Goal: Information Seeking & Learning: Learn about a topic

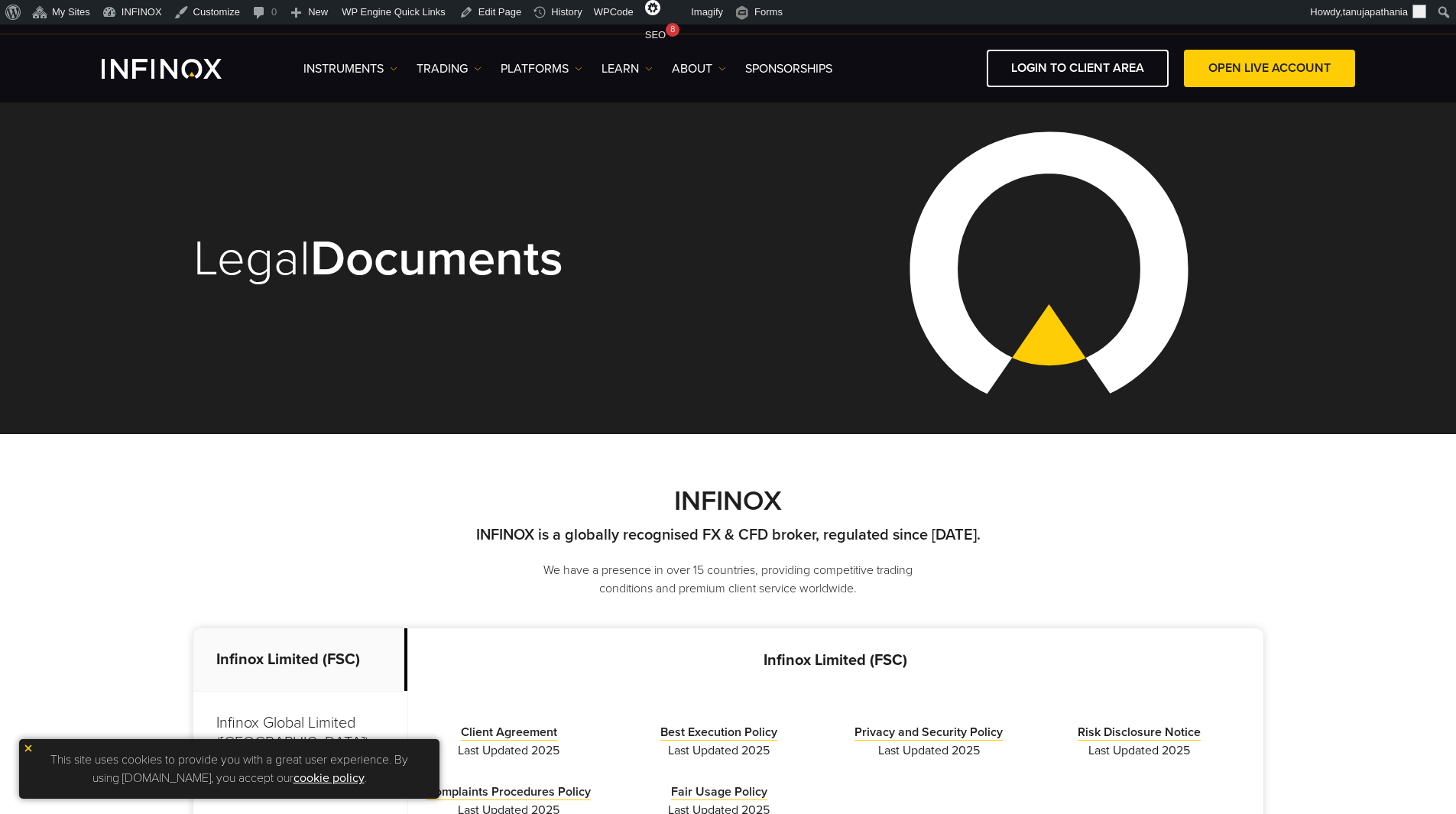
click at [279, 260] on h1 "Legal Documents" at bounding box center [450, 259] width 514 height 52
click at [368, 273] on strong "Documents" at bounding box center [436, 258] width 253 height 60
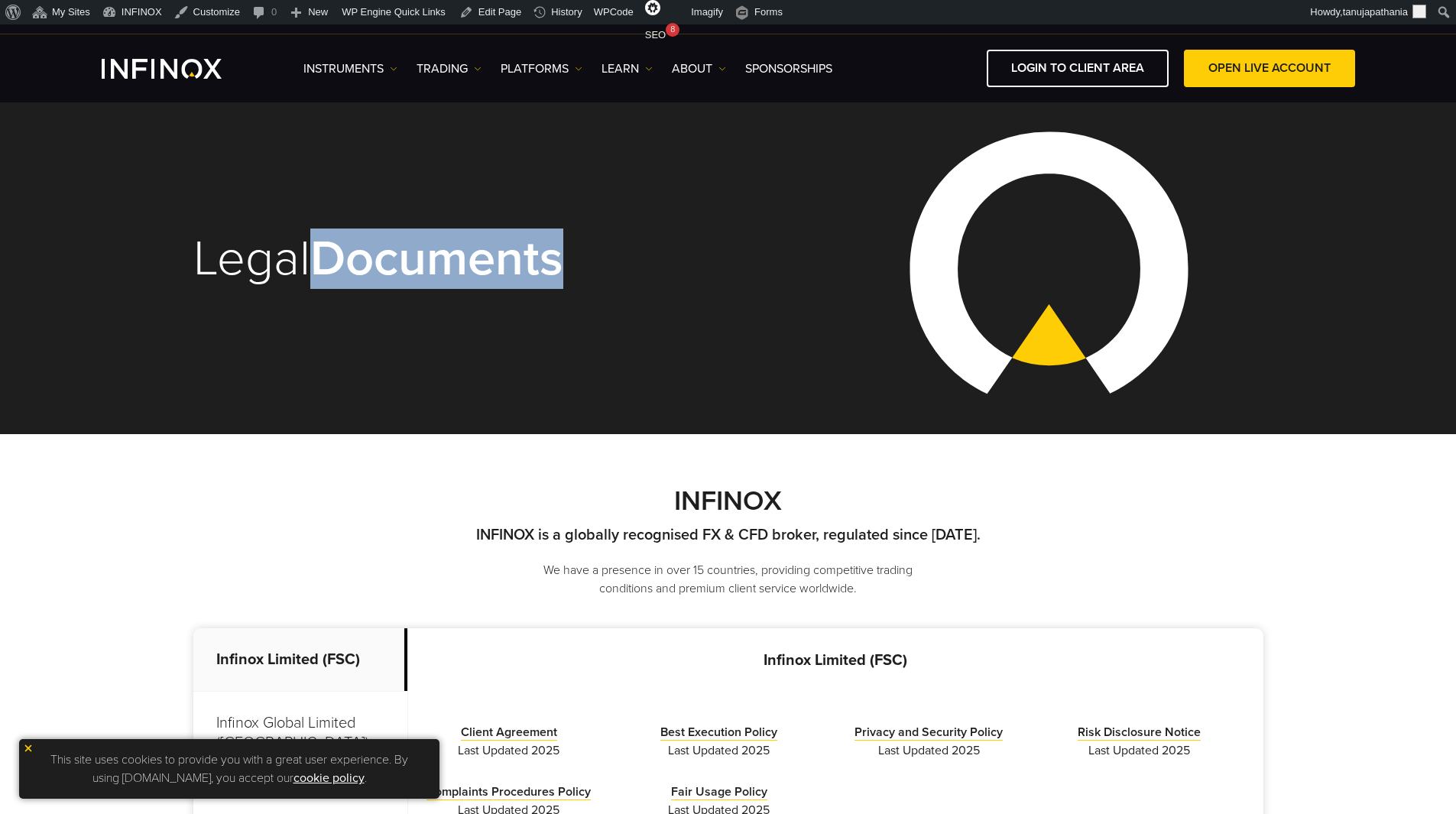
click at [368, 273] on strong "Documents" at bounding box center [436, 258] width 253 height 60
click at [828, 285] on div "Legal Documents" at bounding box center [728, 263] width 1070 height 263
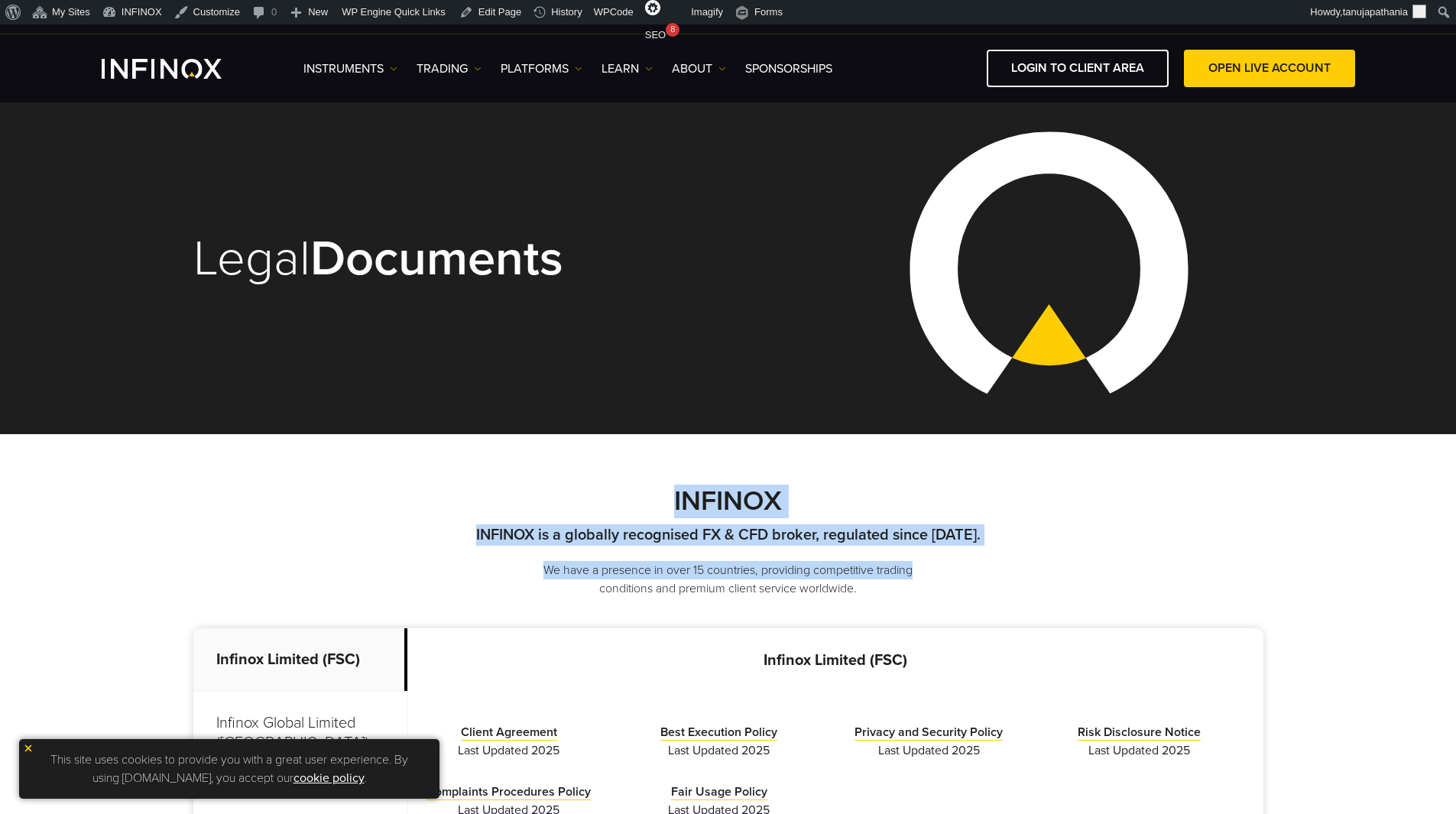
drag, startPoint x: 682, startPoint y: 506, endPoint x: 989, endPoint y: 547, distance: 309.7
click at [989, 547] on div "INFINOX INFINOX is a globally recognised FX & CFD broker, regulated since 2009.…" at bounding box center [728, 541] width 1070 height 112
drag, startPoint x: 893, startPoint y: 588, endPoint x: 590, endPoint y: 482, distance: 321.0
click at [590, 482] on div "INFINOX INFINOX is a globally recognised FX & CFD broker, regulated since 2009.…" at bounding box center [728, 680] width 1456 height 492
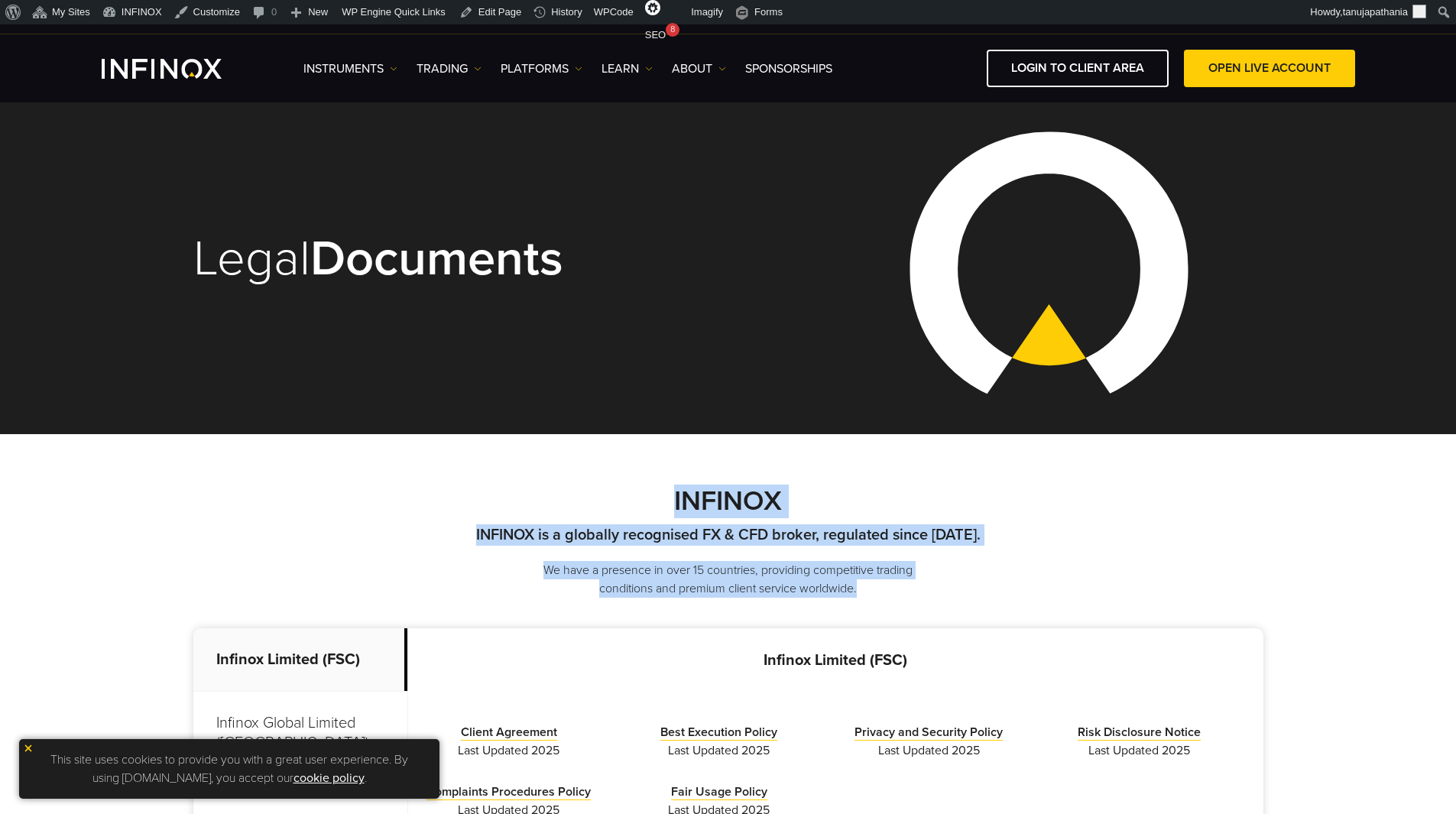
click at [633, 465] on div "INFINOX INFINOX is a globally recognised FX & CFD broker, regulated since 2009.…" at bounding box center [728, 680] width 1456 height 492
drag, startPoint x: 667, startPoint y: 488, endPoint x: 874, endPoint y: 586, distance: 229.0
click at [874, 586] on div "INFINOX INFINOX is a globally recognised FX & CFD broker, regulated since 2009.…" at bounding box center [728, 541] width 1070 height 112
click at [874, 586] on p "We have a presence in over 15 countries, providing competitive trading conditio…" at bounding box center [728, 579] width 420 height 37
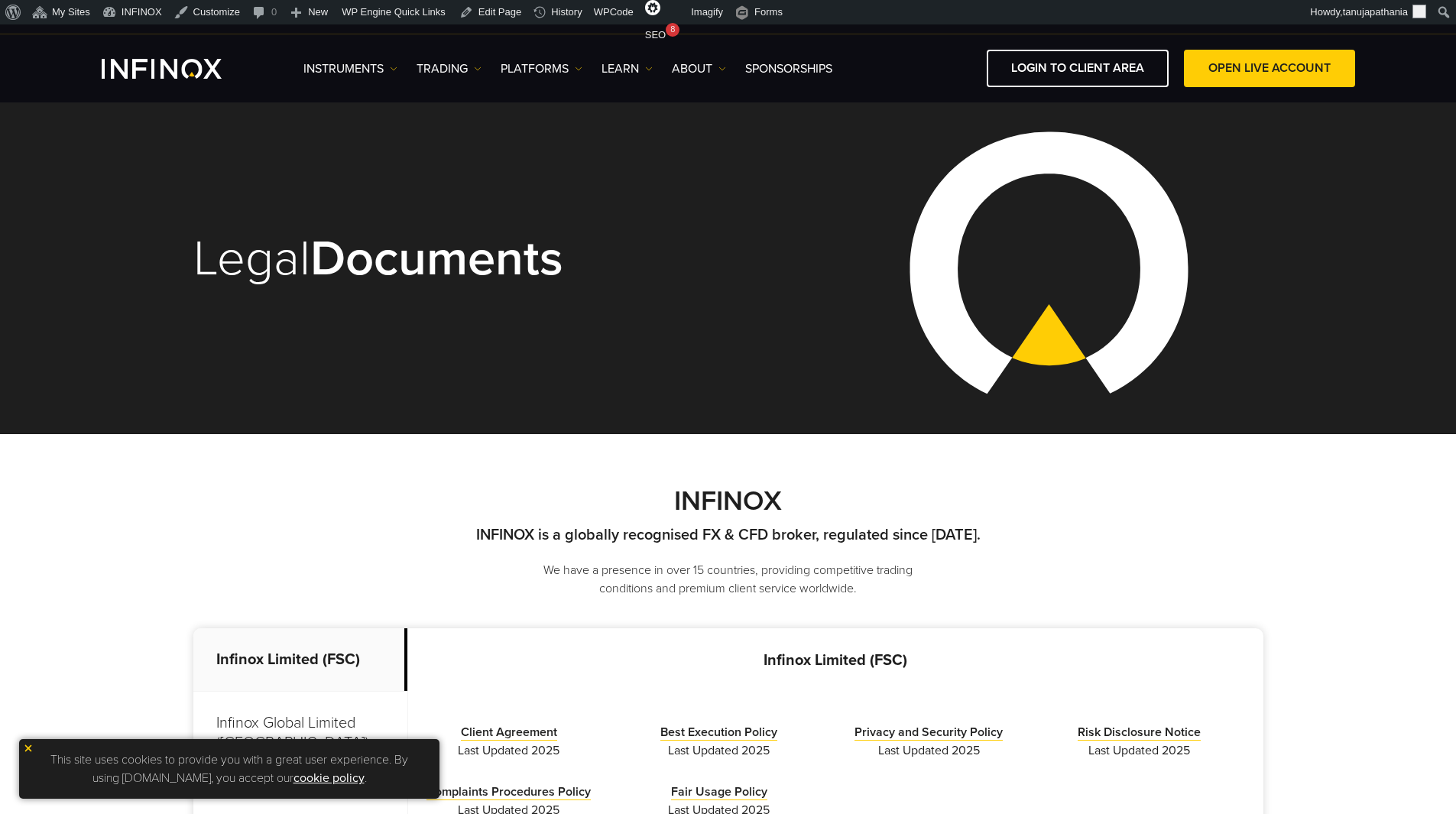
scroll to position [306, 0]
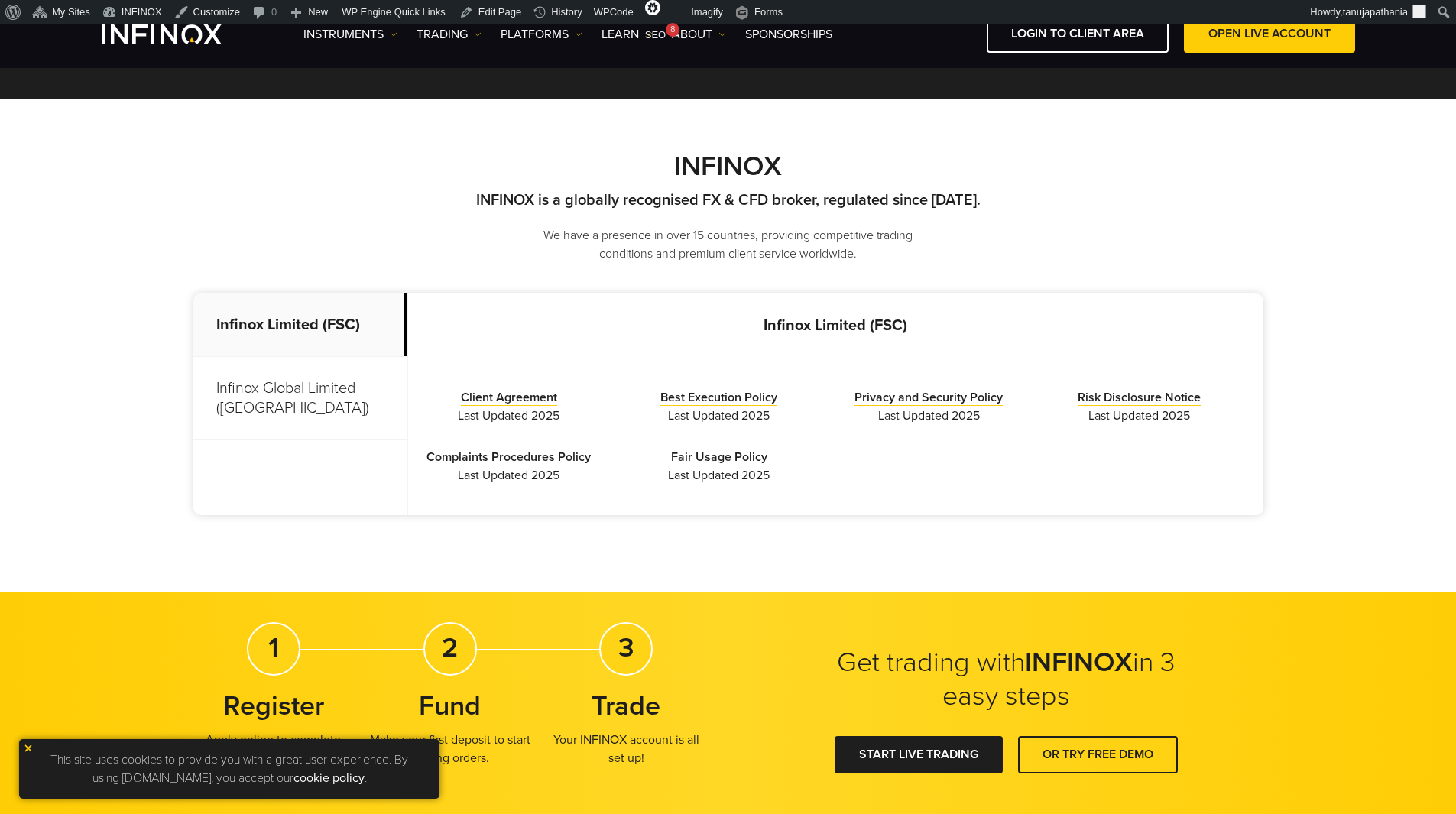
click at [285, 409] on p "Infinox Global Limited (Anguilla)" at bounding box center [300, 398] width 214 height 84
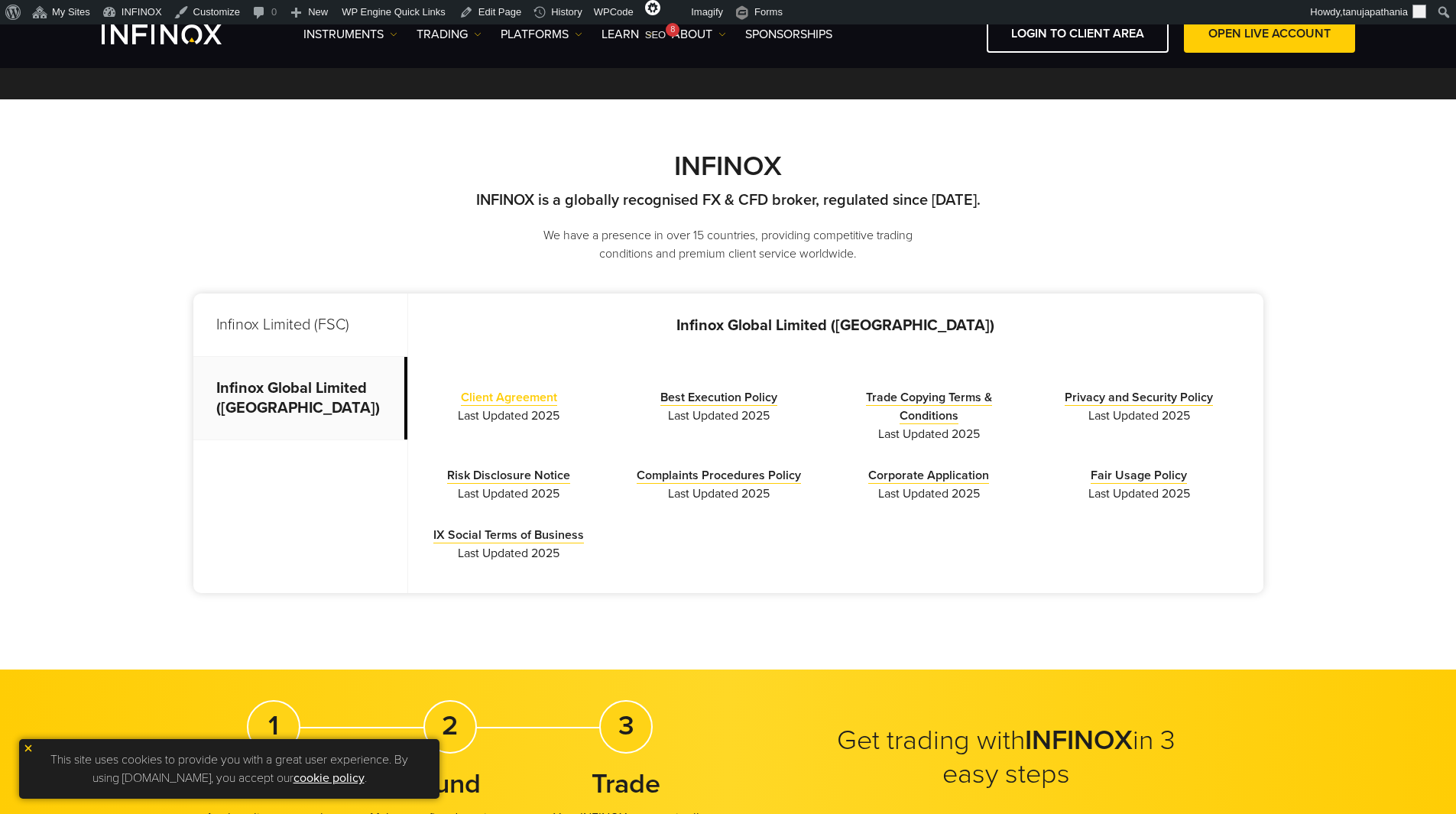
click at [531, 396] on link "Client Agreement" at bounding box center [509, 398] width 96 height 16
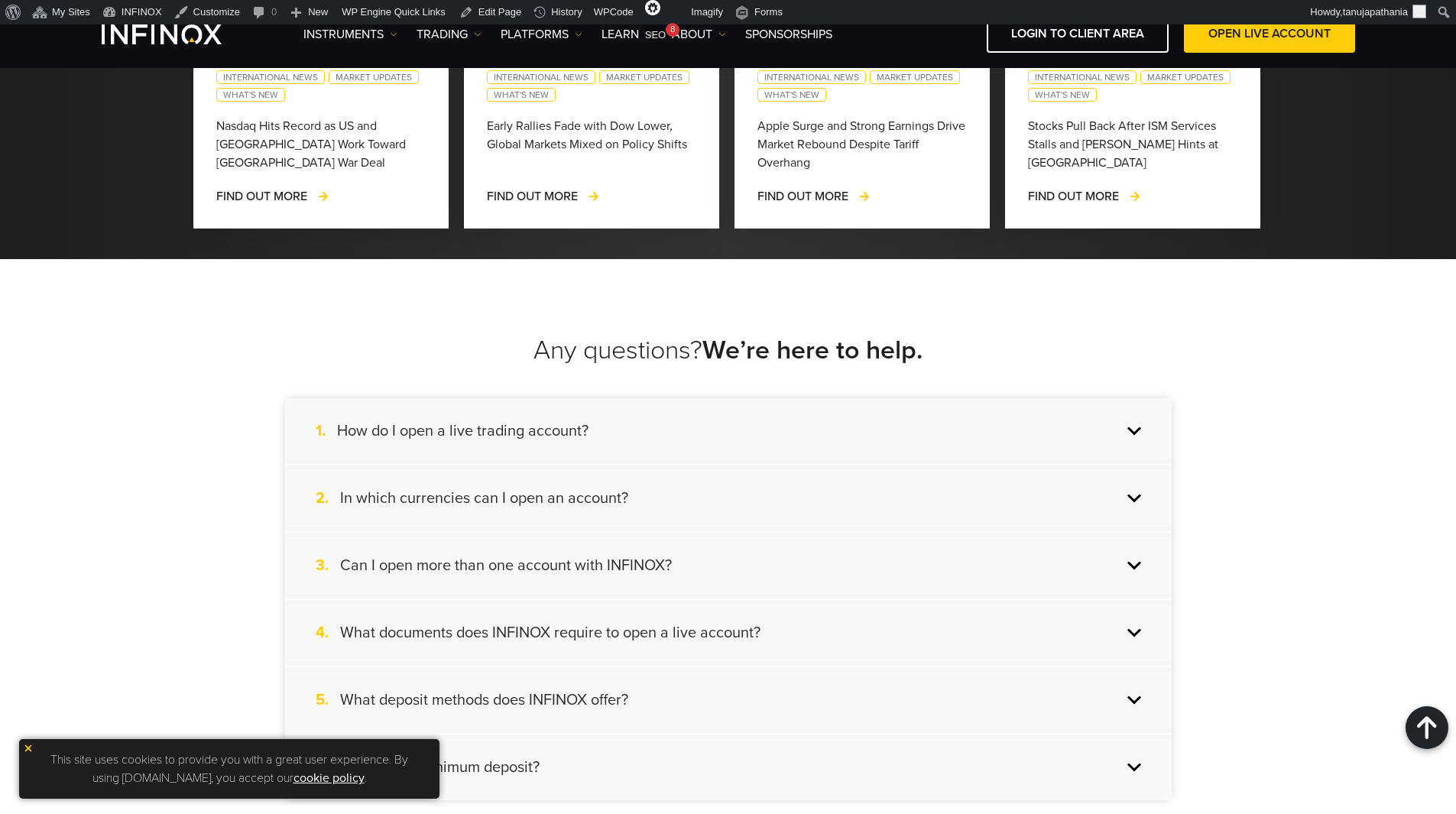
scroll to position [1529, 0]
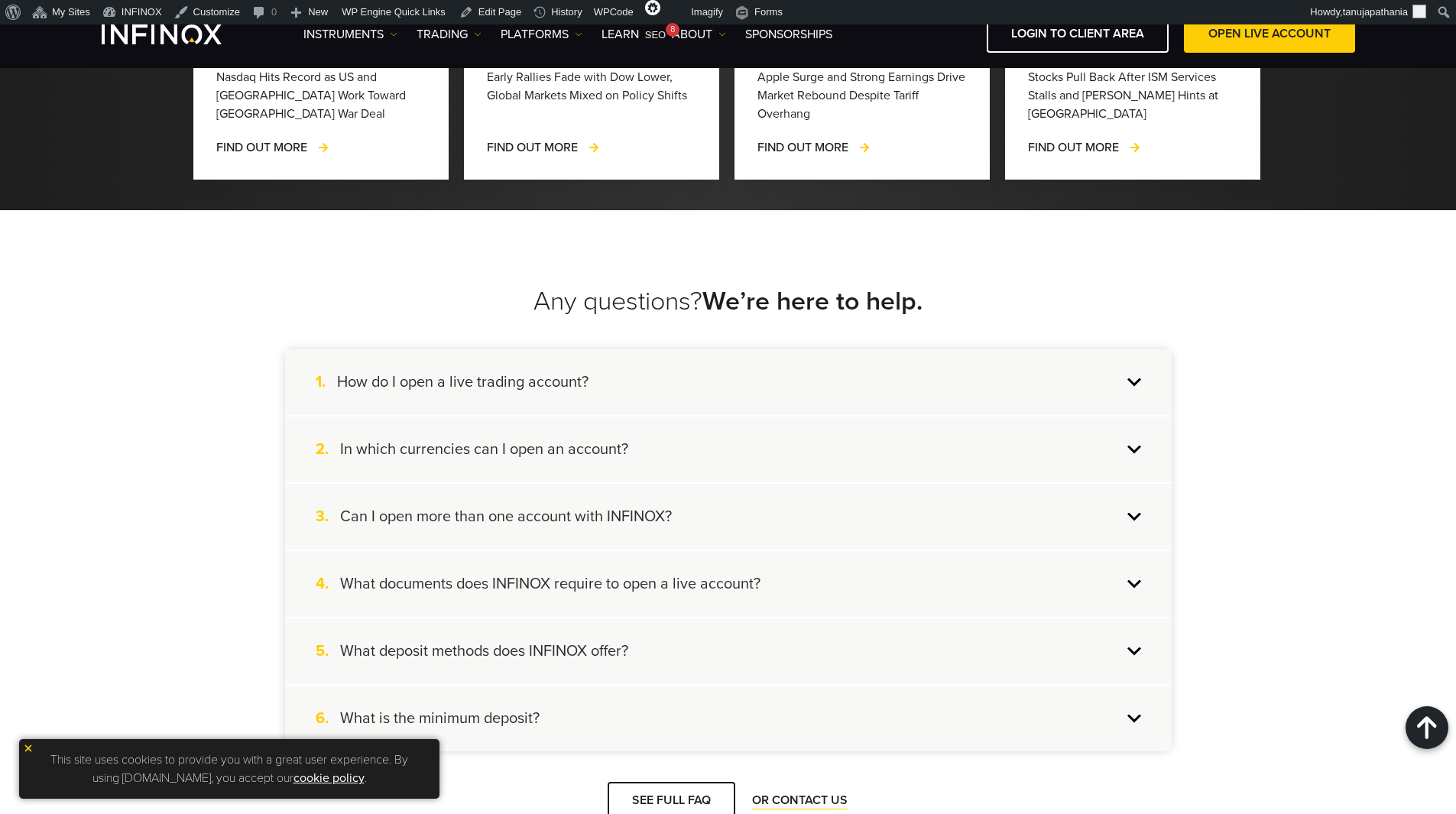
click at [642, 362] on div "1. How do I open a live trading account?" at bounding box center [728, 381] width 887 height 66
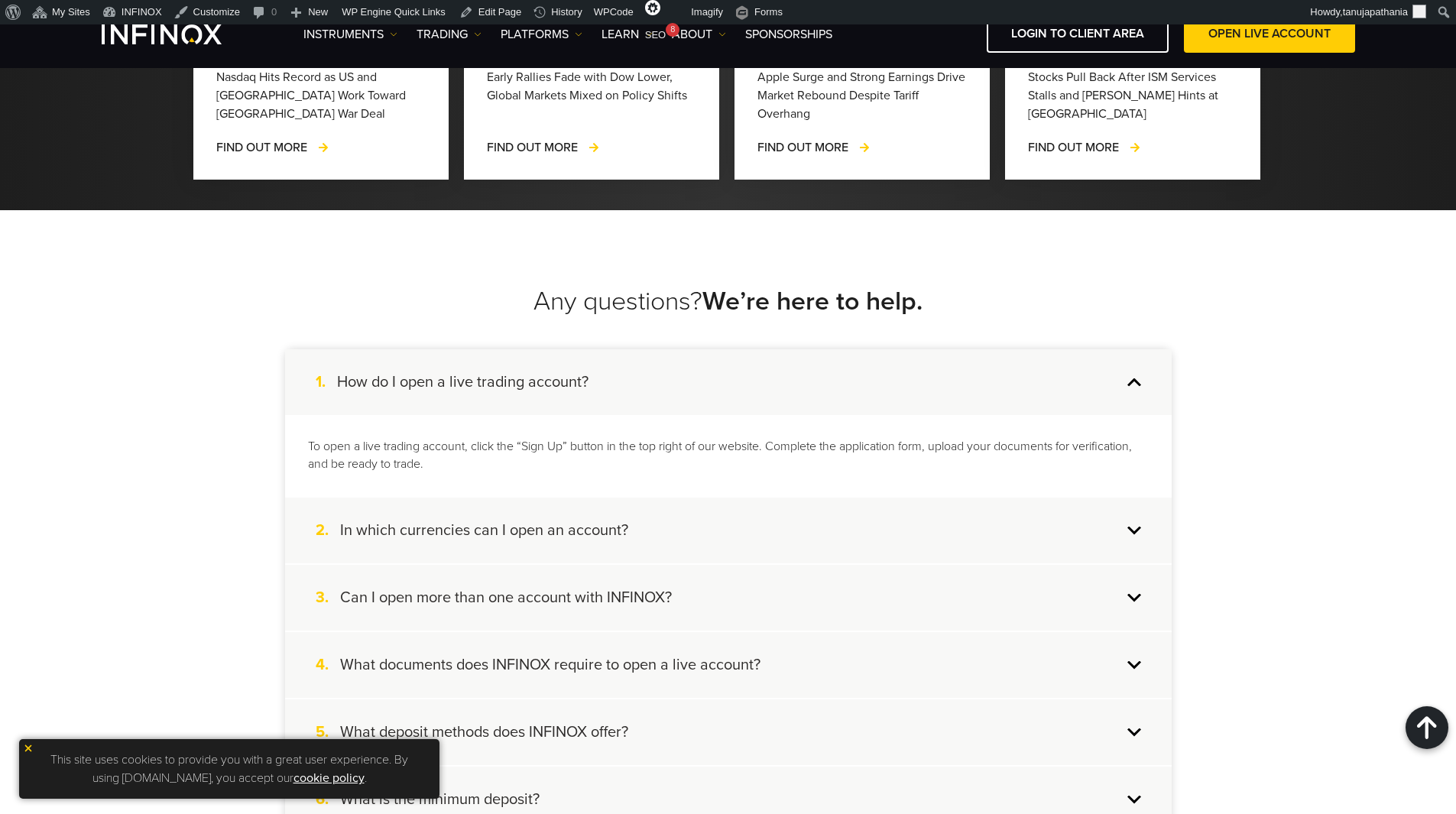
click at [639, 363] on div "1. How do I open a live trading account?" at bounding box center [728, 381] width 887 height 66
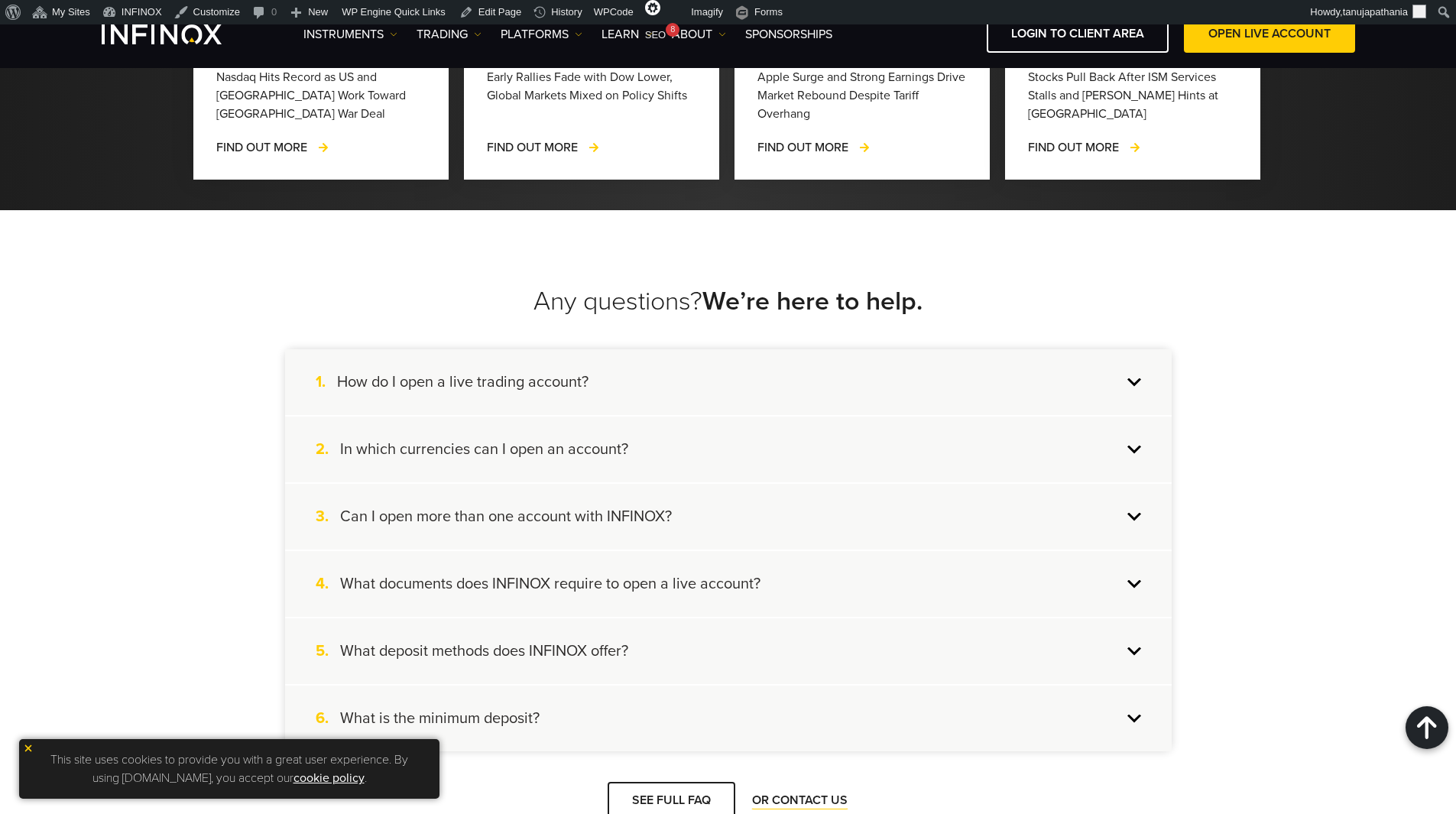
click at [604, 441] on h4 "In which currencies can I open an account?" at bounding box center [484, 450] width 288 height 20
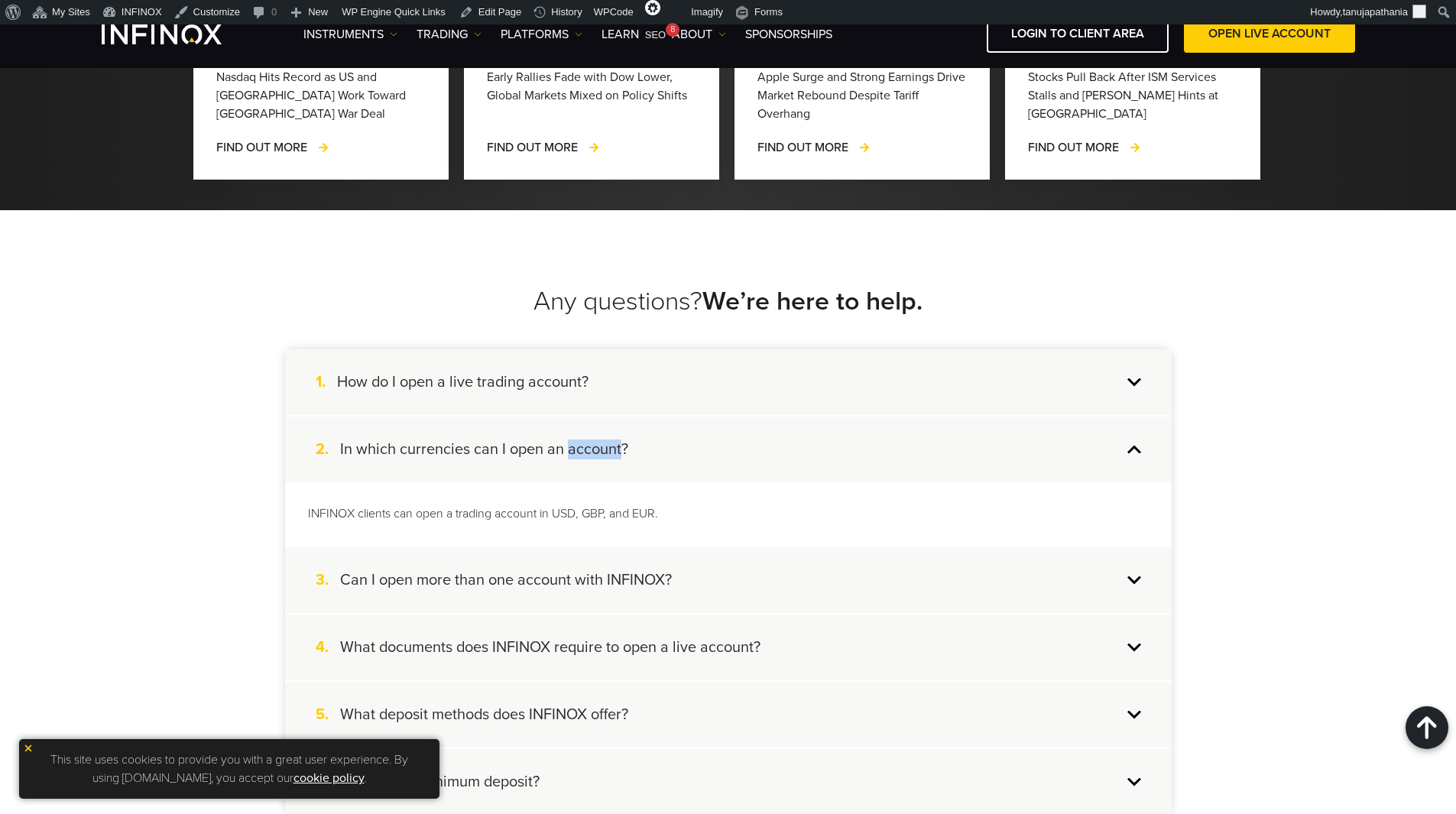
click at [603, 441] on h4 "In which currencies can I open an account?" at bounding box center [484, 450] width 288 height 20
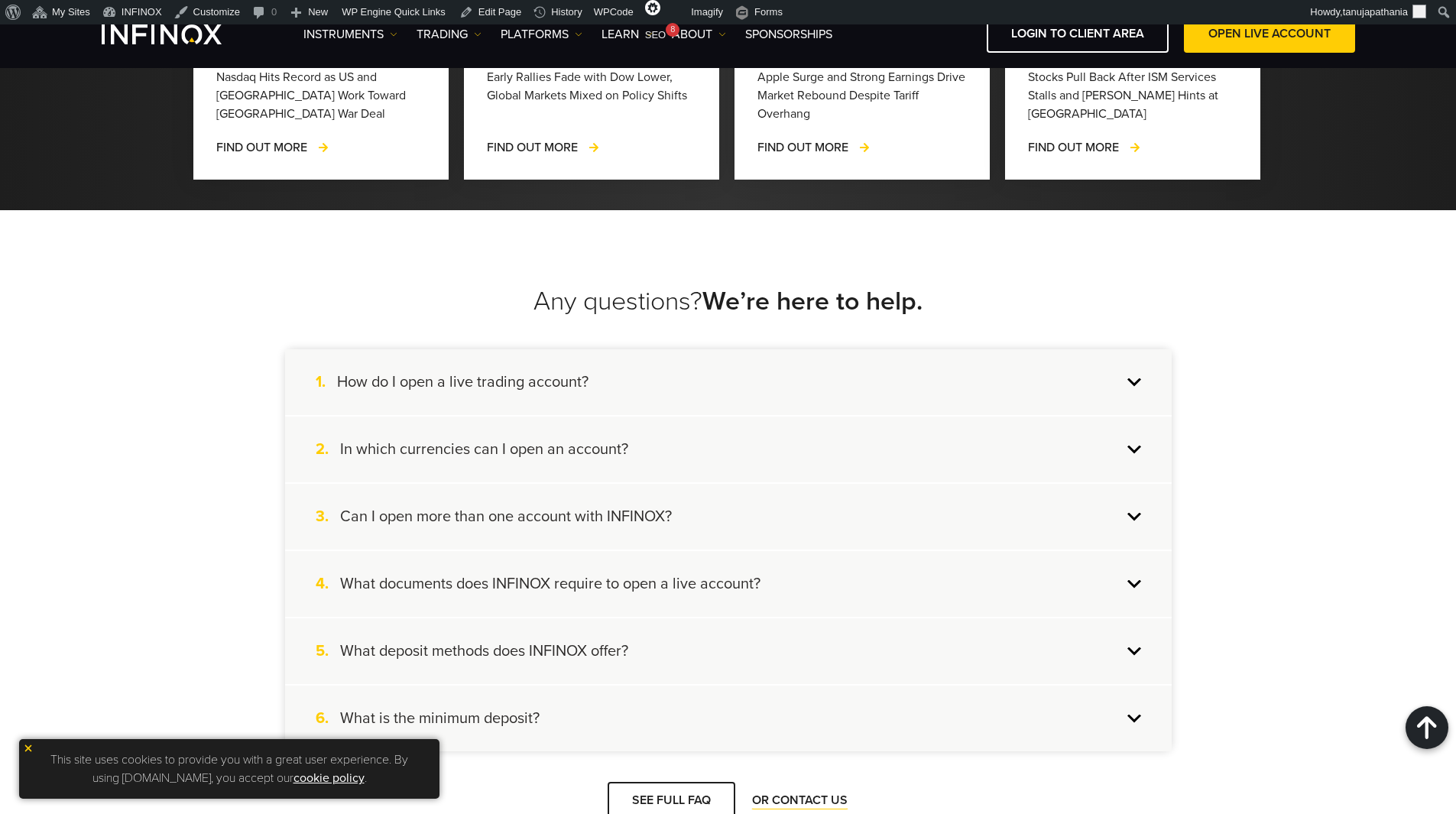
click at [727, 494] on div "3. Can I open more than one account with INFINOX?" at bounding box center [728, 516] width 887 height 66
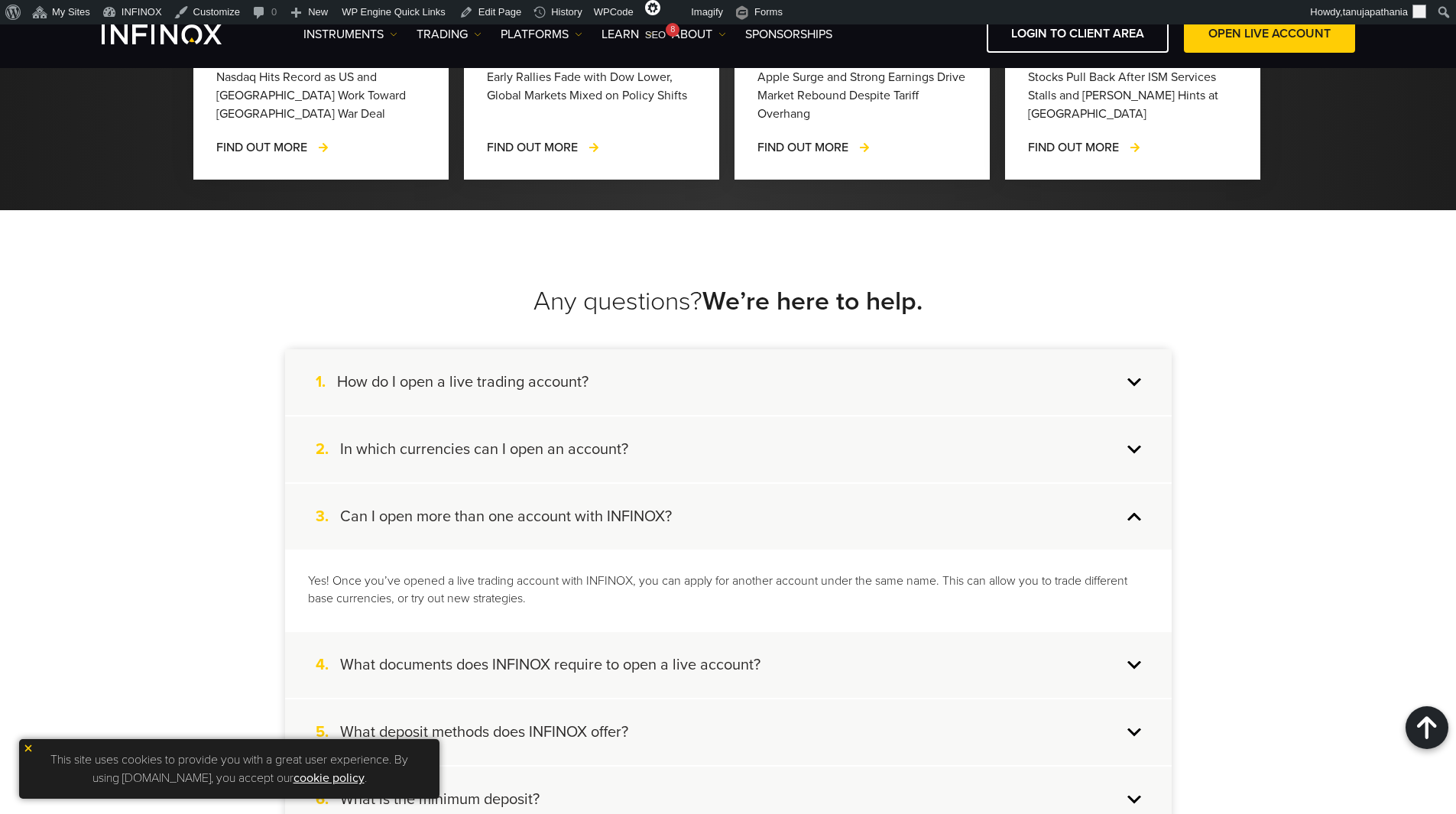
click at [727, 493] on div "3. Can I open more than one account with INFINOX?" at bounding box center [728, 516] width 887 height 66
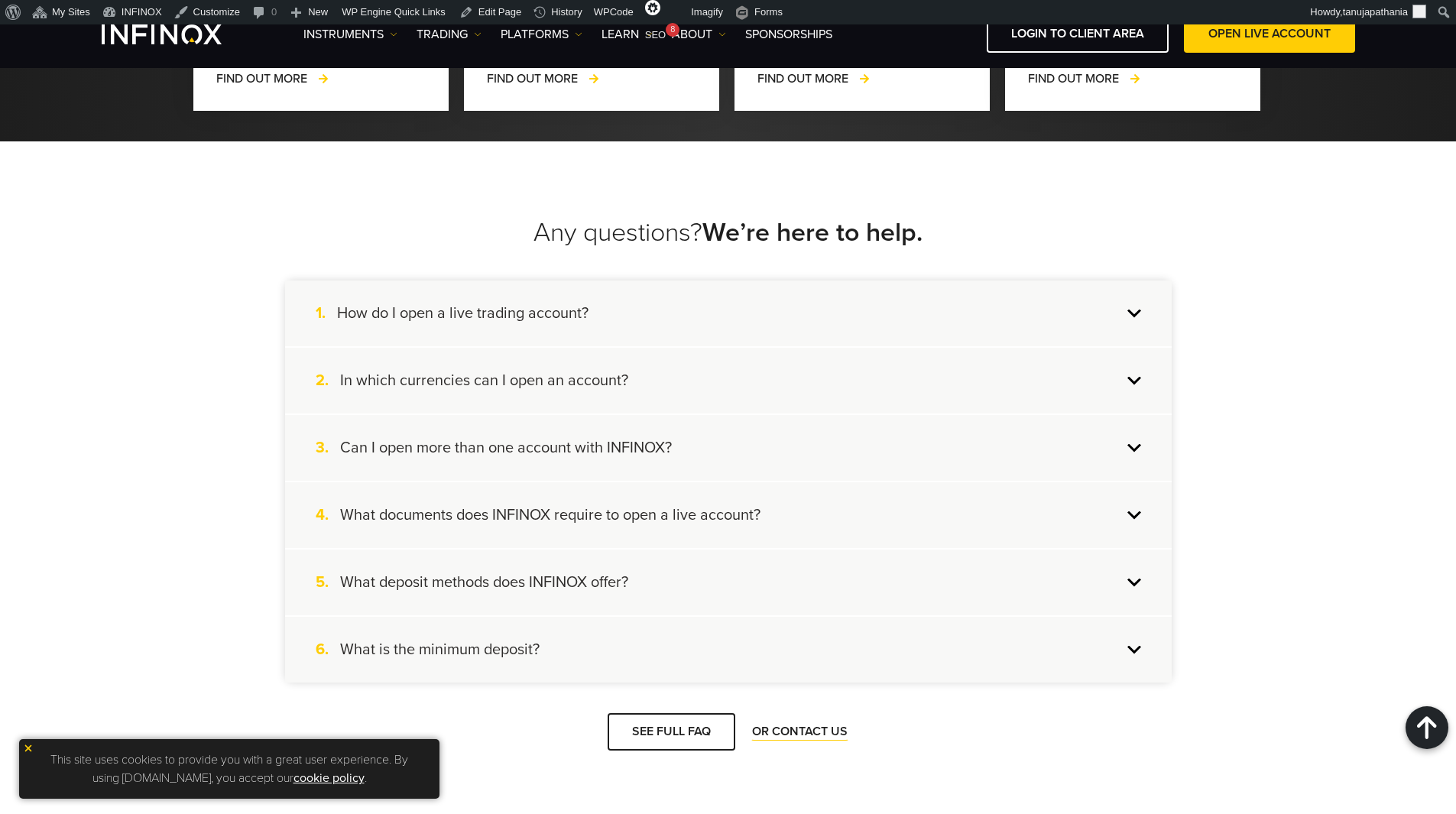
scroll to position [1682, 0]
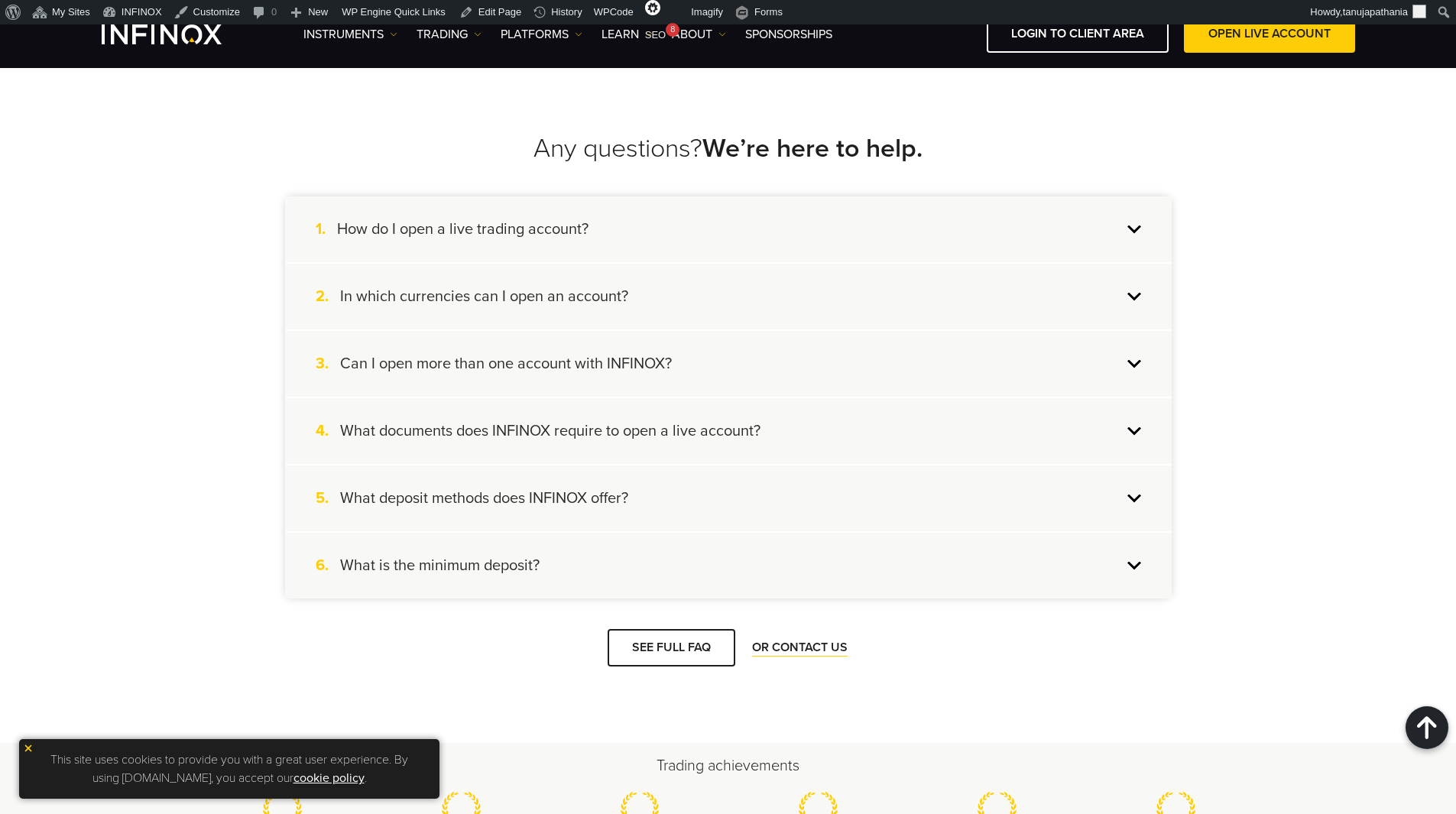
click at [791, 407] on div "4. What documents does INFINOX require to open a live account?" at bounding box center [728, 431] width 887 height 66
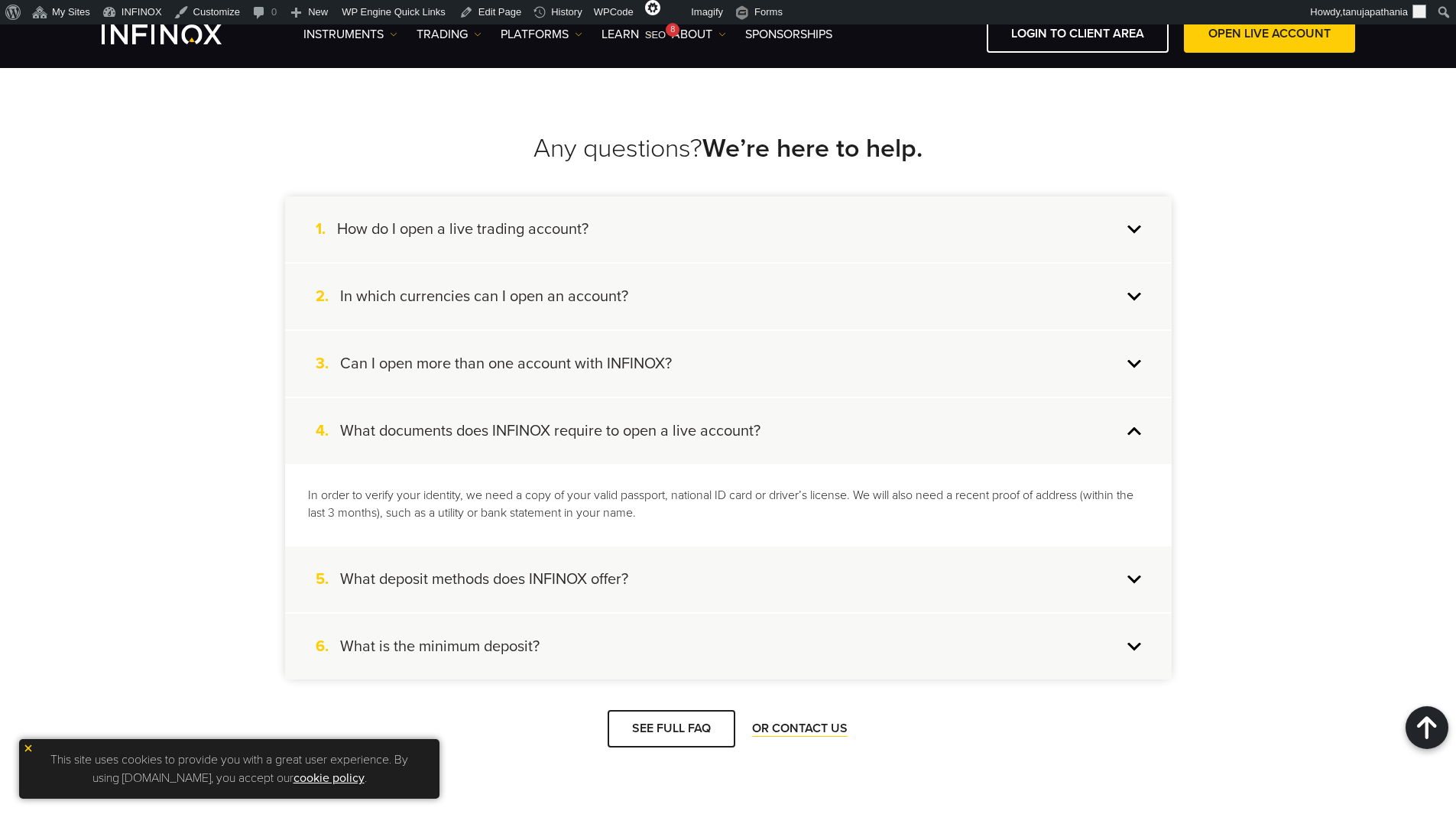
click at [791, 407] on div "4. What documents does INFINOX require to open a live account?" at bounding box center [728, 431] width 887 height 66
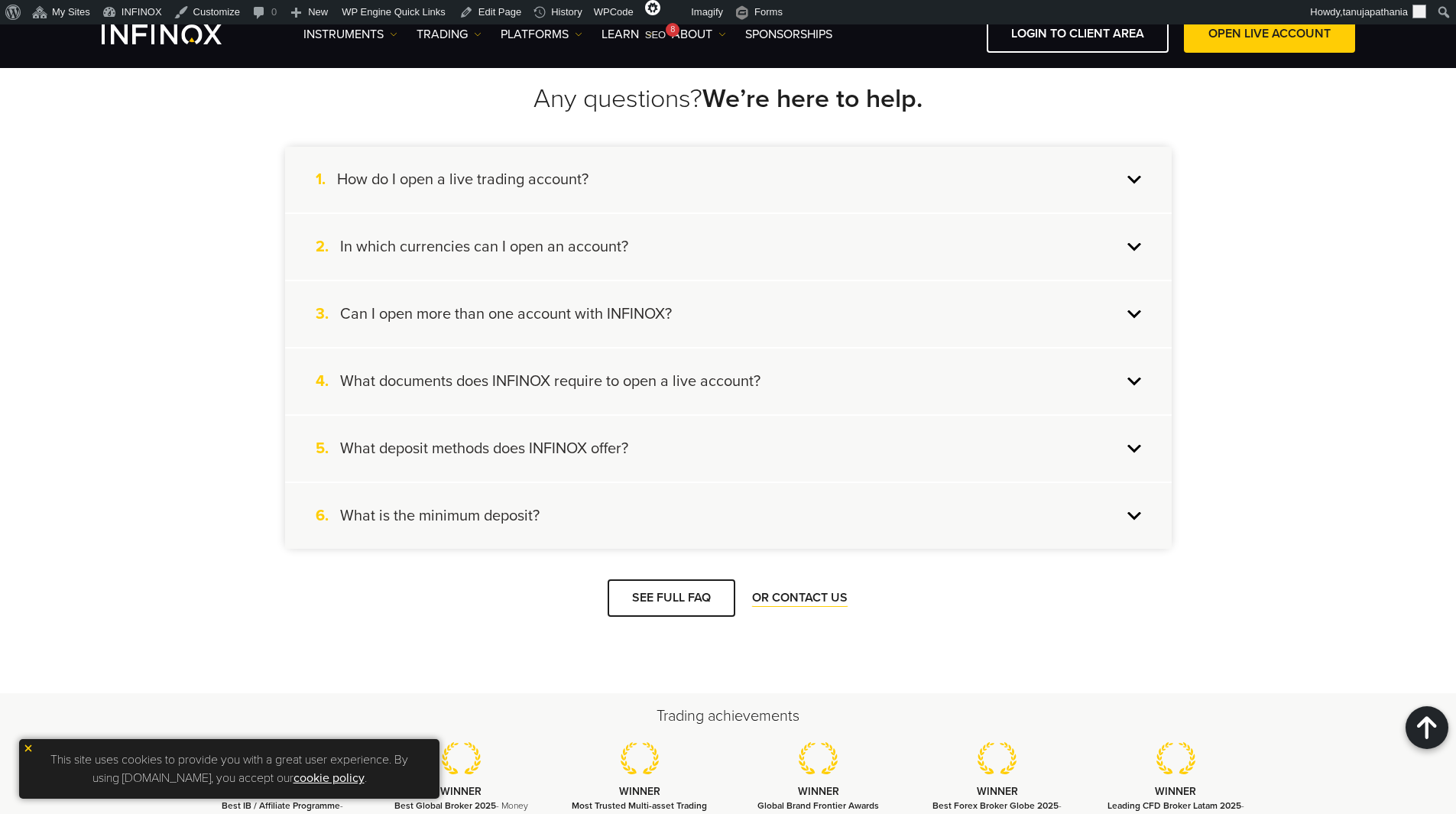
scroll to position [1758, 0]
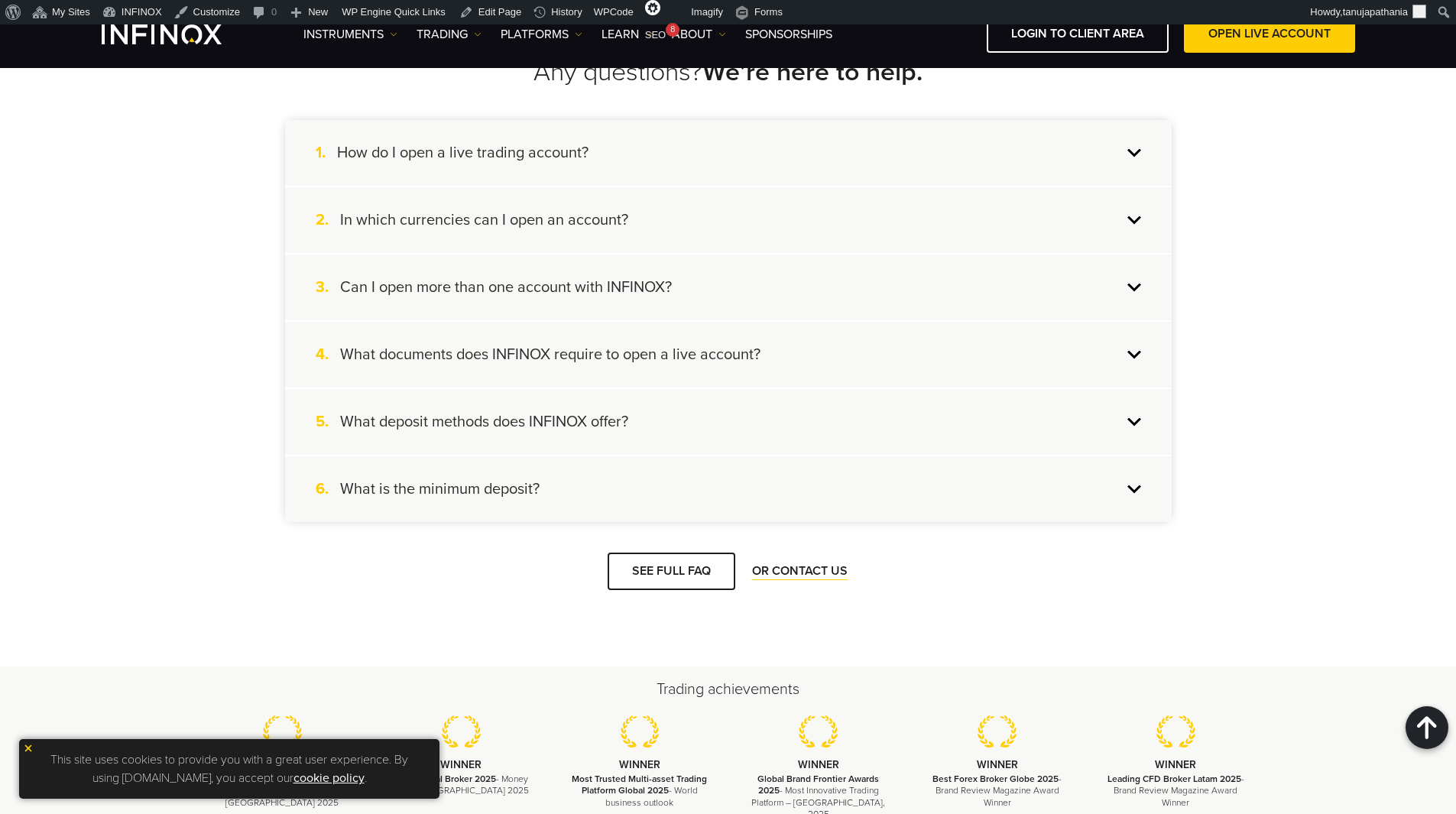
click at [725, 389] on div "5. What deposit methods does INFINOX offer?" at bounding box center [728, 422] width 887 height 66
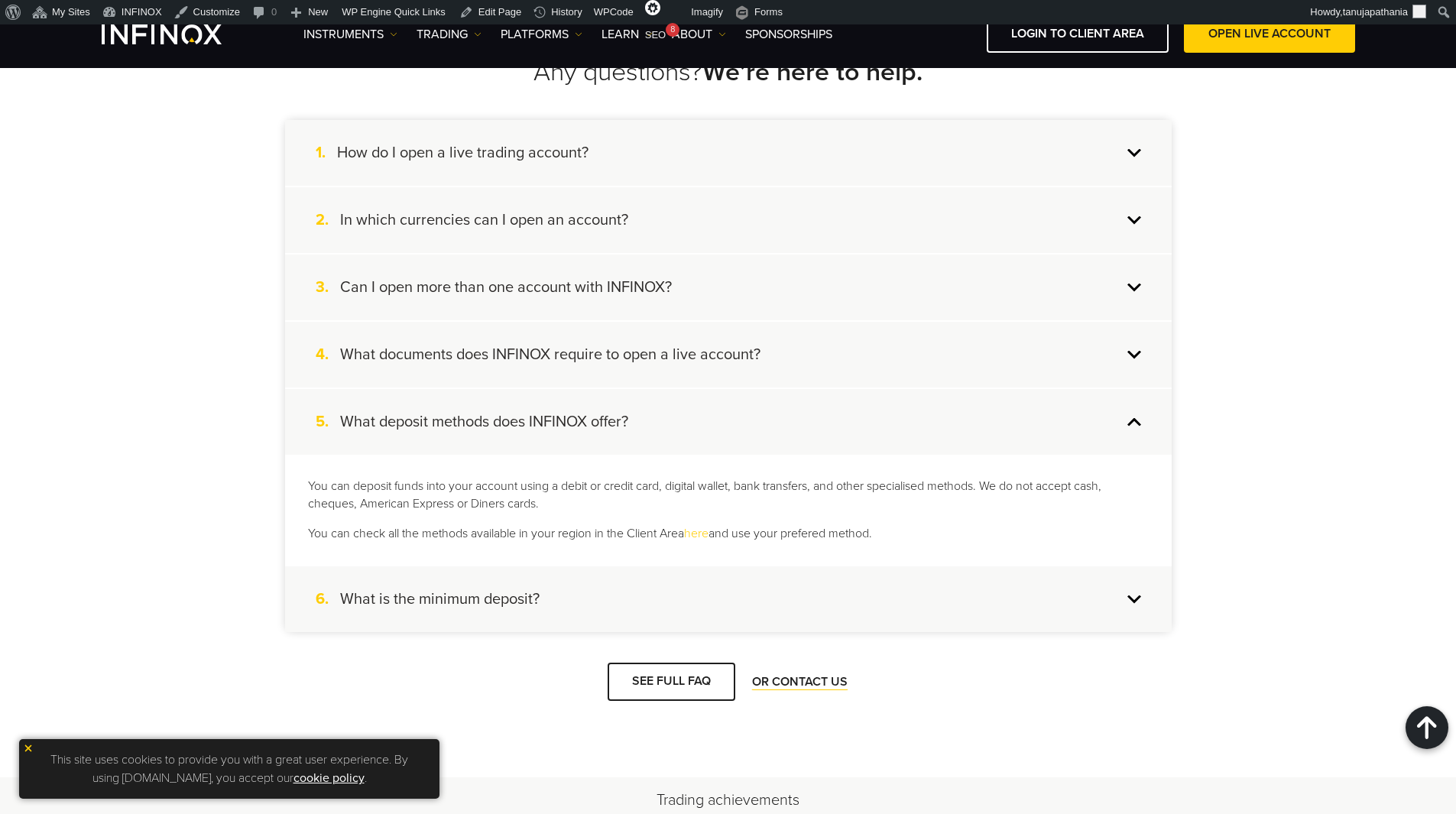
click at [725, 389] on div "5. What deposit methods does INFINOX offer?" at bounding box center [728, 422] width 887 height 66
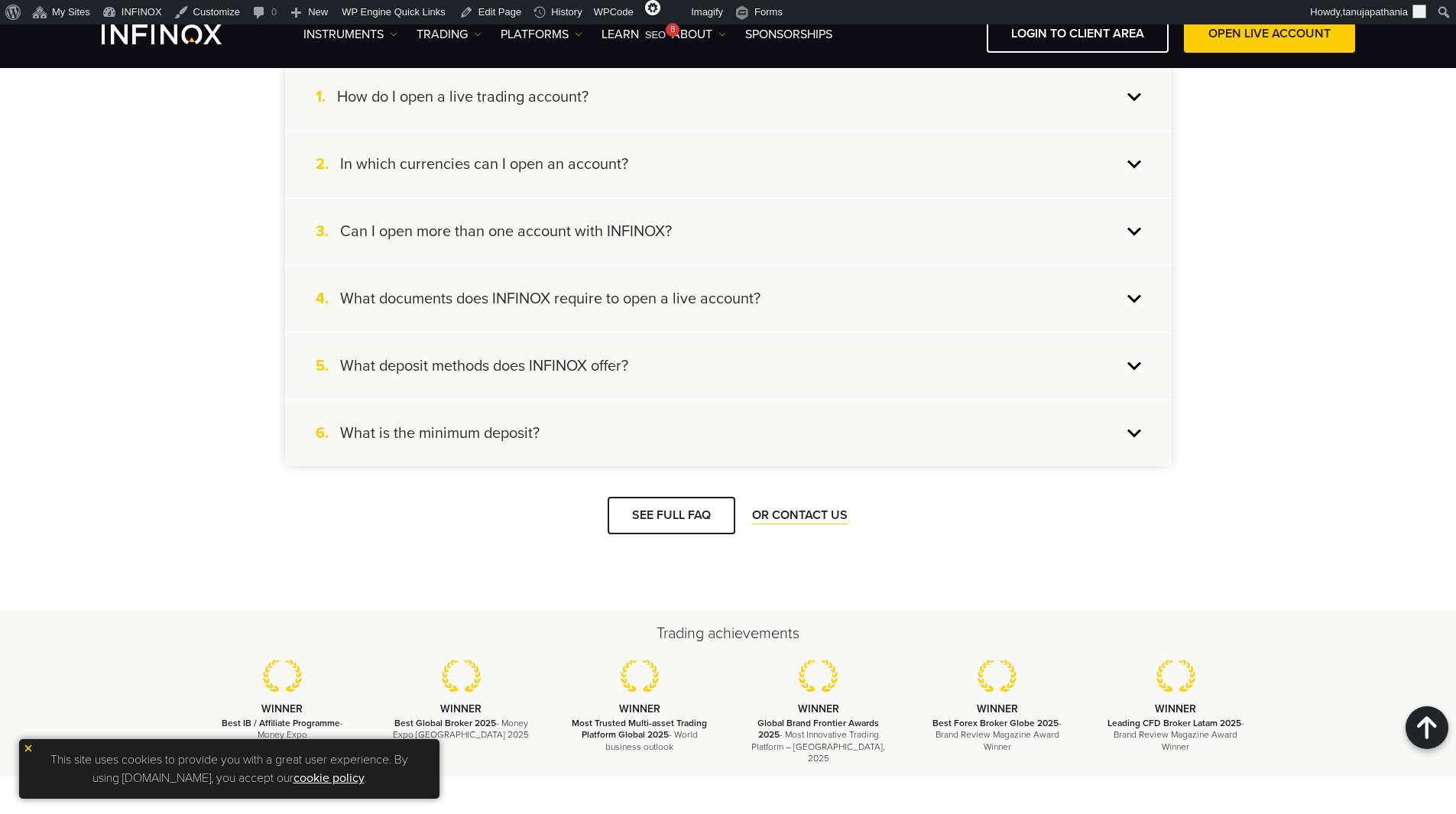
scroll to position [1911, 0]
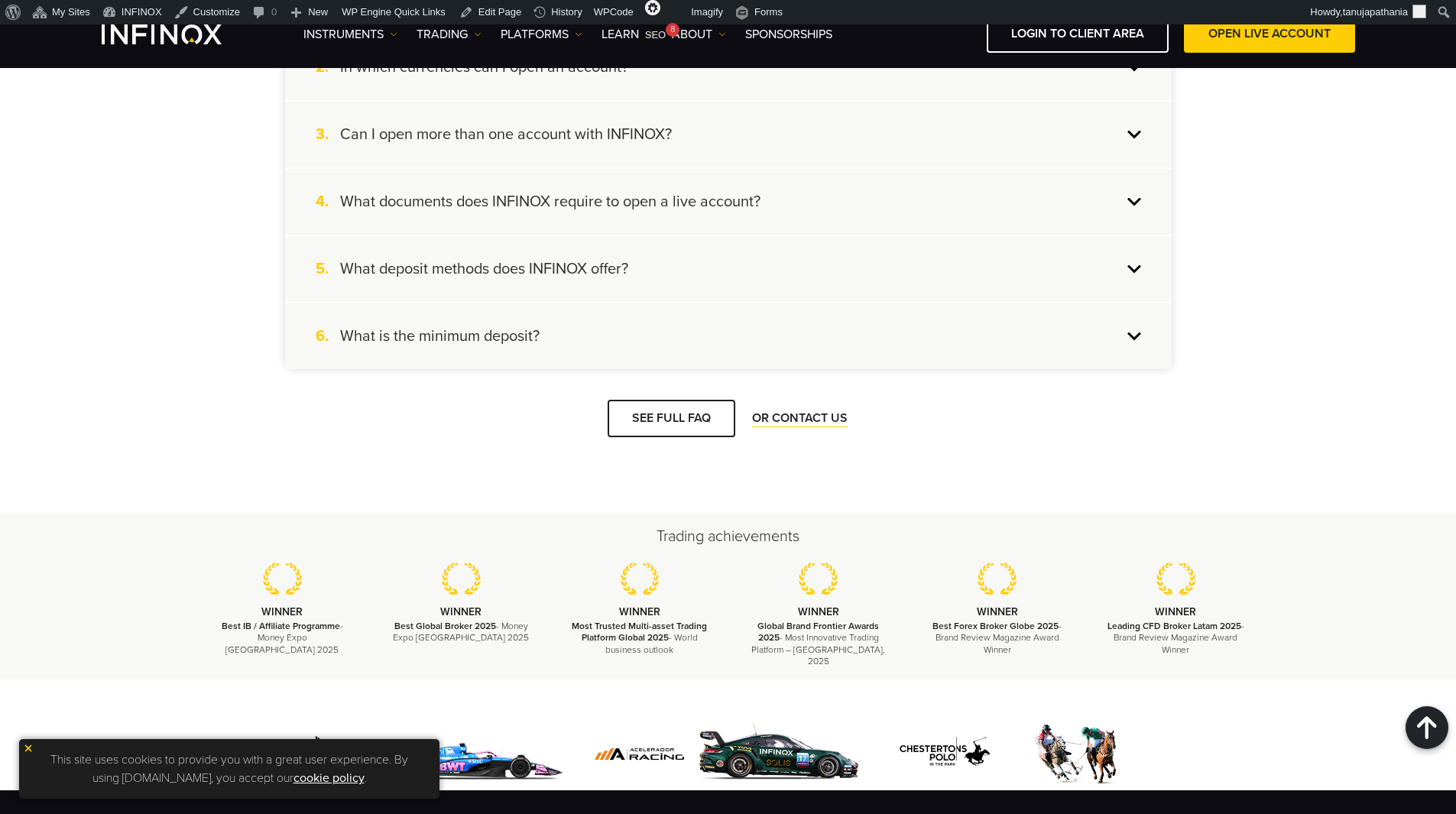
click at [704, 278] on div "5. What deposit methods does INFINOX offer?" at bounding box center [728, 269] width 887 height 66
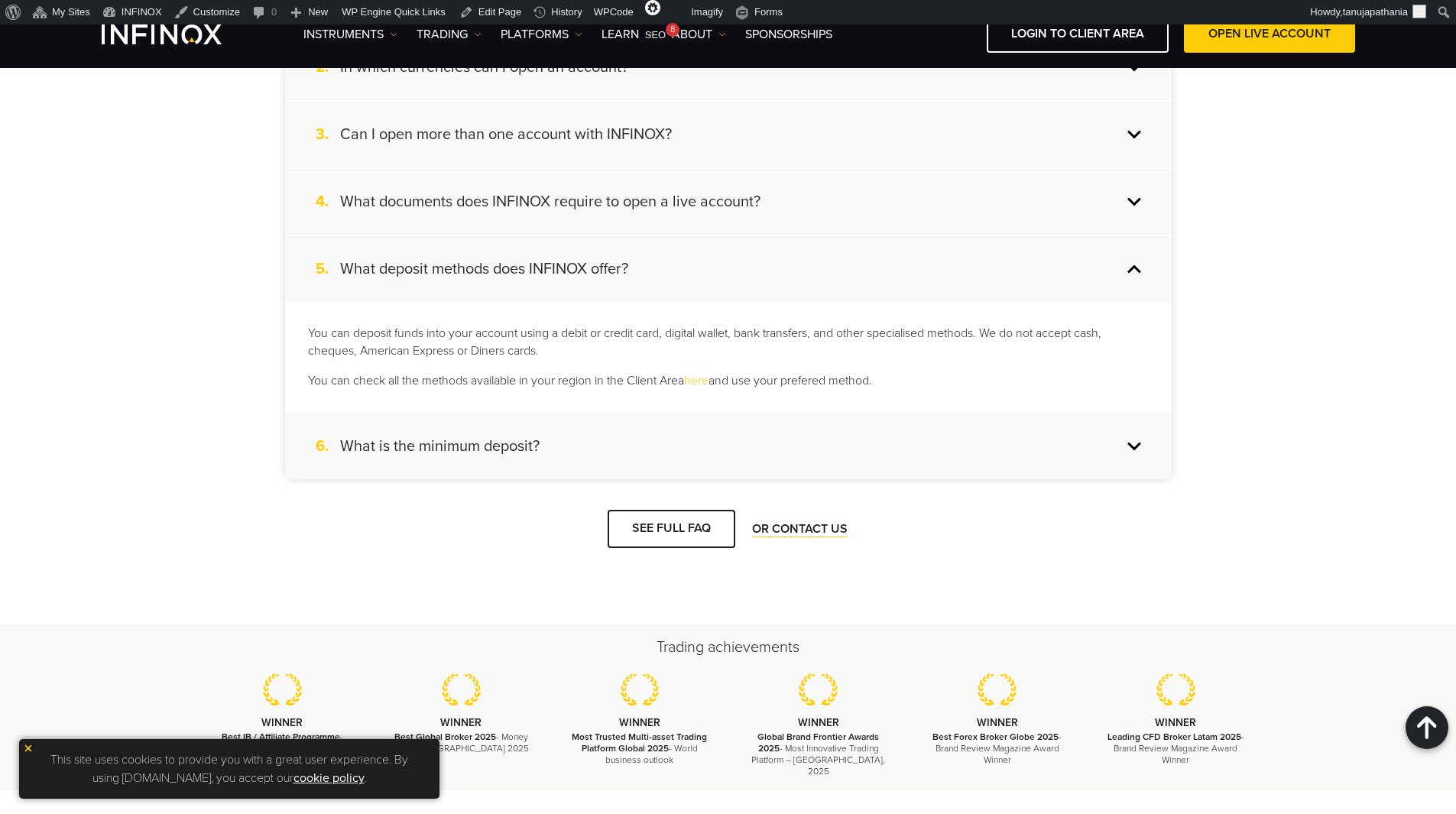
click at [713, 262] on div "5. What deposit methods does INFINOX offer?" at bounding box center [728, 269] width 887 height 66
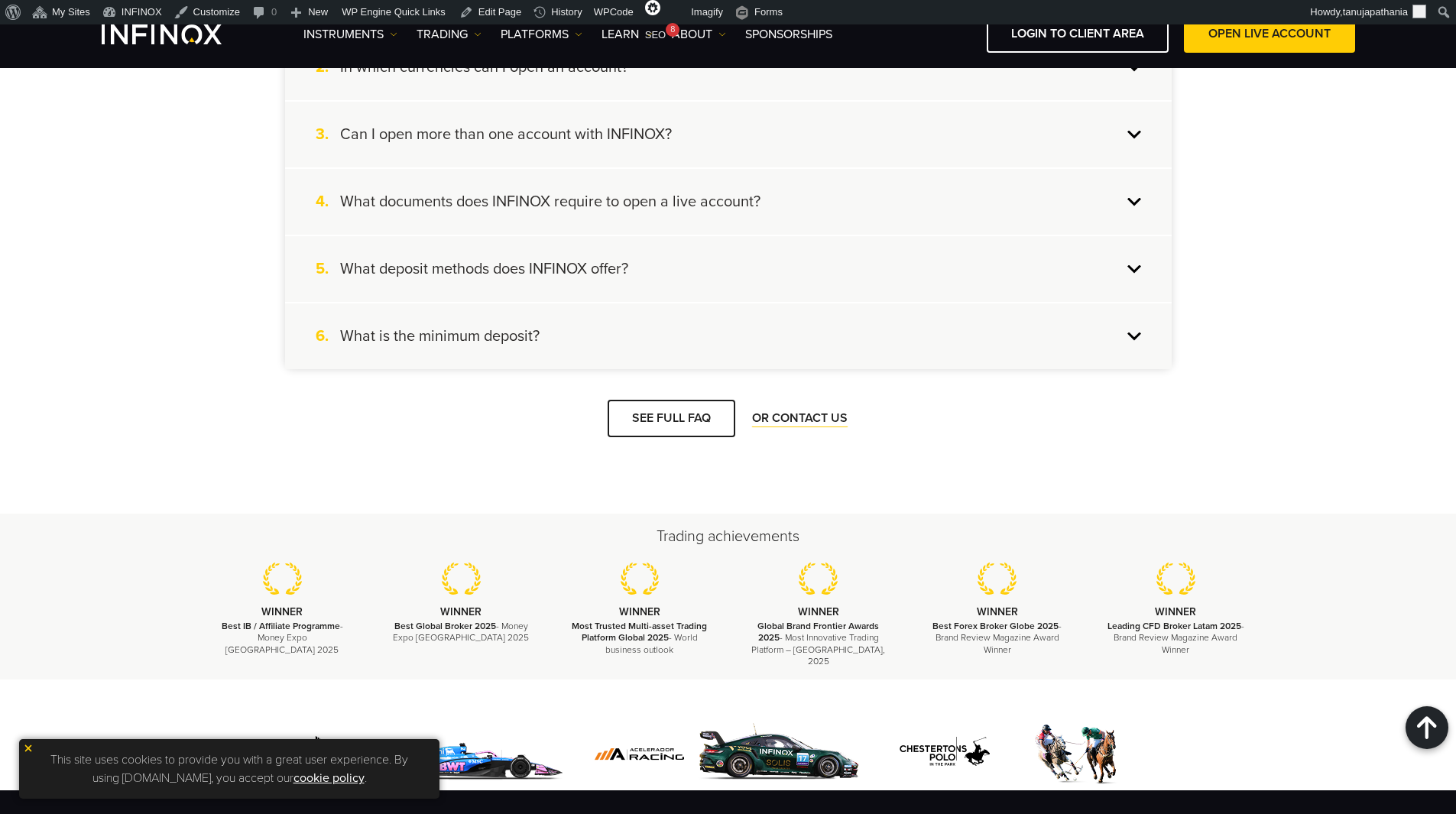
click at [665, 329] on div "6. What is the minimum deposit?" at bounding box center [728, 335] width 887 height 66
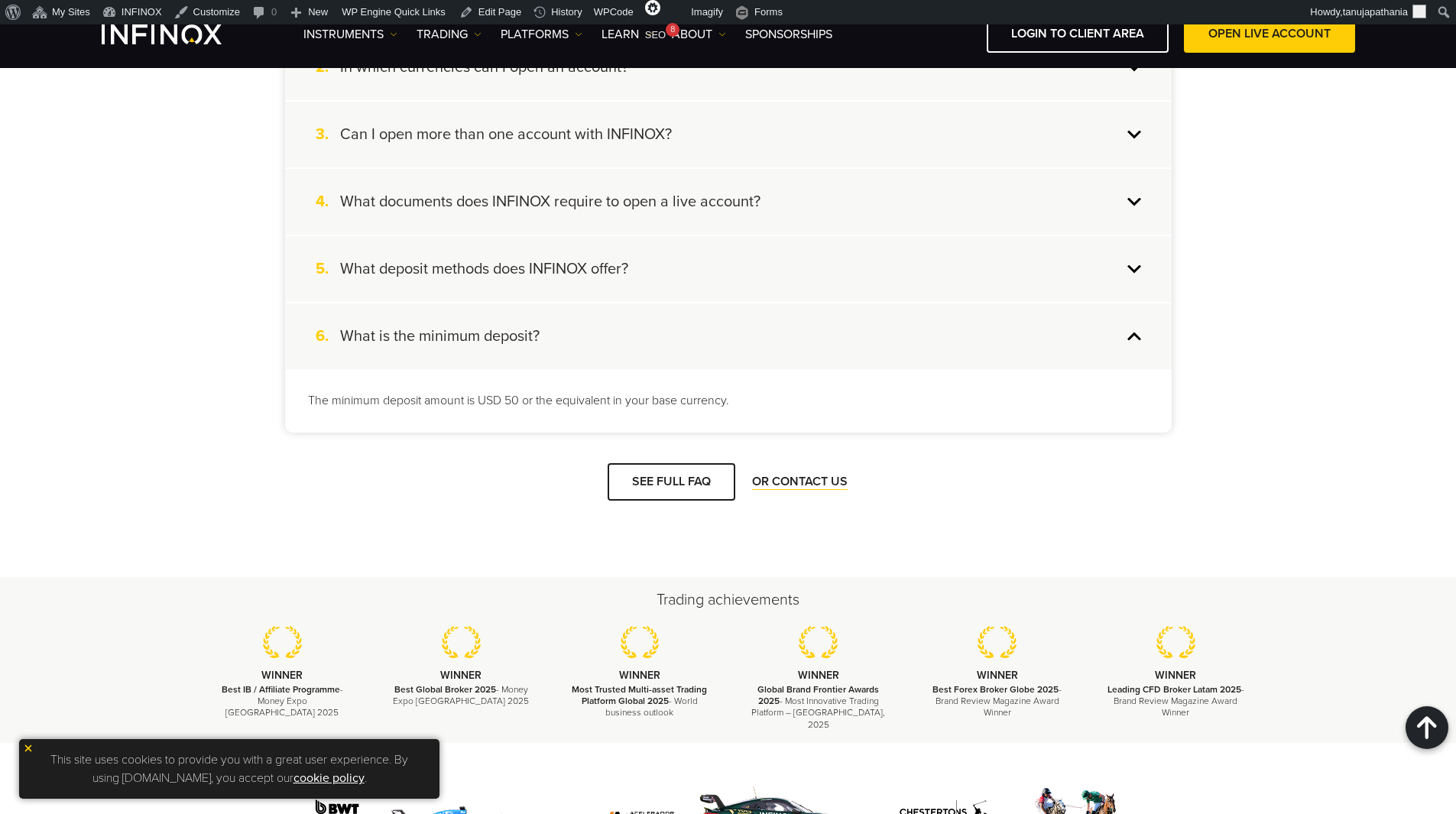
click at [665, 329] on div "6. What is the minimum deposit?" at bounding box center [728, 335] width 887 height 66
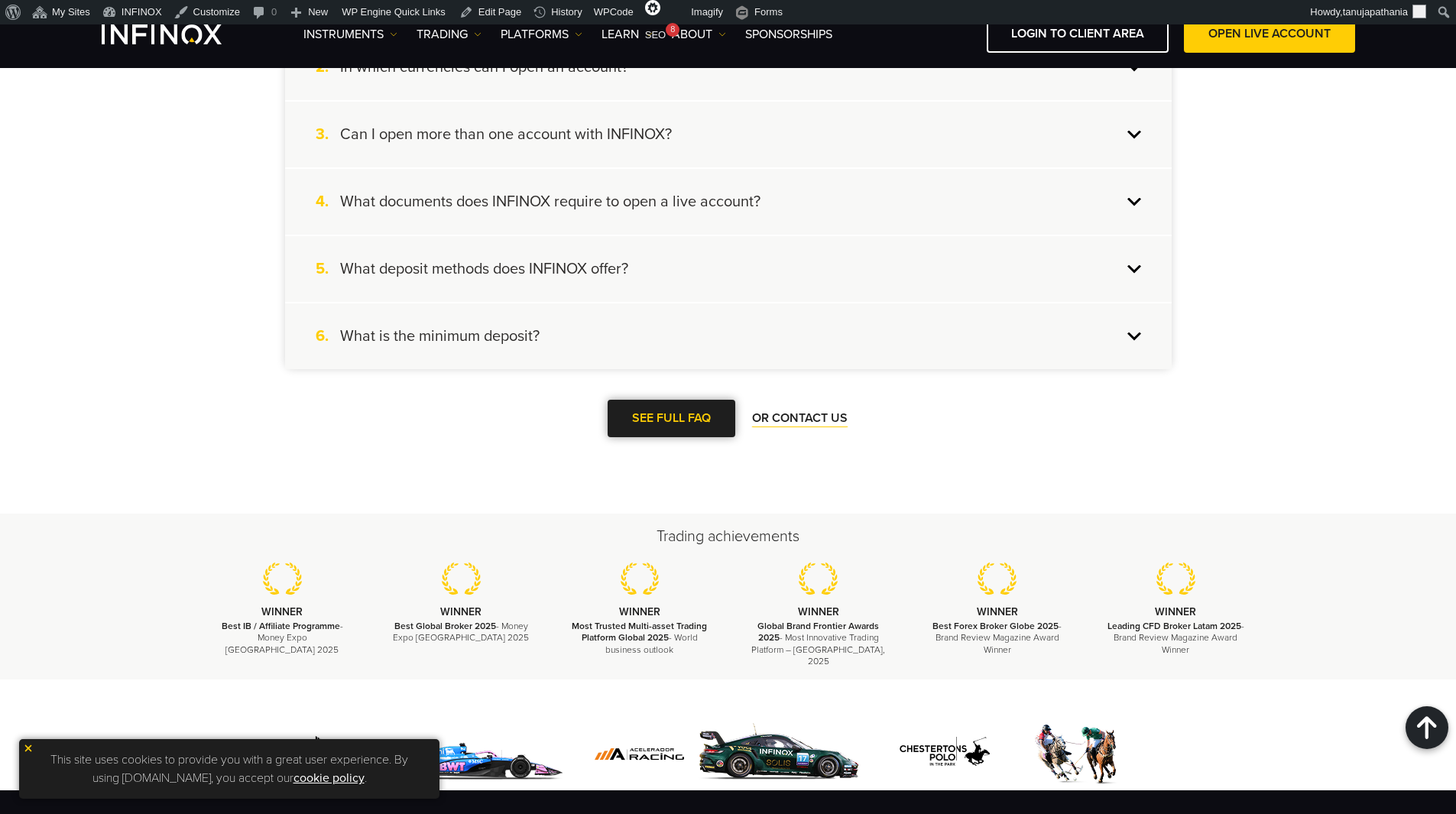
click at [710, 413] on link "SEE FULL FAQ" at bounding box center [672, 419] width 128 height 38
drag, startPoint x: 640, startPoint y: 505, endPoint x: 797, endPoint y: 512, distance: 157.2
click at [797, 514] on div "Trading achievements WINNER Best IB / Affiliate Programme - Money Expo Mexico 2…" at bounding box center [728, 596] width 1456 height 165
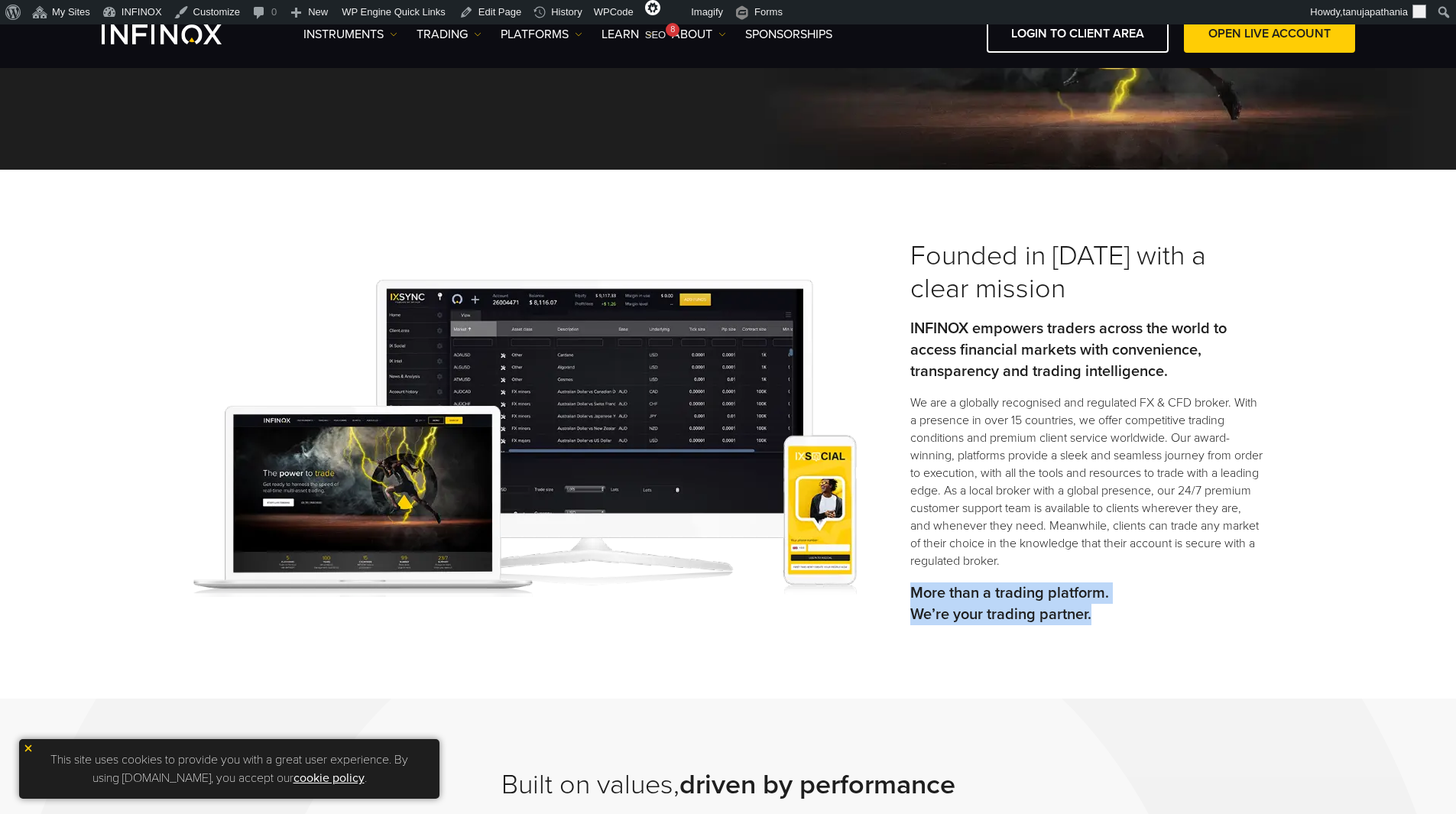
scroll to position [306, 0]
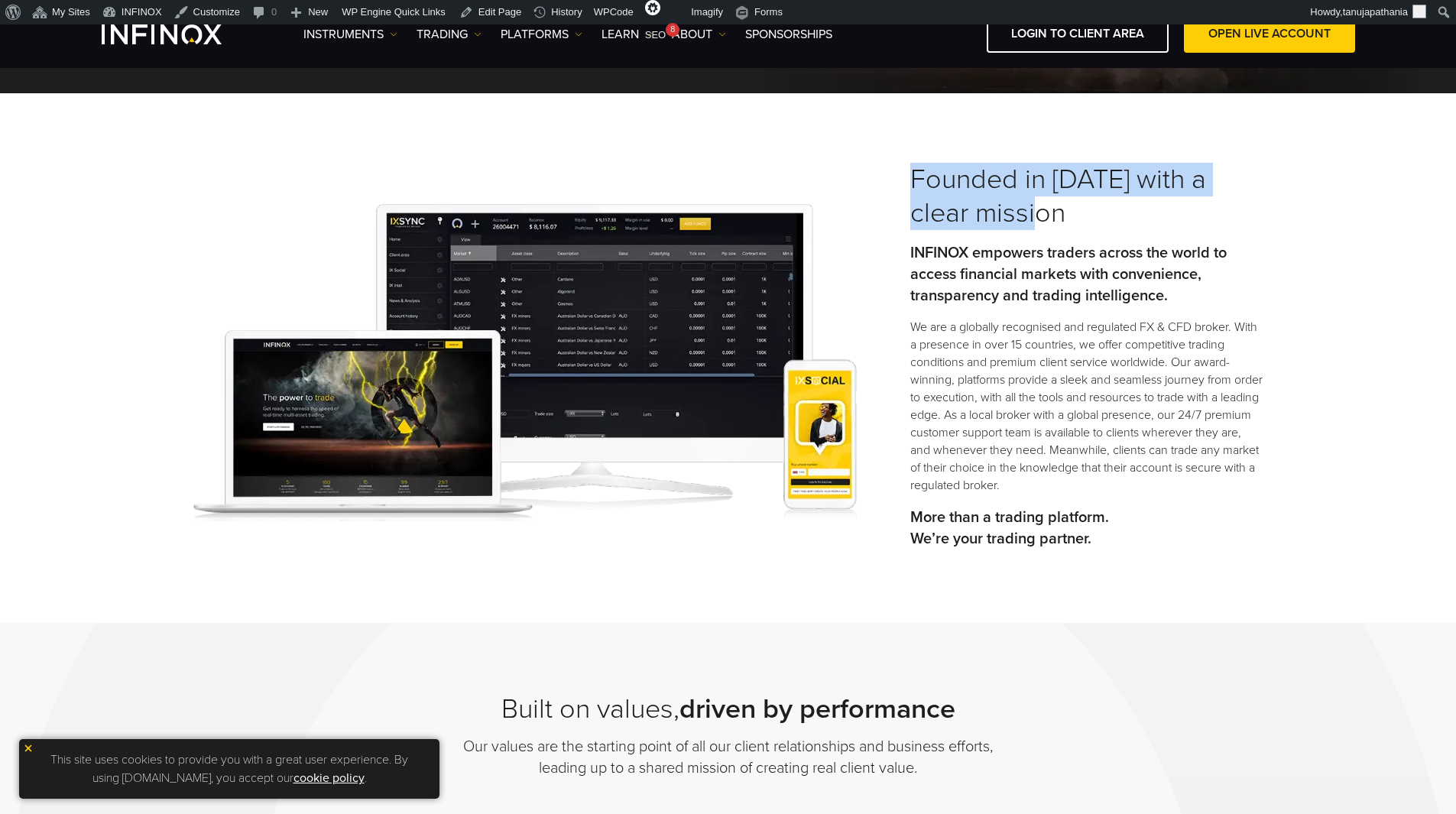
drag, startPoint x: 902, startPoint y: 173, endPoint x: 1028, endPoint y: 219, distance: 134.1
click at [1028, 219] on div "Founded in 2009 with a clear mission INFINOX empowers traders across the world …" at bounding box center [728, 362] width 1101 height 399
click at [1037, 217] on h3 "Founded in 2009 with a clear mission" at bounding box center [1086, 196] width 353 height 67
drag, startPoint x: 1015, startPoint y: 217, endPoint x: 874, endPoint y: 174, distance: 147.4
click at [875, 174] on div "Founded in 2009 with a clear mission INFINOX empowers traders across the world …" at bounding box center [728, 362] width 1101 height 399
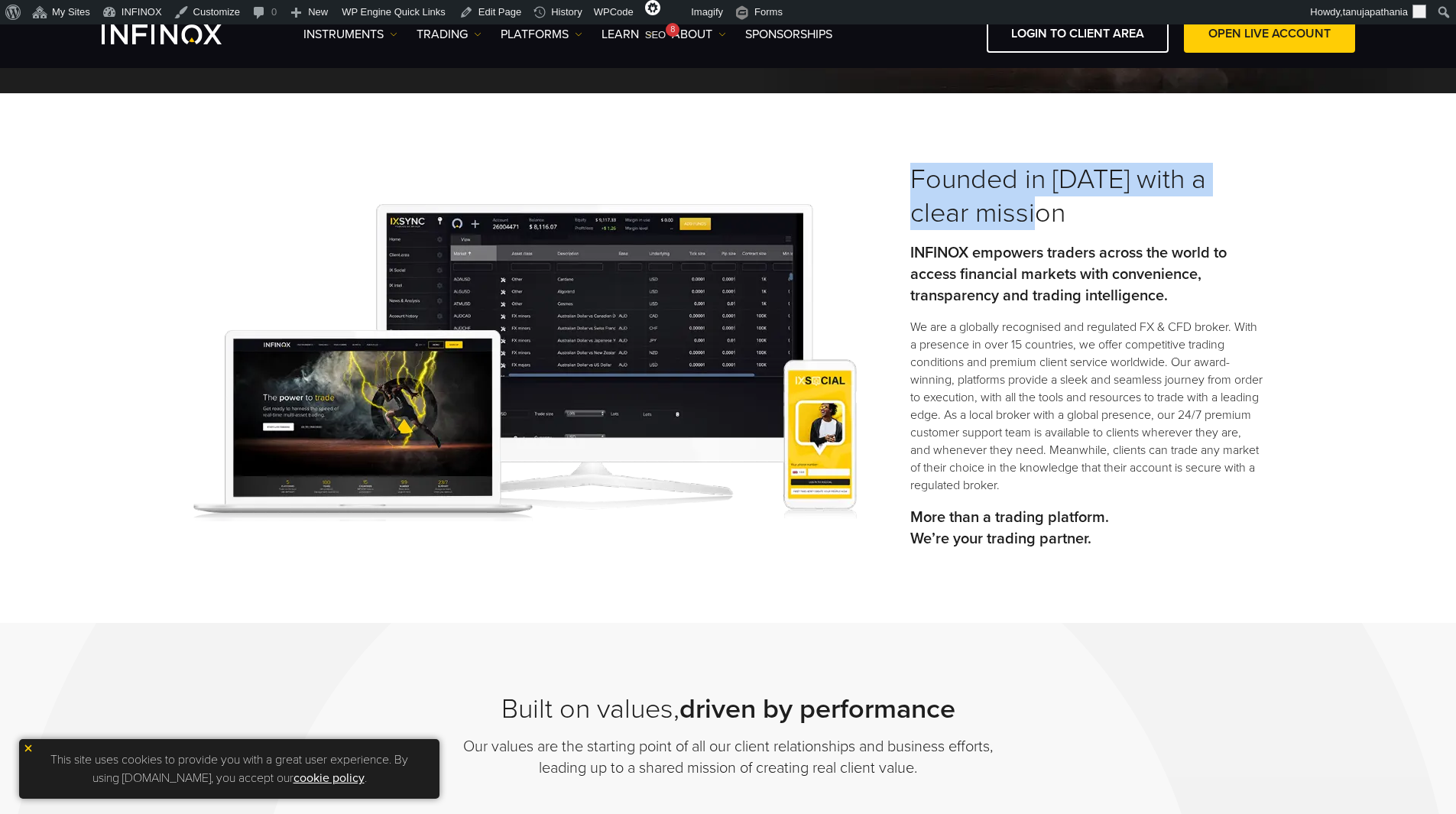
click at [948, 164] on h3 "Founded in 2009 with a clear mission" at bounding box center [1086, 196] width 353 height 67
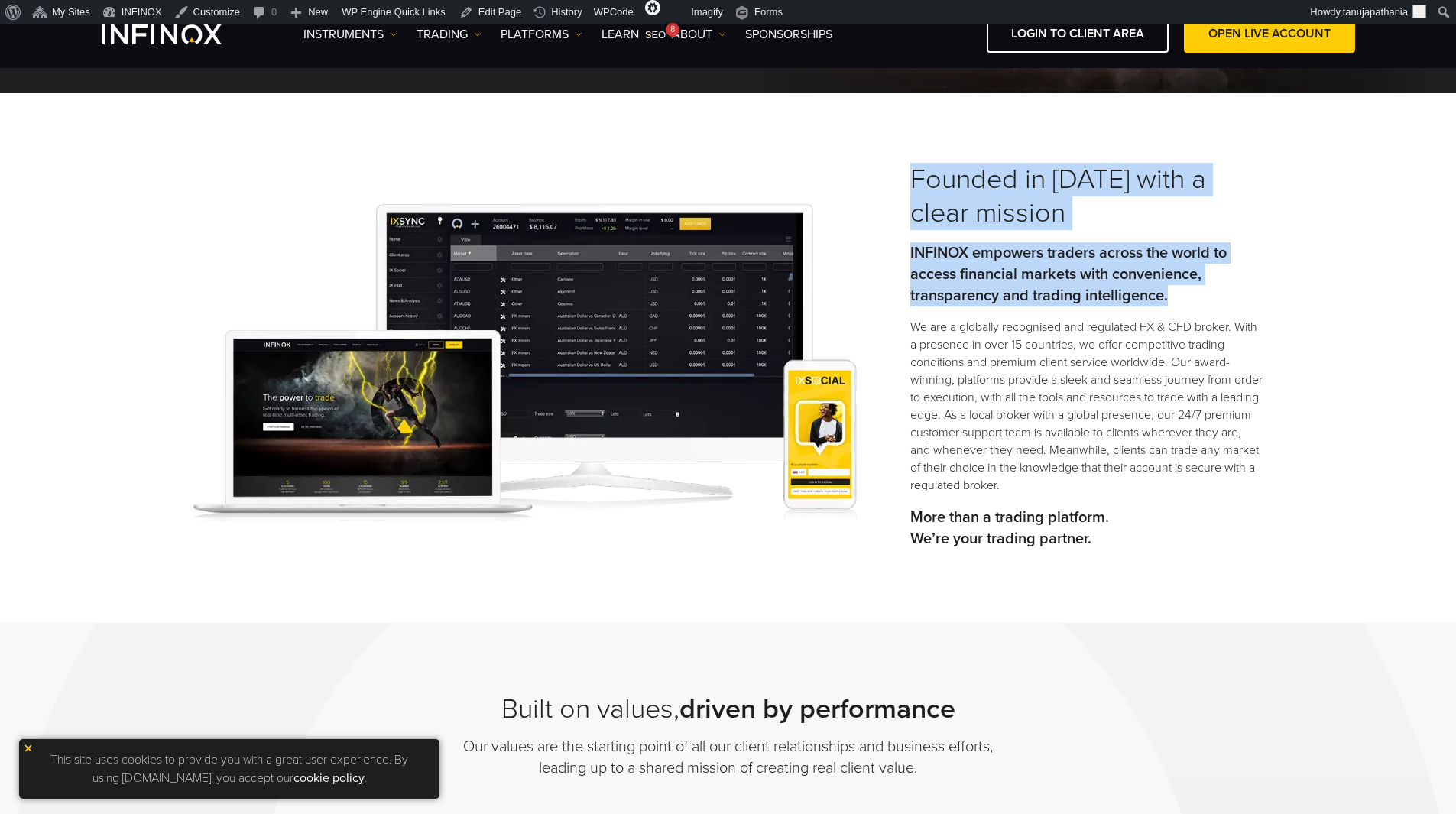
drag, startPoint x: 894, startPoint y: 171, endPoint x: 1198, endPoint y: 295, distance: 328.3
click at [1198, 295] on div "Founded in 2009 with a clear mission INFINOX empowers traders across the world …" at bounding box center [728, 362] width 1101 height 399
click at [1198, 295] on p "INFINOX empowers traders across the world to access financial markets with conv…" at bounding box center [1086, 273] width 353 height 64
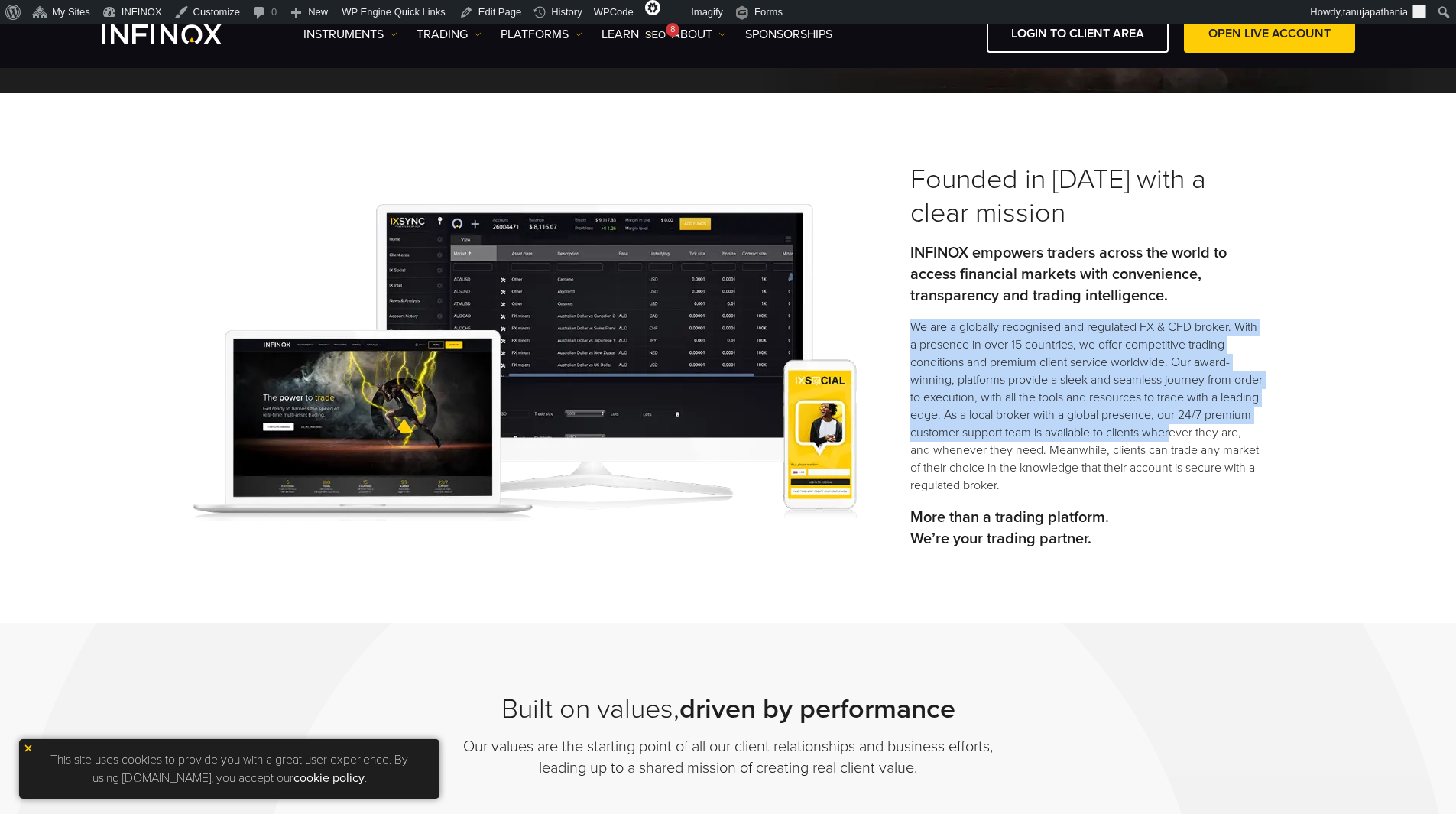
drag, startPoint x: 907, startPoint y: 327, endPoint x: 1223, endPoint y: 431, distance: 332.7
click at [1223, 431] on div "Founded in 2009 with a clear mission INFINOX empowers traders across the world …" at bounding box center [728, 362] width 1101 height 399
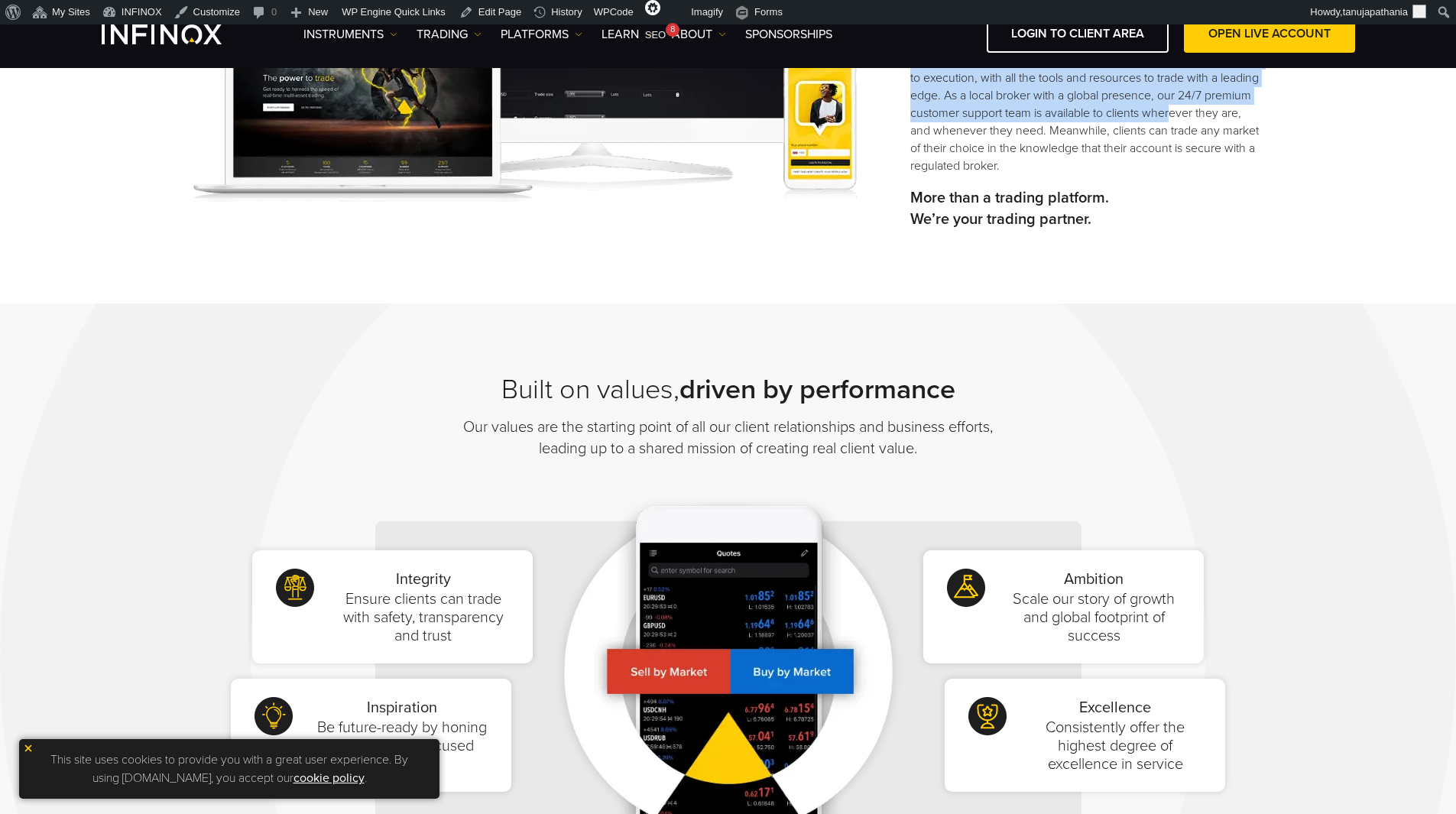
scroll to position [765, 0]
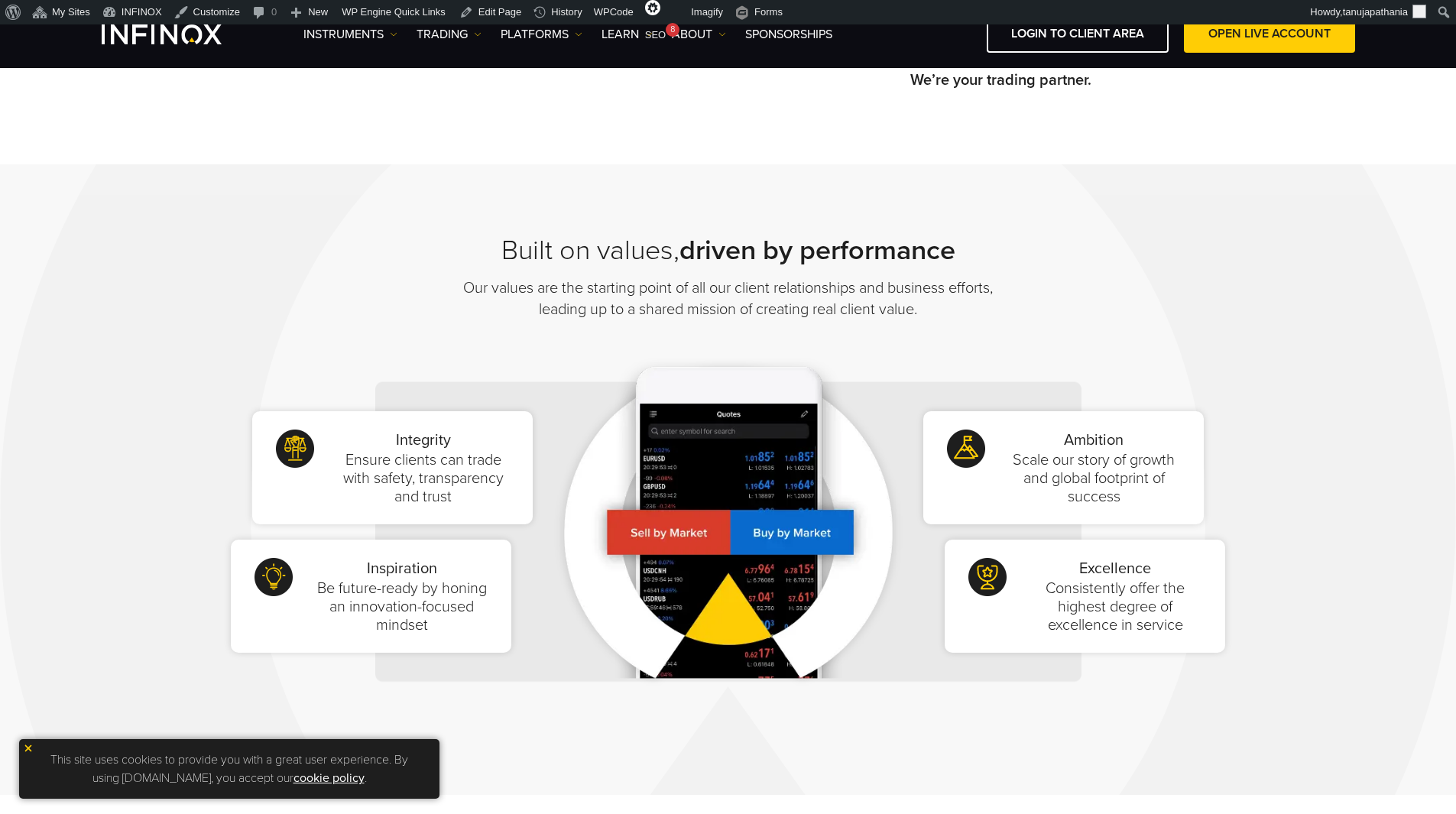
click at [696, 259] on strong "driven by performance" at bounding box center [817, 250] width 276 height 33
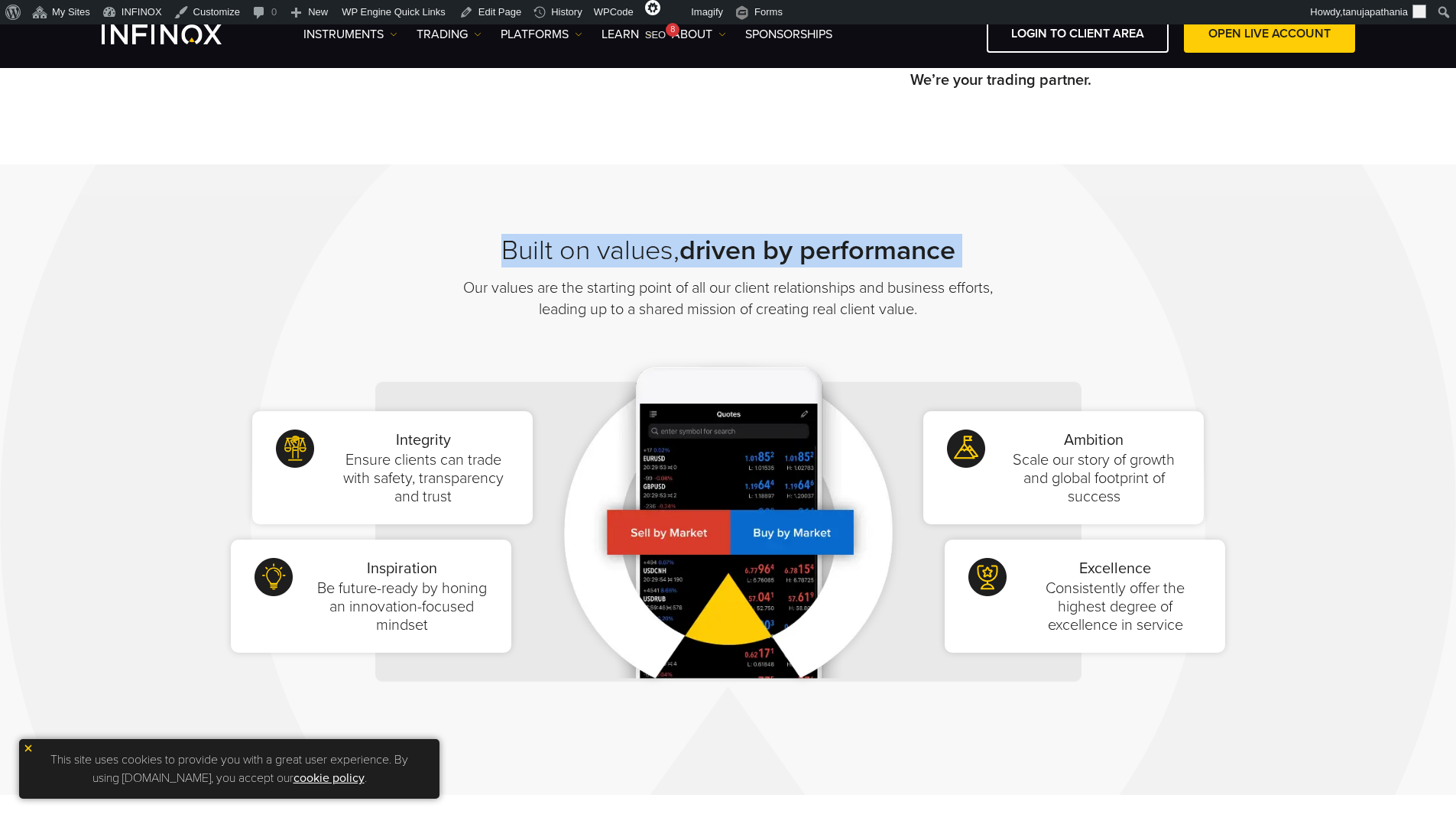
click at [696, 259] on strong "driven by performance" at bounding box center [817, 250] width 276 height 33
click at [1137, 266] on div "Built on values, driven by performance Our values are the starting point of all…" at bounding box center [728, 481] width 1101 height 494
drag, startPoint x: 496, startPoint y: 252, endPoint x: 1009, endPoint y: 264, distance: 513.1
click at [1009, 264] on div "Built on values, driven by performance Our values are the starting point of all…" at bounding box center [728, 481] width 1101 height 494
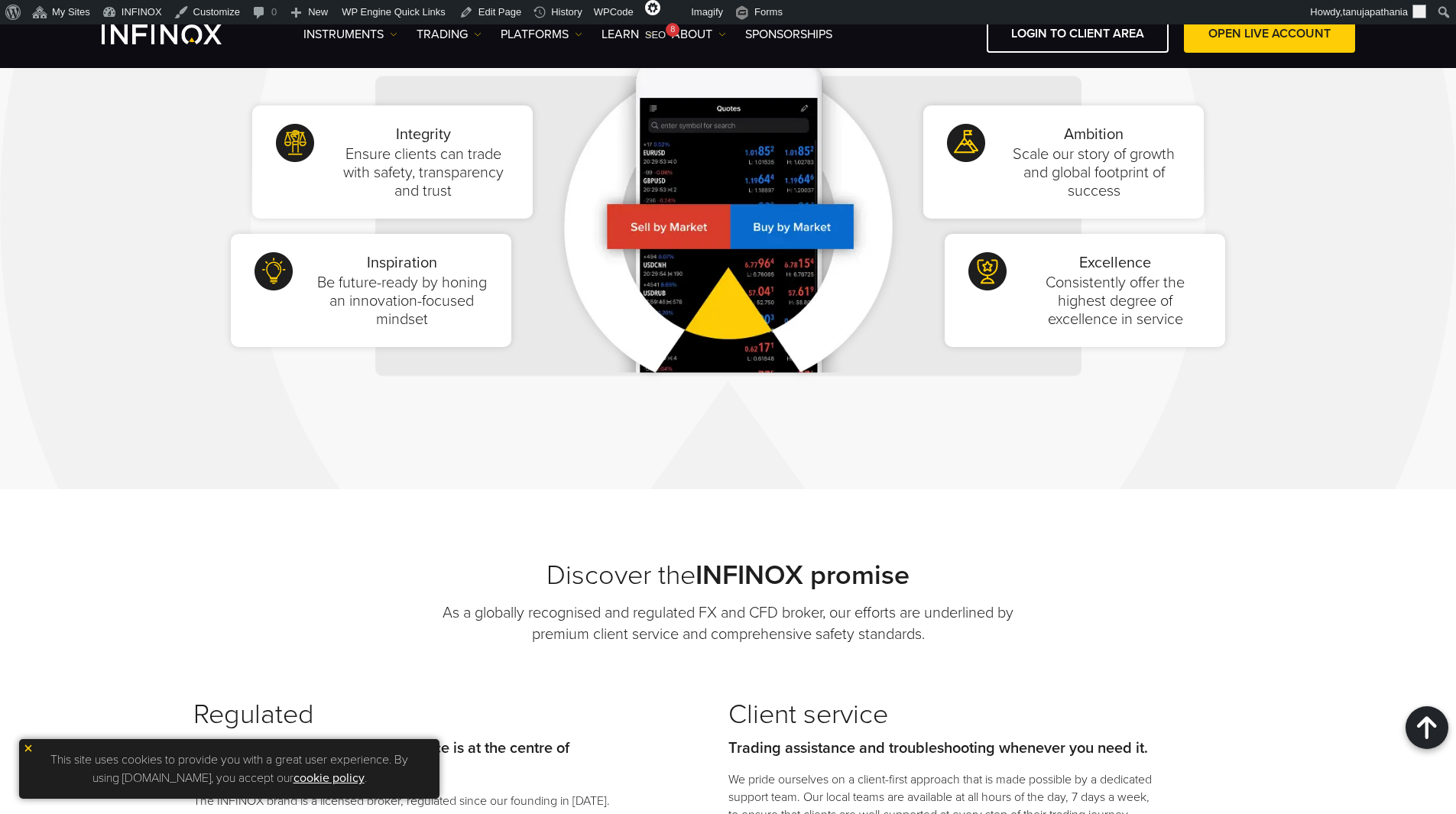
click at [652, 204] on img at bounding box center [728, 226] width 356 height 393
click at [664, 217] on img at bounding box center [728, 226] width 356 height 393
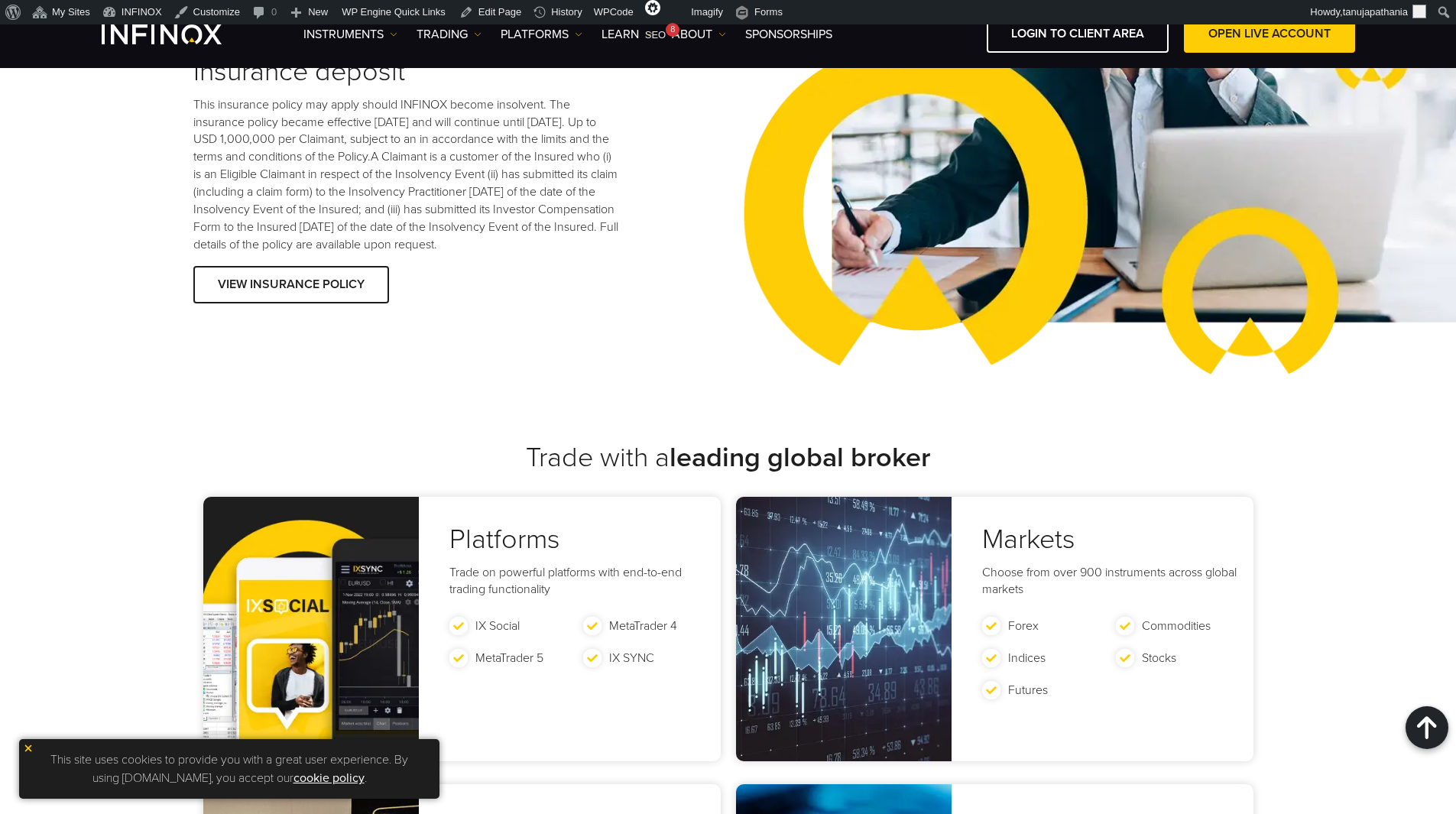
scroll to position [2676, 0]
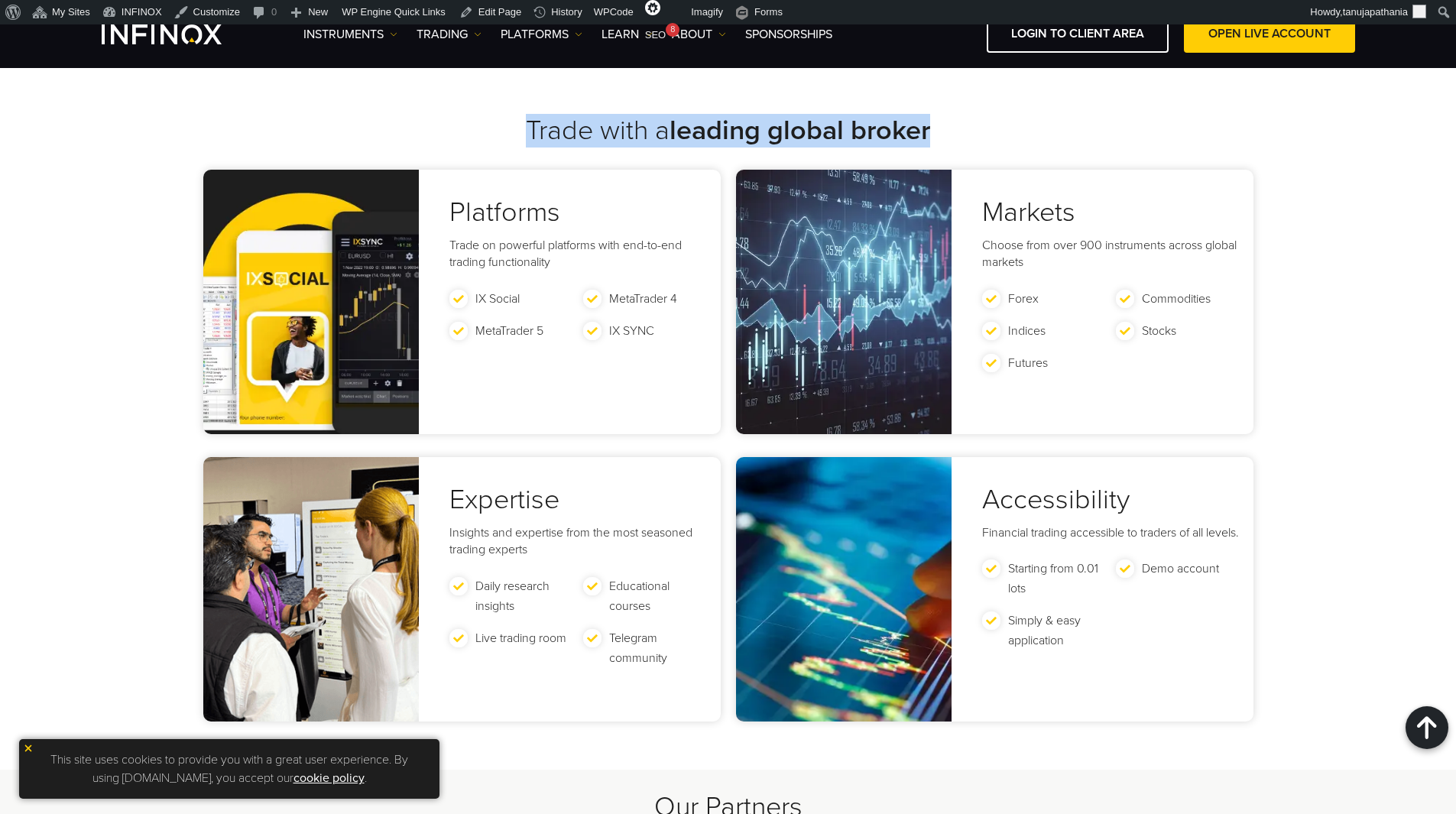
drag, startPoint x: 468, startPoint y: 121, endPoint x: 964, endPoint y: 143, distance: 496.5
click at [964, 143] on h3 "Trade with a leading global broker" at bounding box center [728, 130] width 1070 height 33
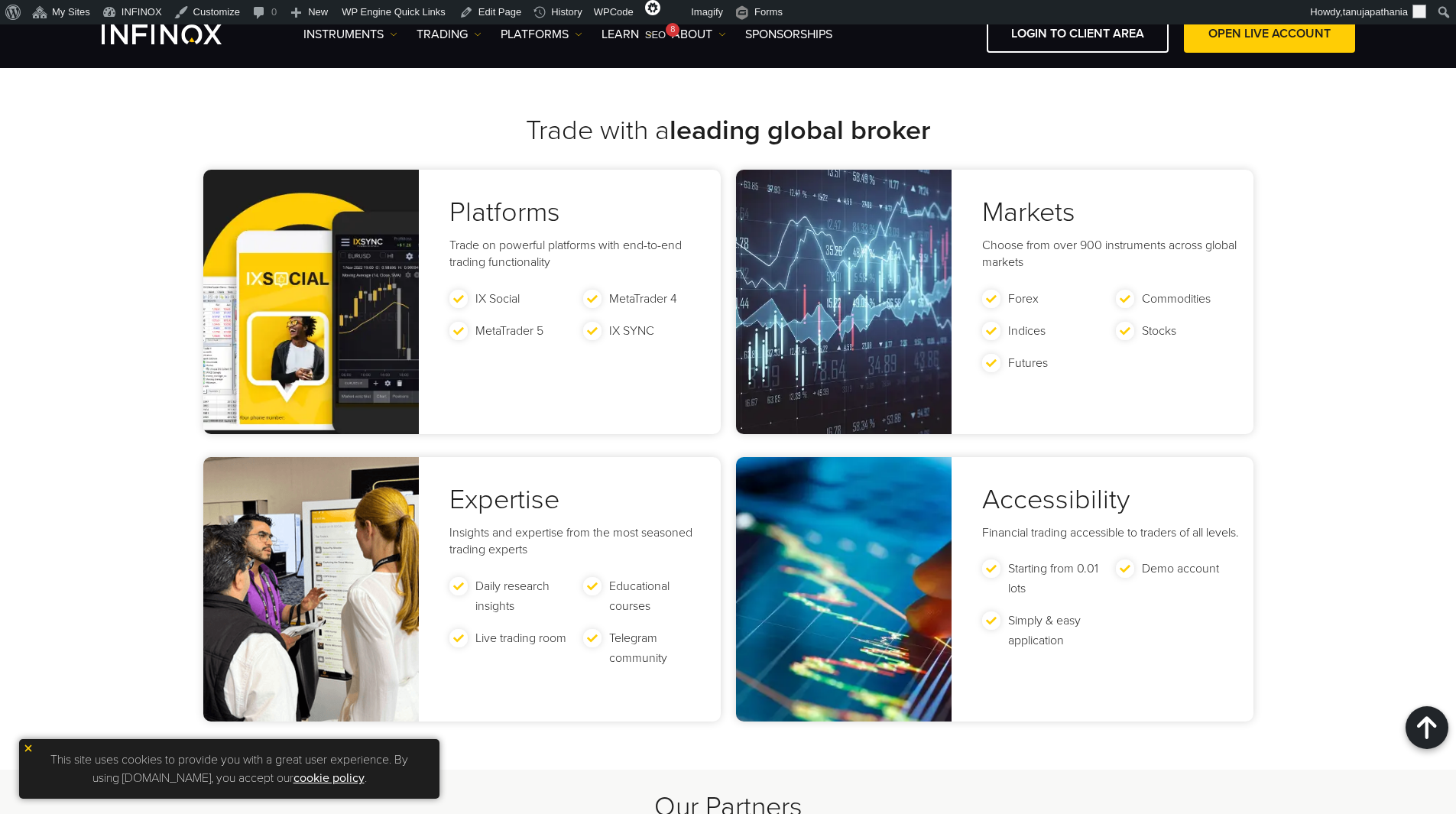
drag, startPoint x: 929, startPoint y: 192, endPoint x: 779, endPoint y: 328, distance: 202.5
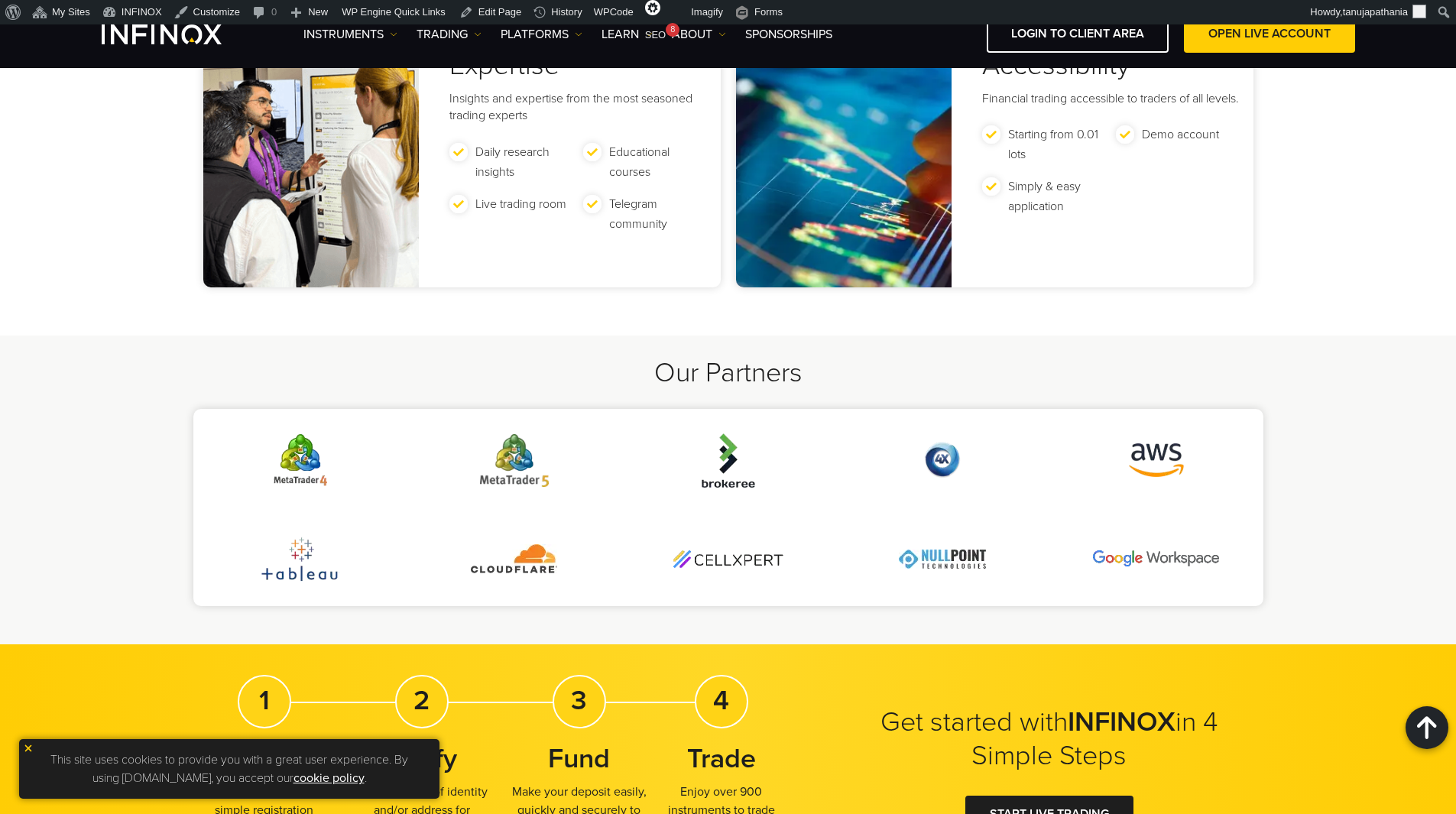
scroll to position [3211, 0]
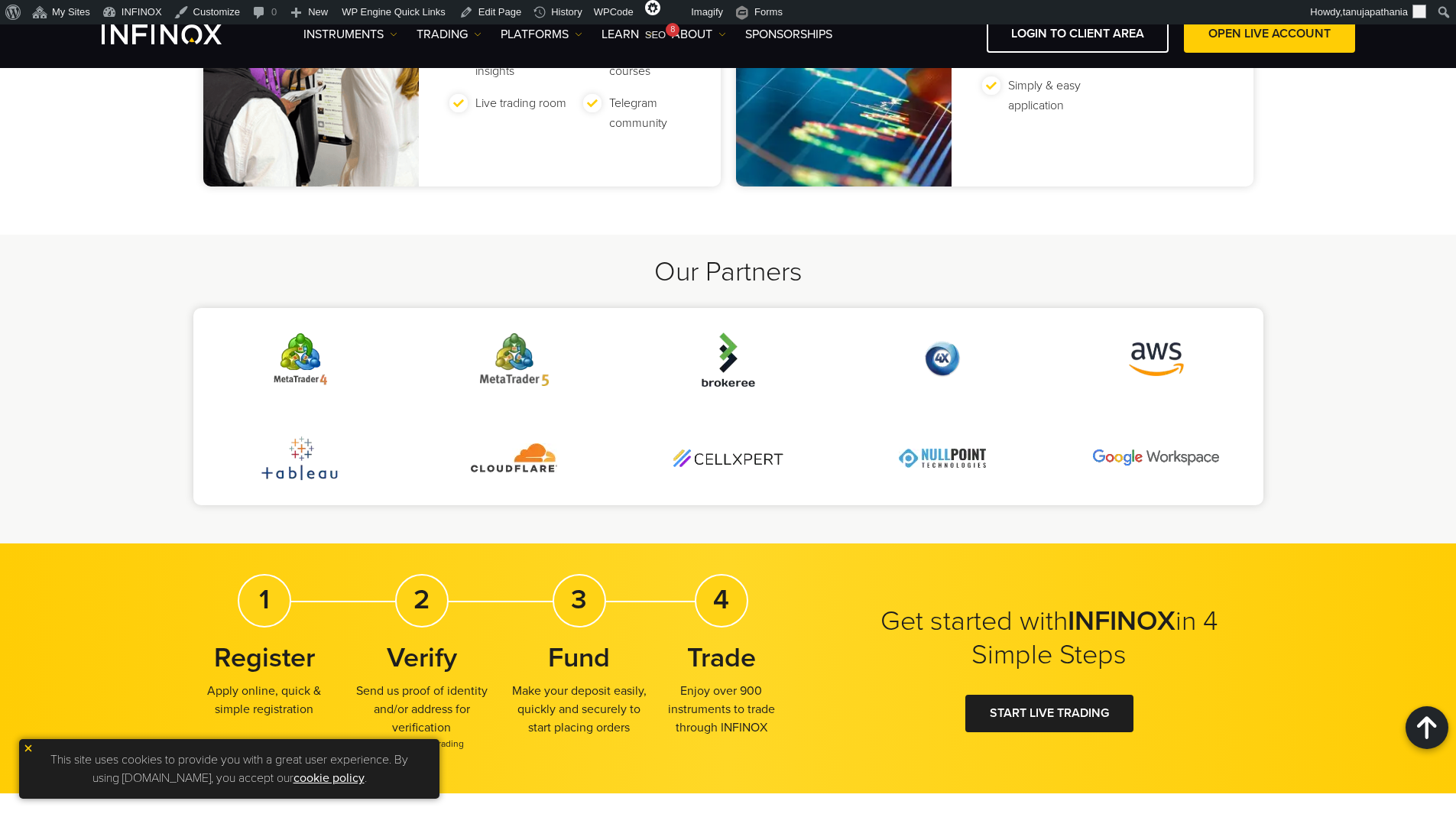
click at [701, 273] on h2 "Our Partners" at bounding box center [728, 272] width 1070 height 33
click at [693, 471] on li at bounding box center [728, 459] width 214 height 67
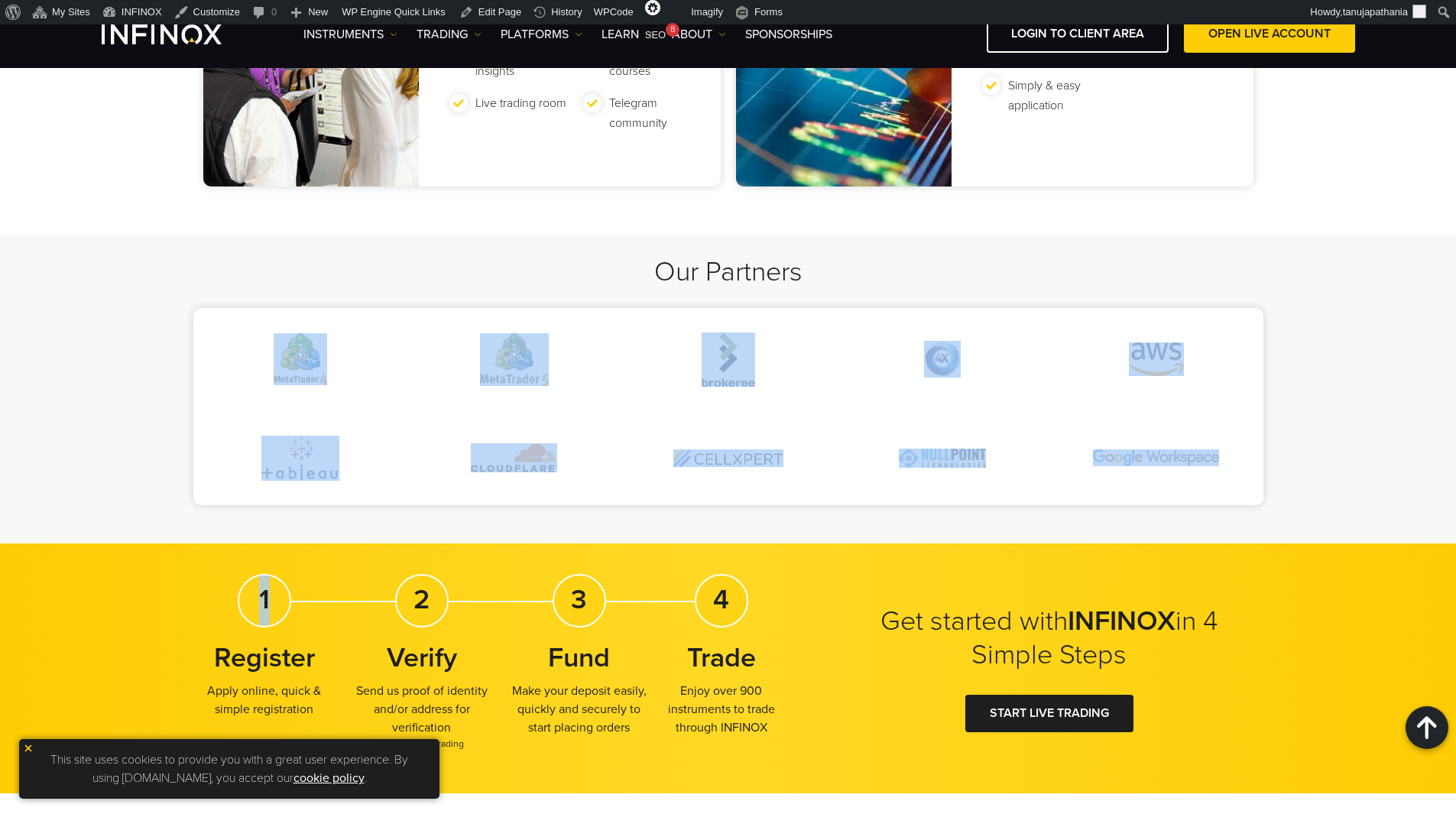
click at [693, 471] on li at bounding box center [728, 459] width 214 height 67
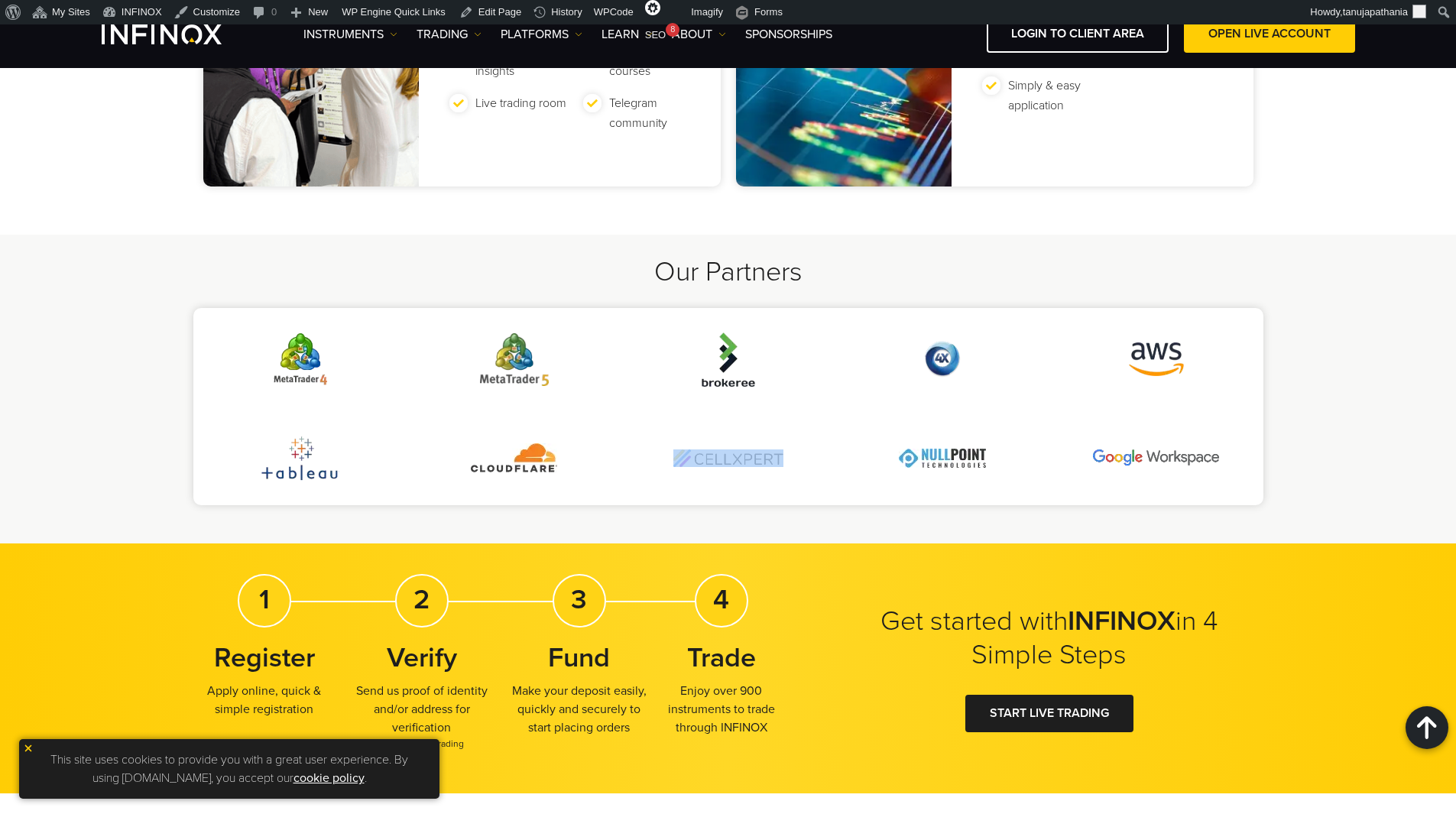
click at [693, 471] on li at bounding box center [728, 459] width 214 height 67
click at [693, 470] on li at bounding box center [728, 459] width 214 height 67
click at [705, 485] on li at bounding box center [728, 459] width 214 height 67
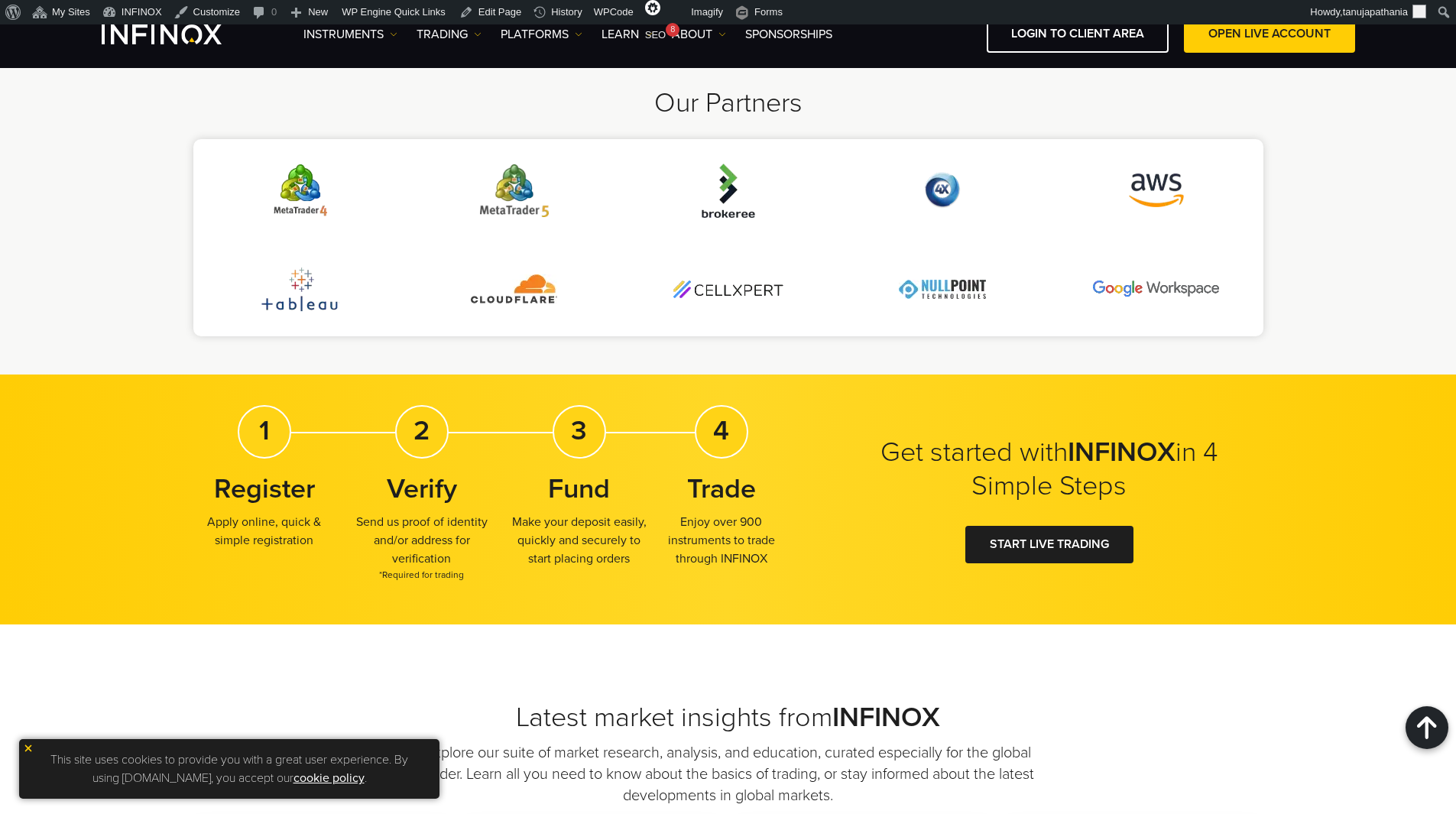
scroll to position [3440, 0]
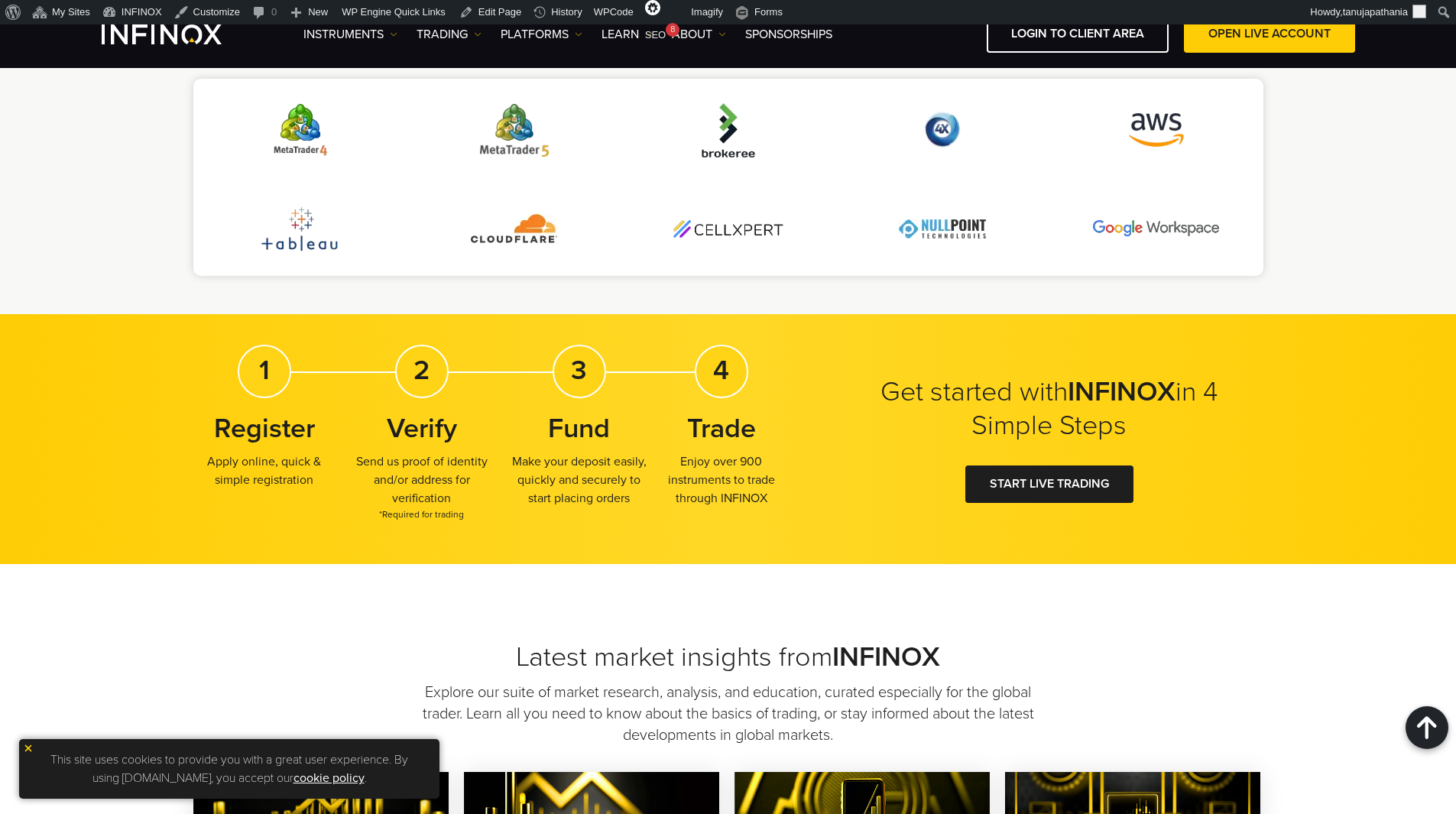
drag, startPoint x: 870, startPoint y: 384, endPoint x: 1189, endPoint y: 425, distance: 321.6
click at [1189, 425] on h2 "Get started with INFINOX in 4 Simple Steps" at bounding box center [1049, 408] width 382 height 67
click at [1191, 435] on h2 "Get started with INFINOX in 4 Simple Steps" at bounding box center [1049, 408] width 382 height 67
click at [1050, 484] on div at bounding box center [1050, 484] width 0 height 0
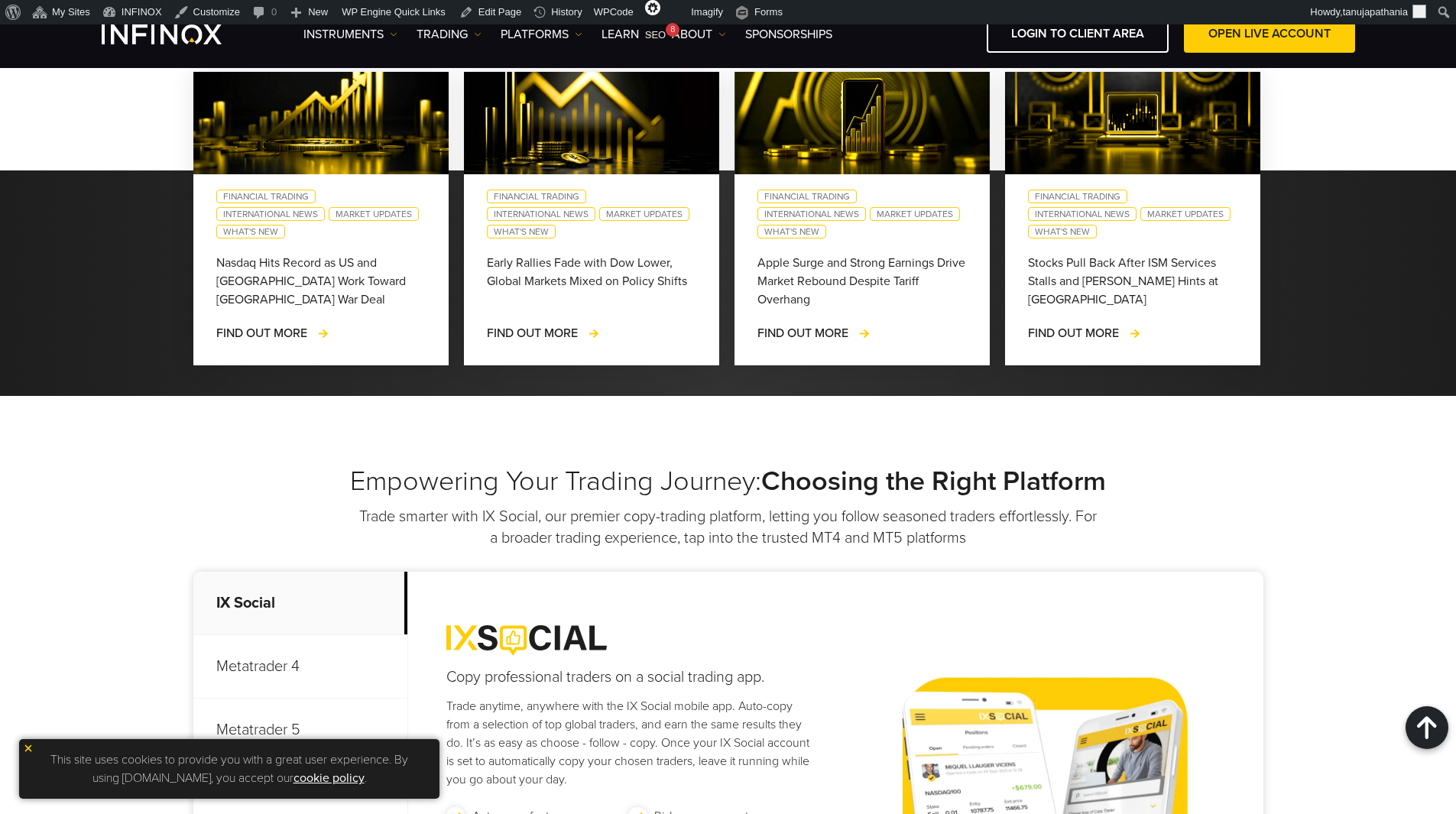
scroll to position [4370, 0]
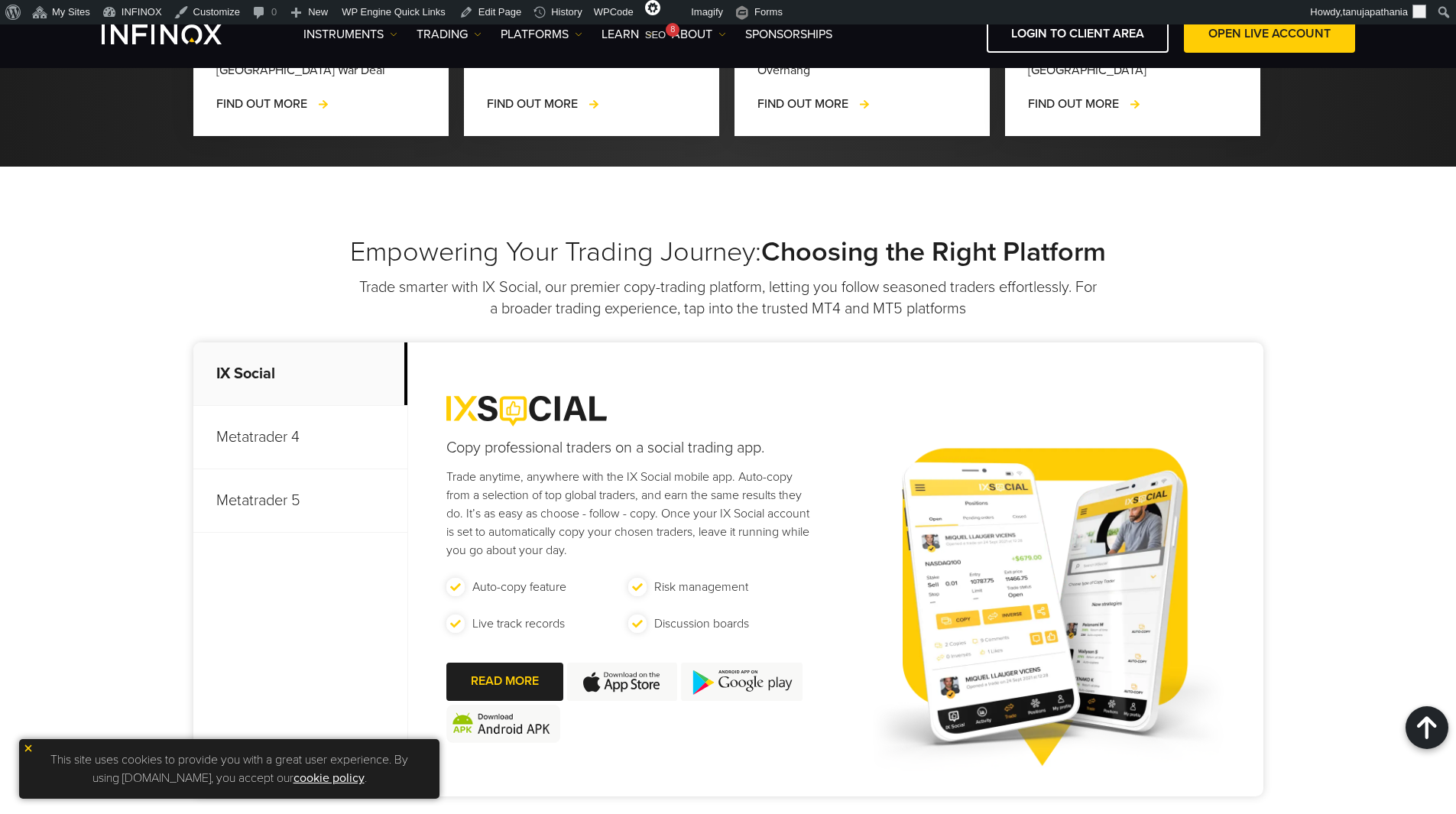
click at [257, 446] on p "Metatrader 4" at bounding box center [300, 437] width 214 height 64
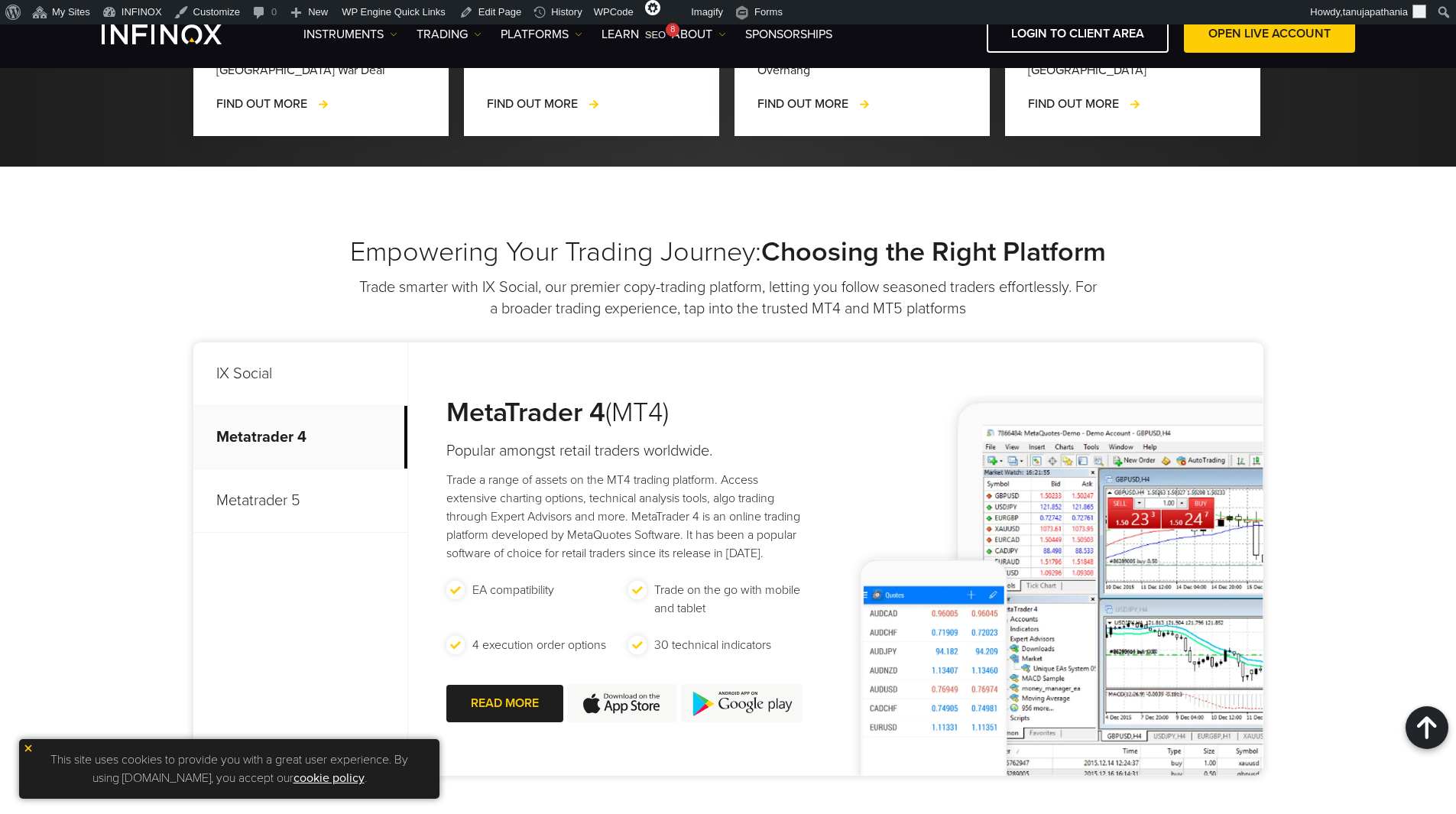
click at [281, 509] on p "Metatrader 5" at bounding box center [300, 501] width 214 height 64
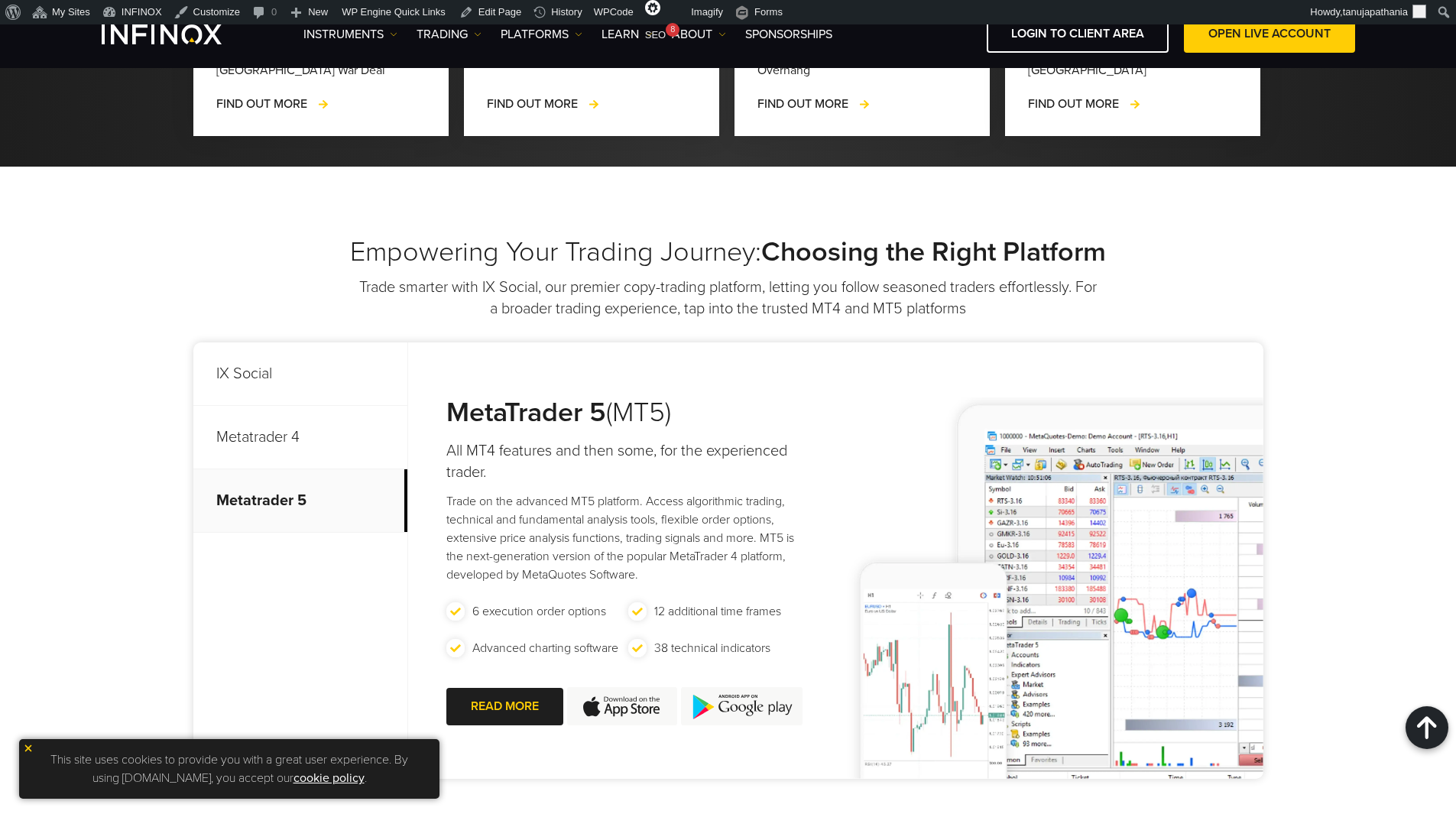
scroll to position [4599, 0]
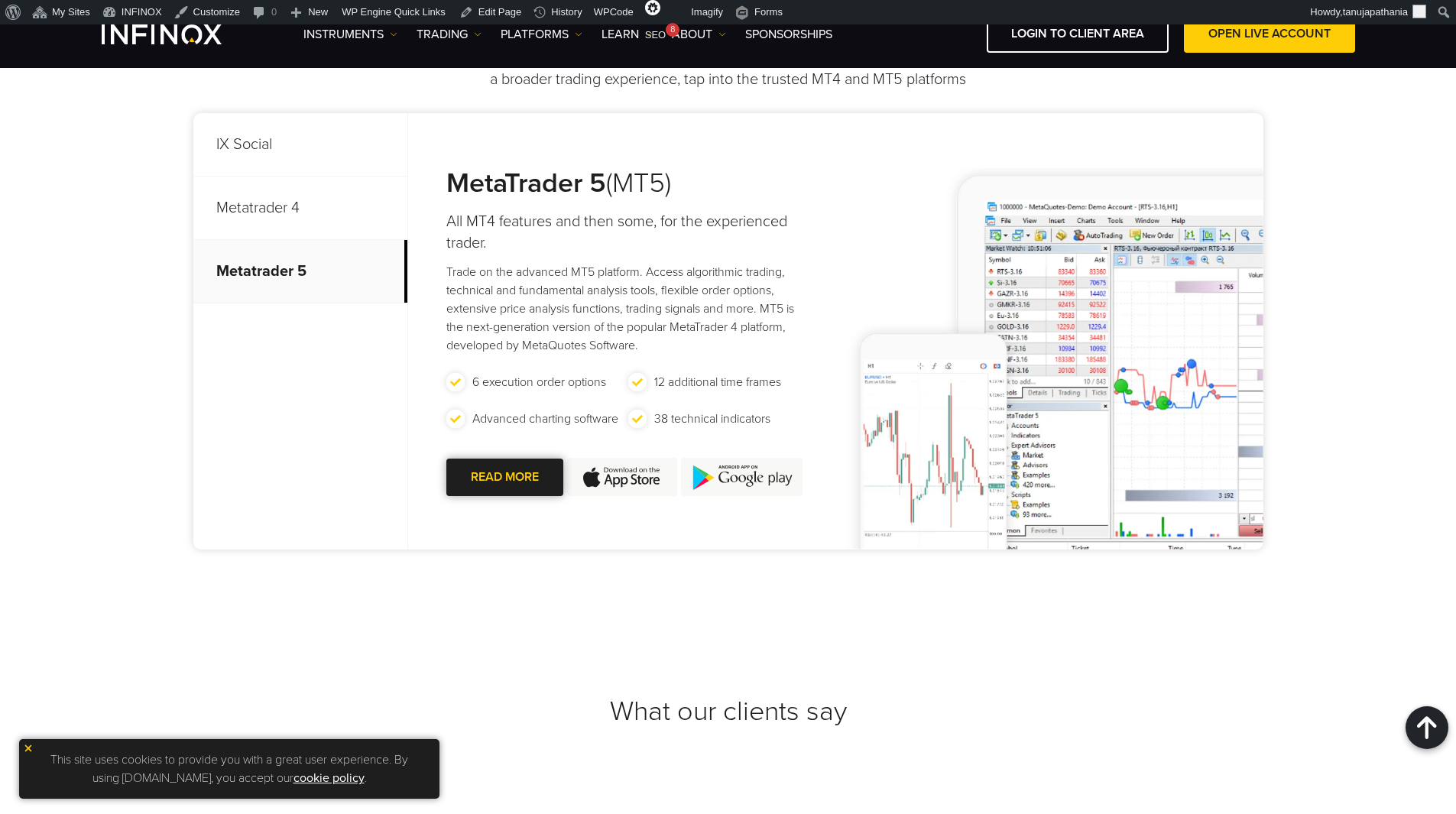
click at [505, 477] on div at bounding box center [505, 477] width 0 height 0
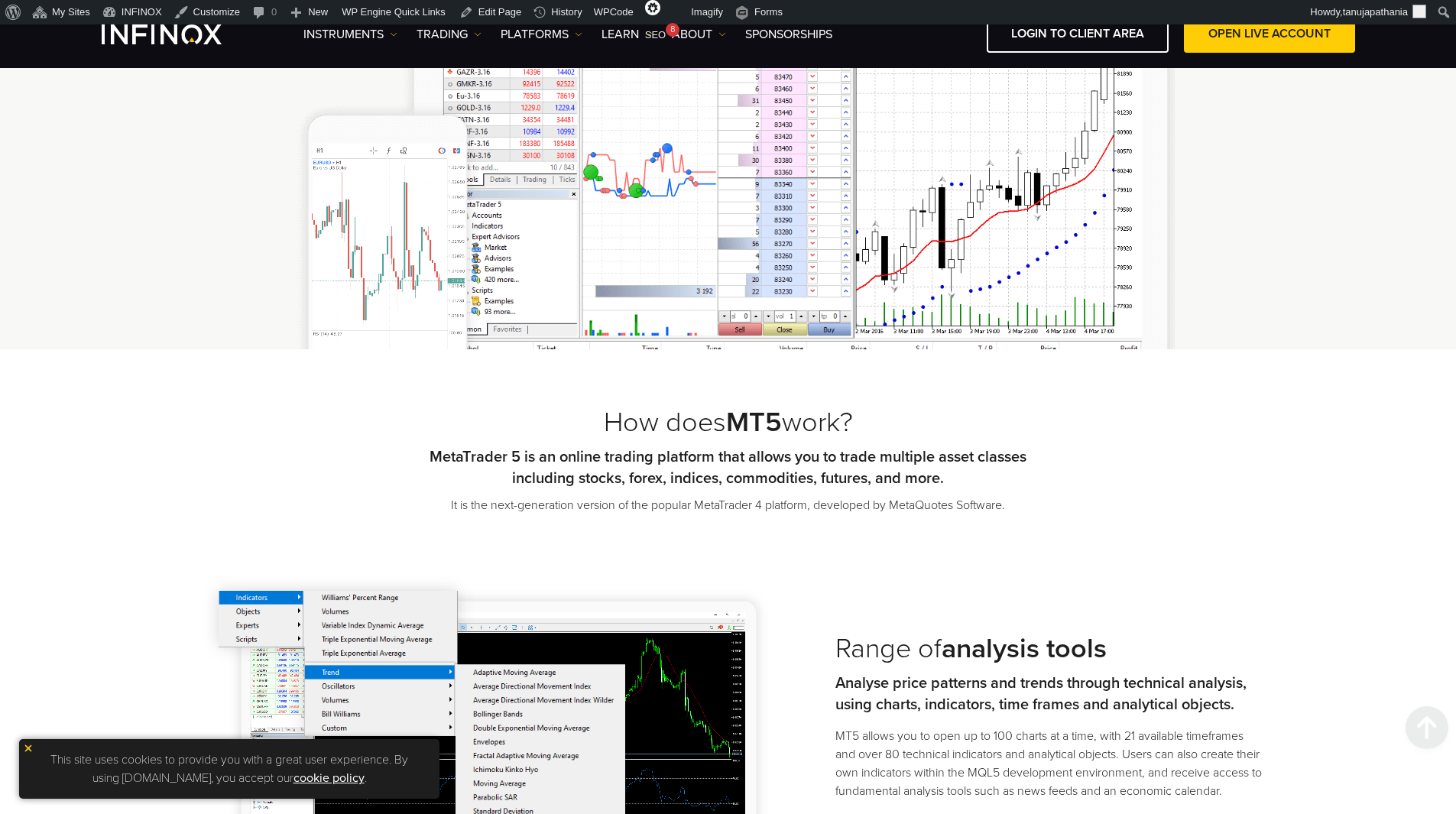
scroll to position [1070, 0]
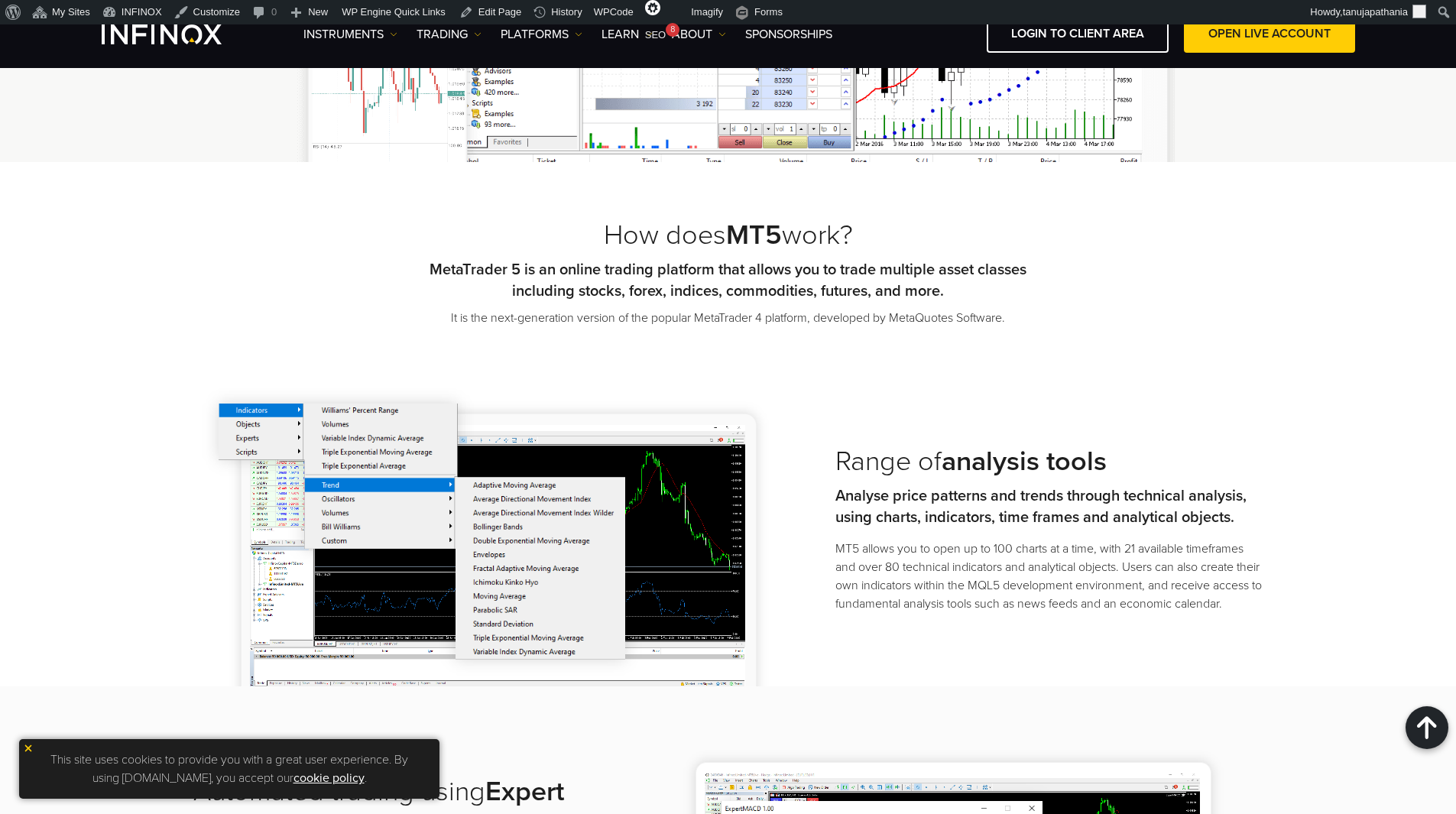
click at [605, 229] on h2 "How does MT5 work?" at bounding box center [728, 235] width 612 height 33
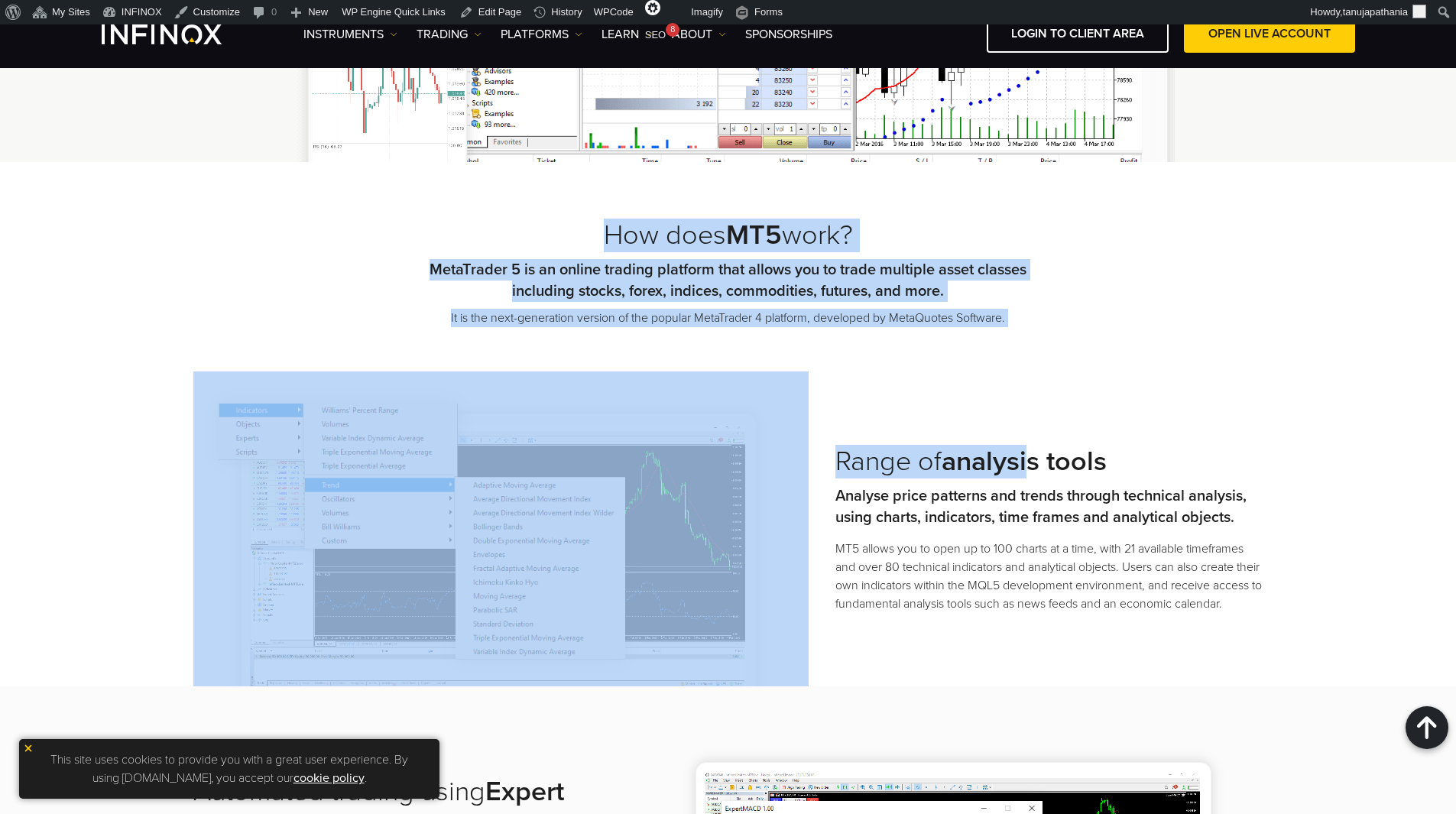
drag, startPoint x: 584, startPoint y: 229, endPoint x: 1038, endPoint y: 329, distance: 464.9
drag, startPoint x: 989, startPoint y: 327, endPoint x: 588, endPoint y: 122, distance: 450.4
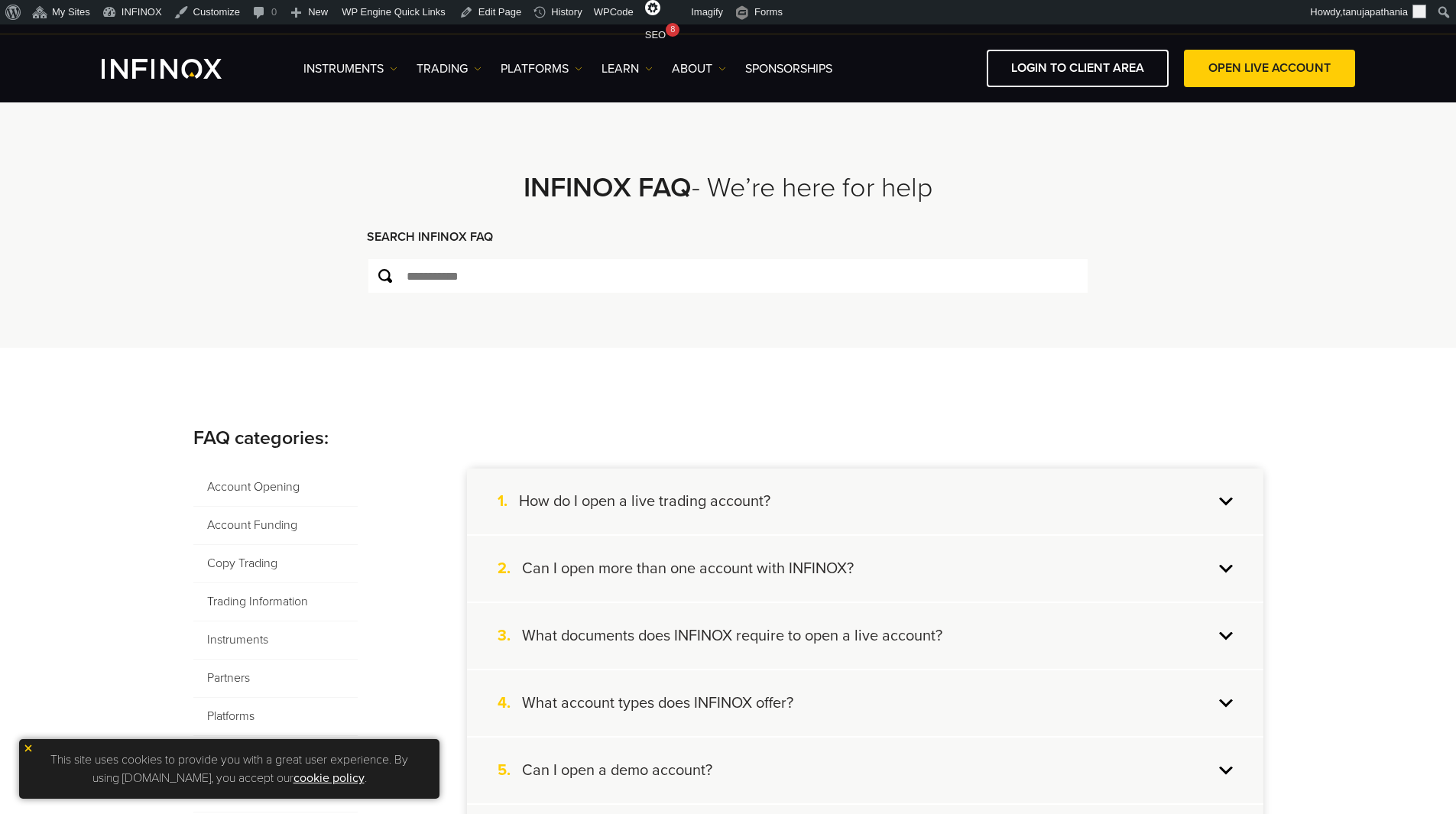
click at [384, 240] on strong "SEARCH INFINOX FAQ" at bounding box center [430, 237] width 126 height 15
click at [387, 278] on img at bounding box center [385, 275] width 13 height 13
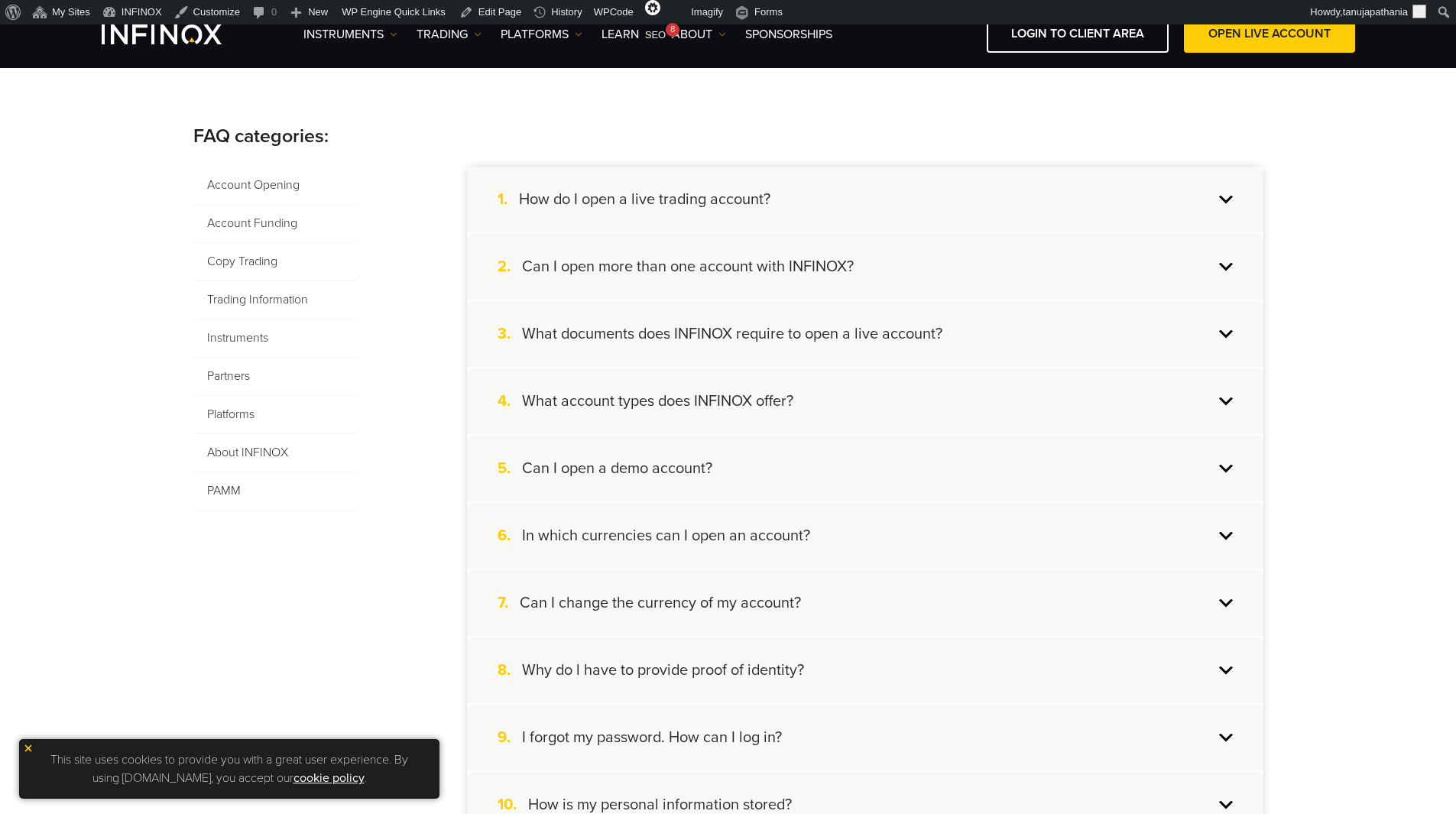
scroll to position [229, 0]
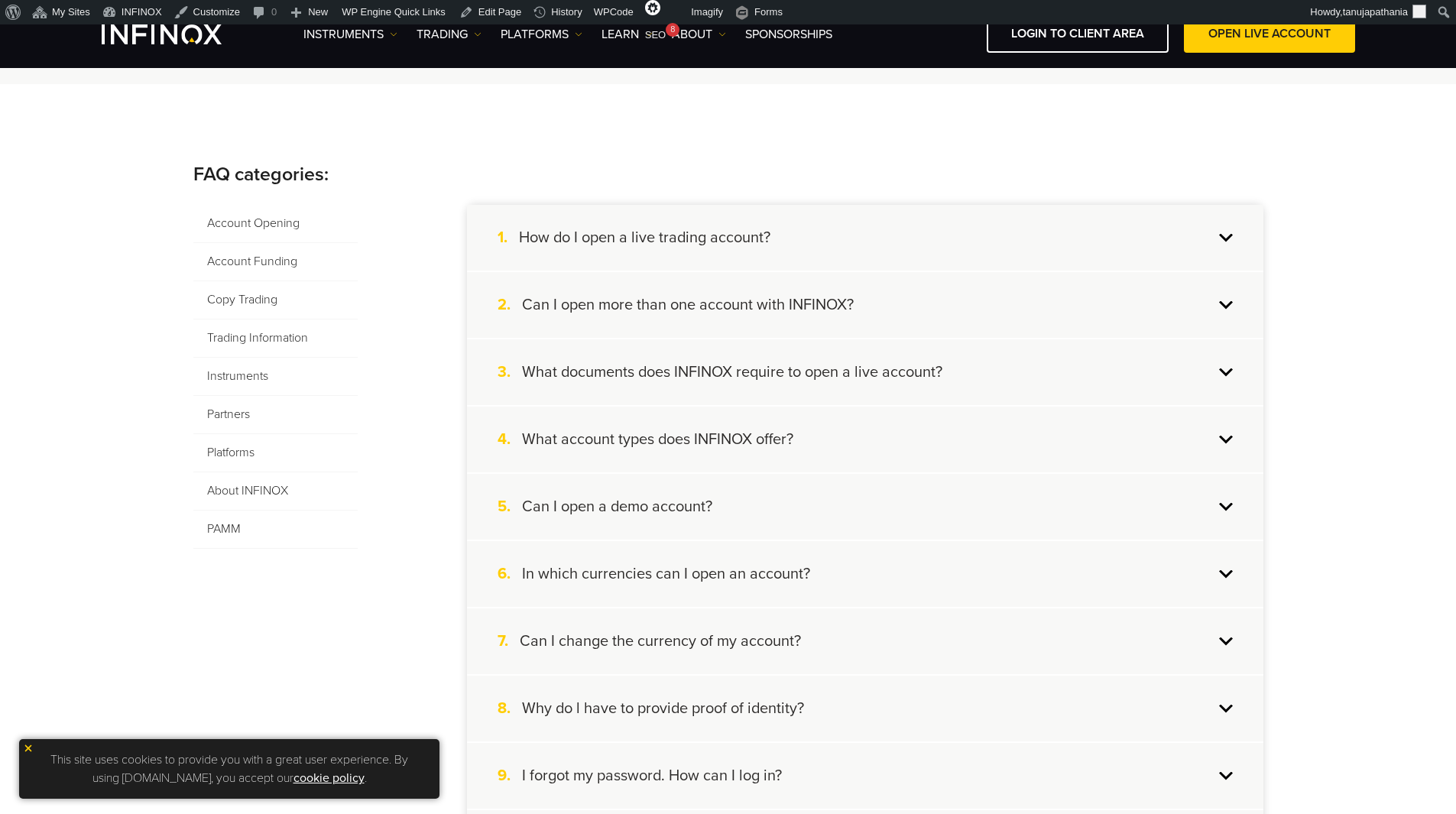
click at [701, 242] on h4 "How do I open a live trading account?" at bounding box center [645, 237] width 252 height 20
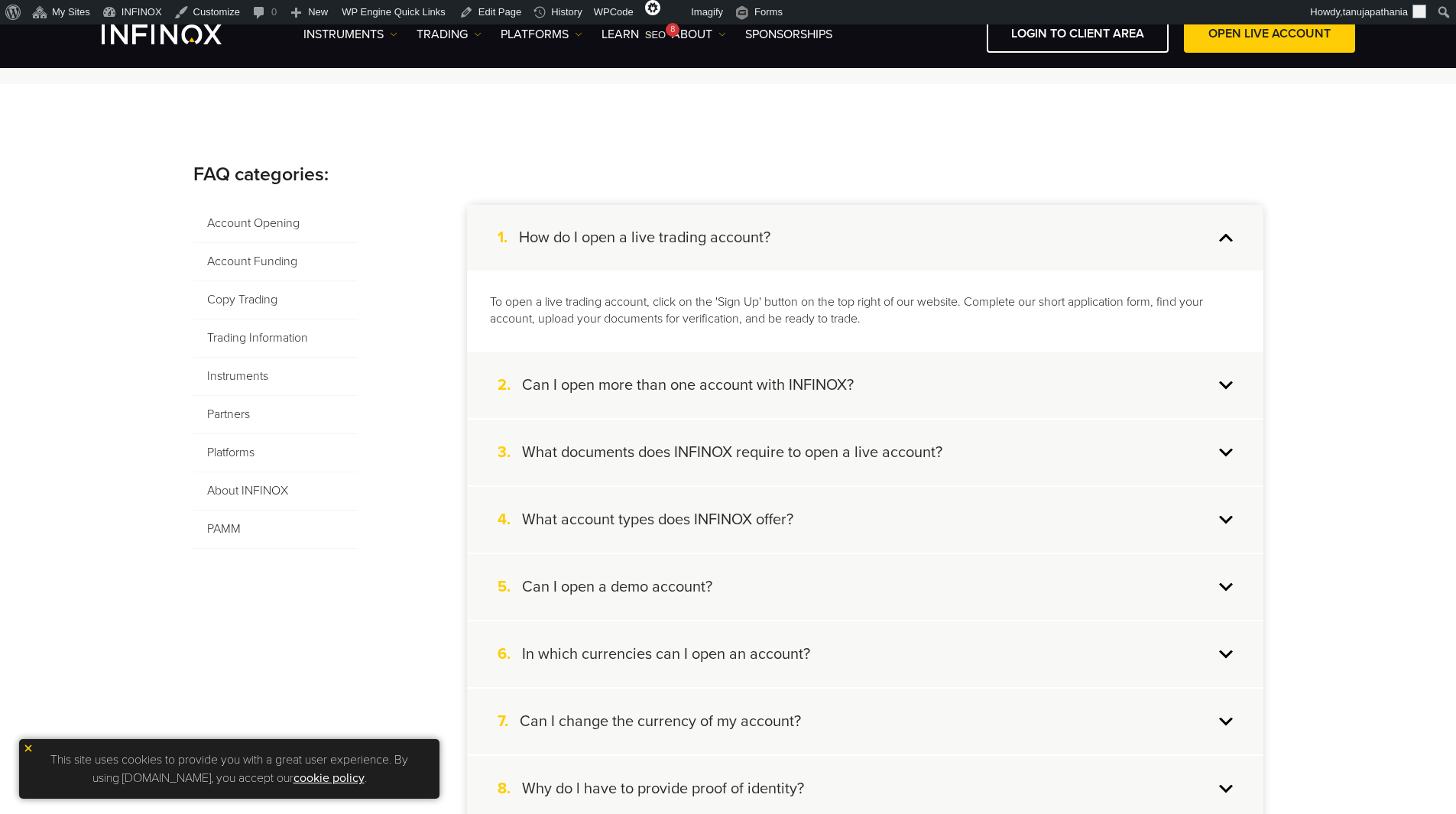
click at [622, 301] on p "To open a live trading account, click on the 'Sign Up' button on the top right …" at bounding box center [865, 310] width 751 height 35
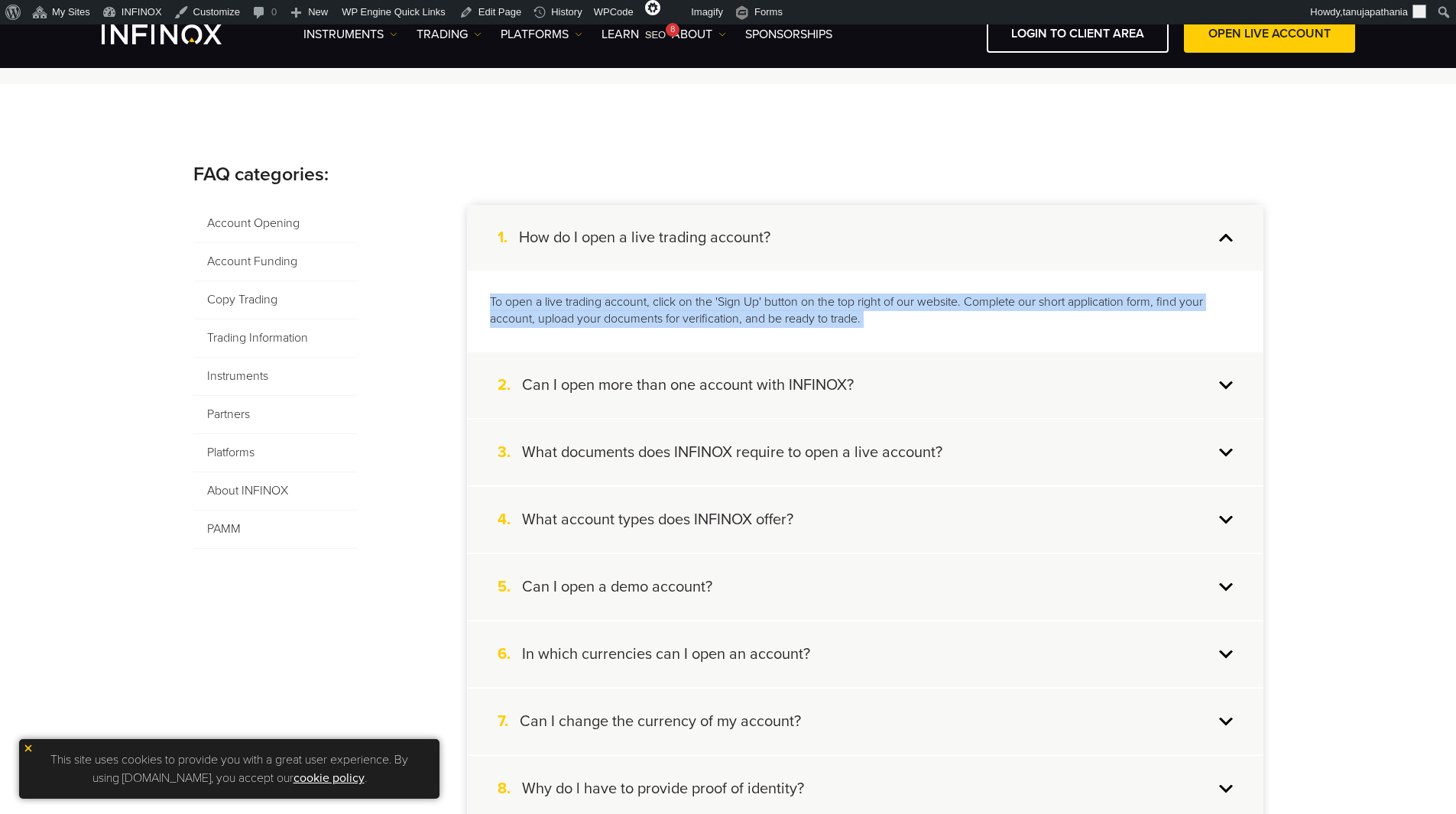
click at [622, 301] on p "To open a live trading account, click on the 'Sign Up' button on the top right …" at bounding box center [865, 310] width 751 height 35
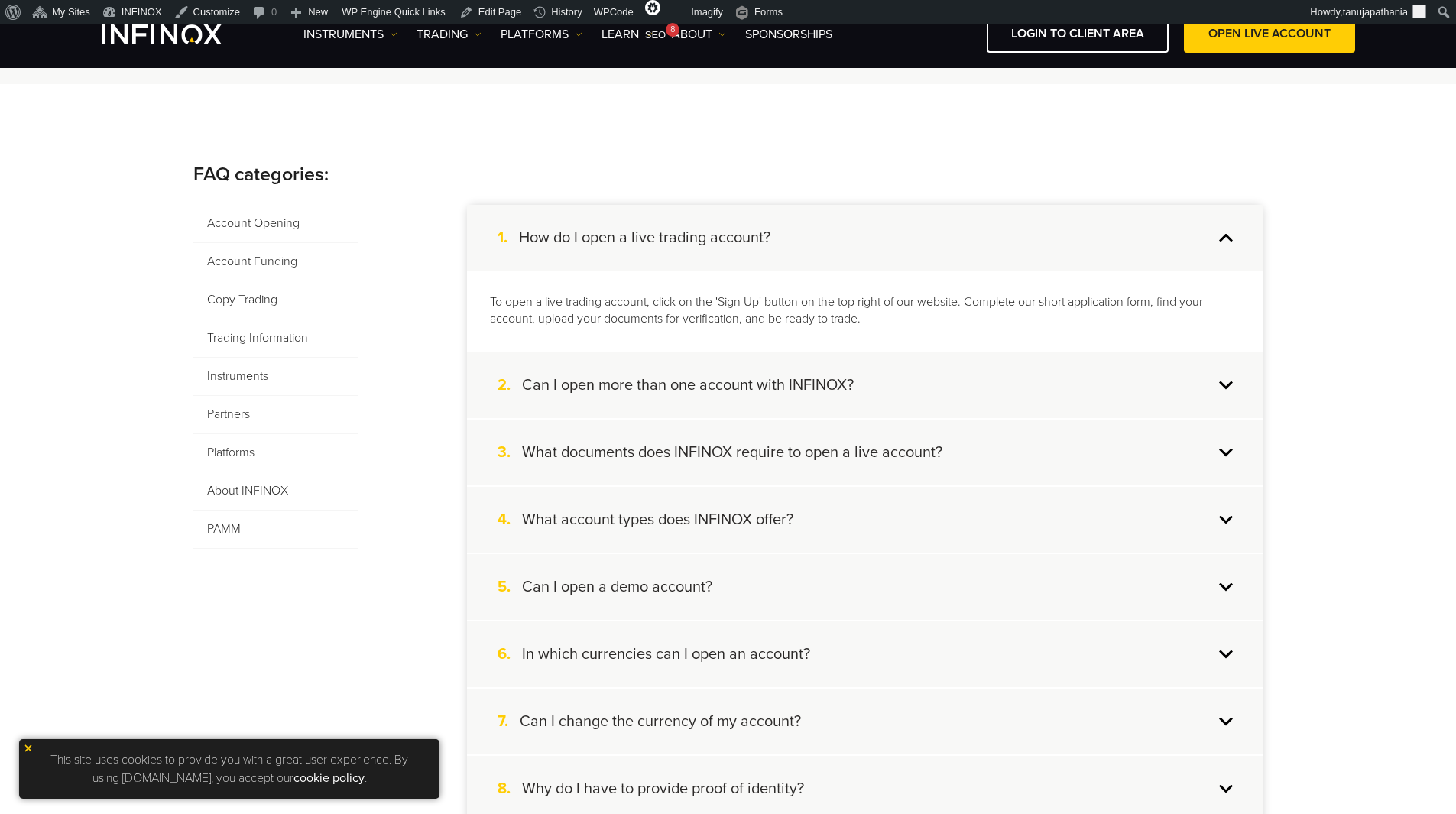
click at [1212, 241] on div "1. How do I open a live trading account?" at bounding box center [865, 237] width 797 height 66
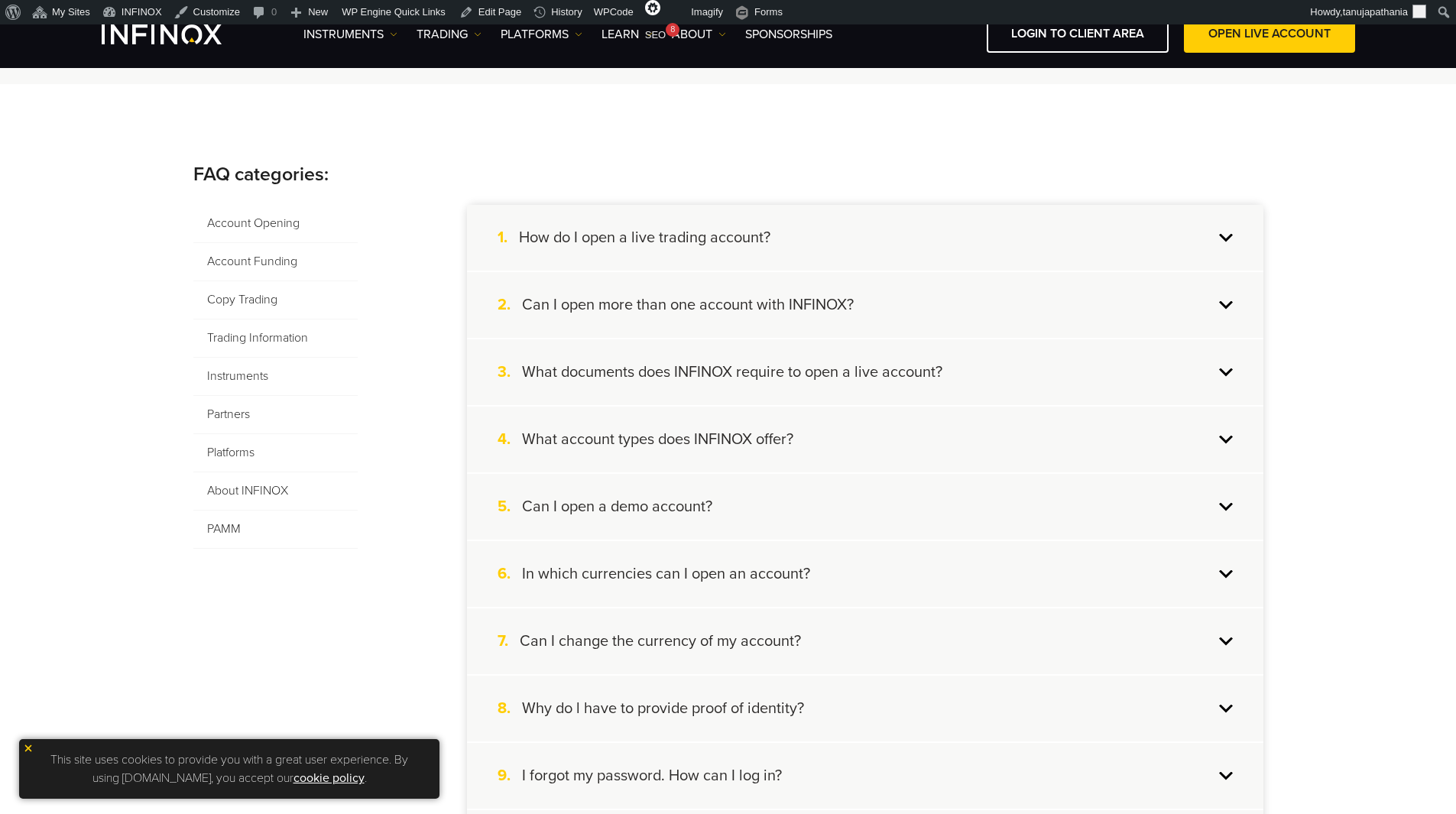
click at [1221, 234] on div "1. How do I open a live trading account?" at bounding box center [865, 237] width 797 height 66
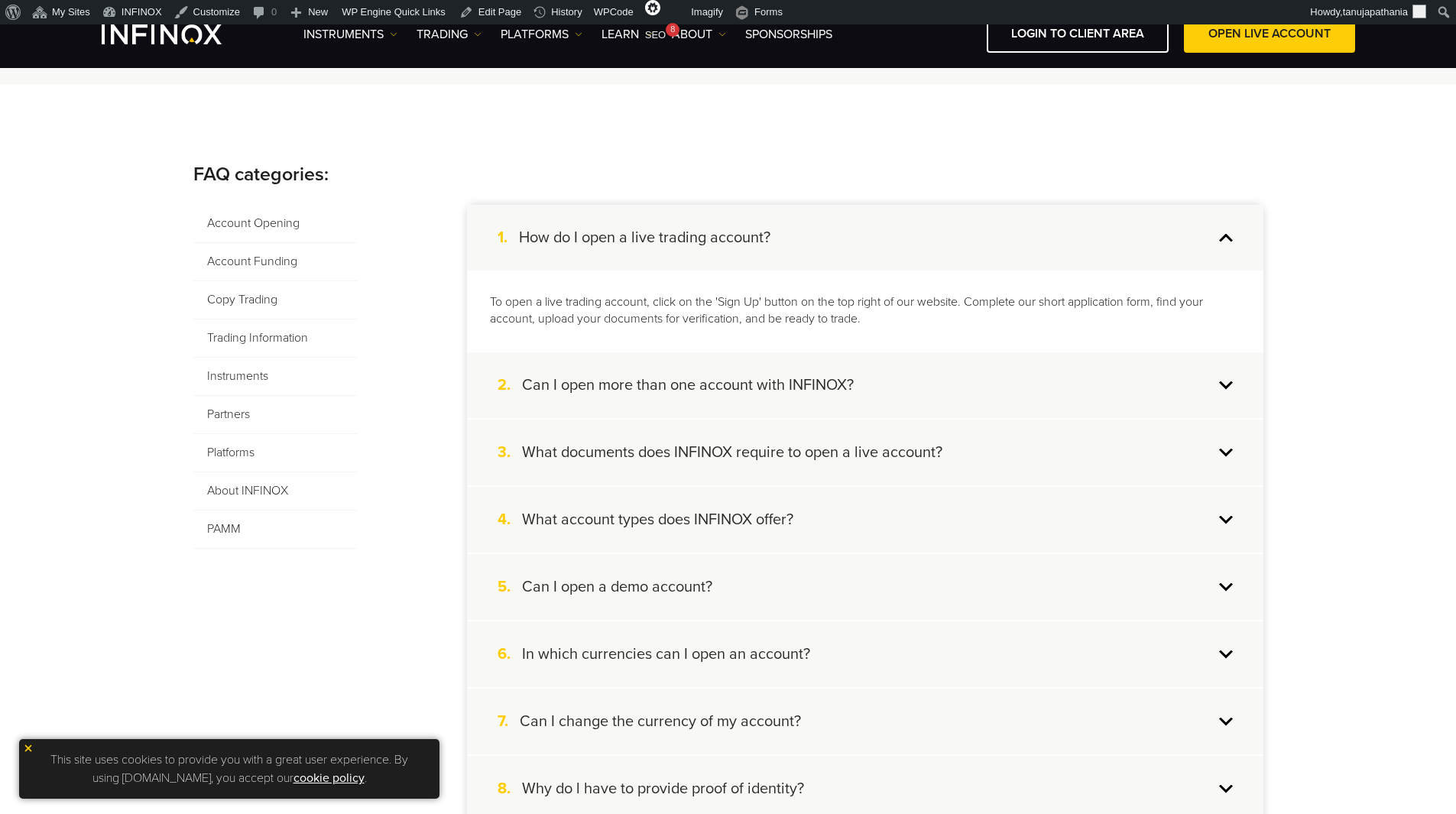
click at [1225, 242] on div "1. How do I open a live trading account?" at bounding box center [865, 237] width 797 height 66
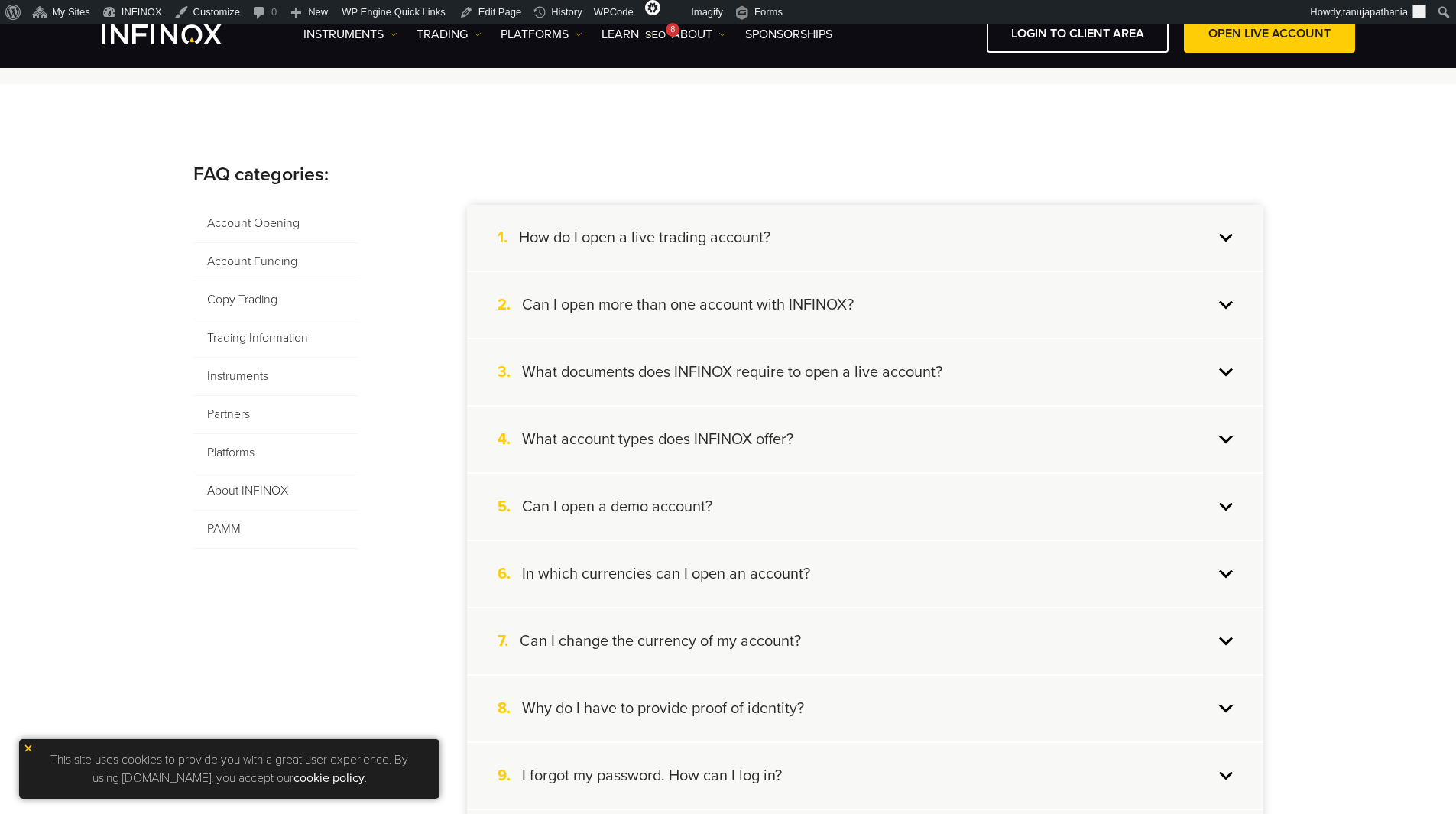
click at [1233, 297] on div "2. Can I open more than one account with INFINOX?" at bounding box center [865, 305] width 797 height 66
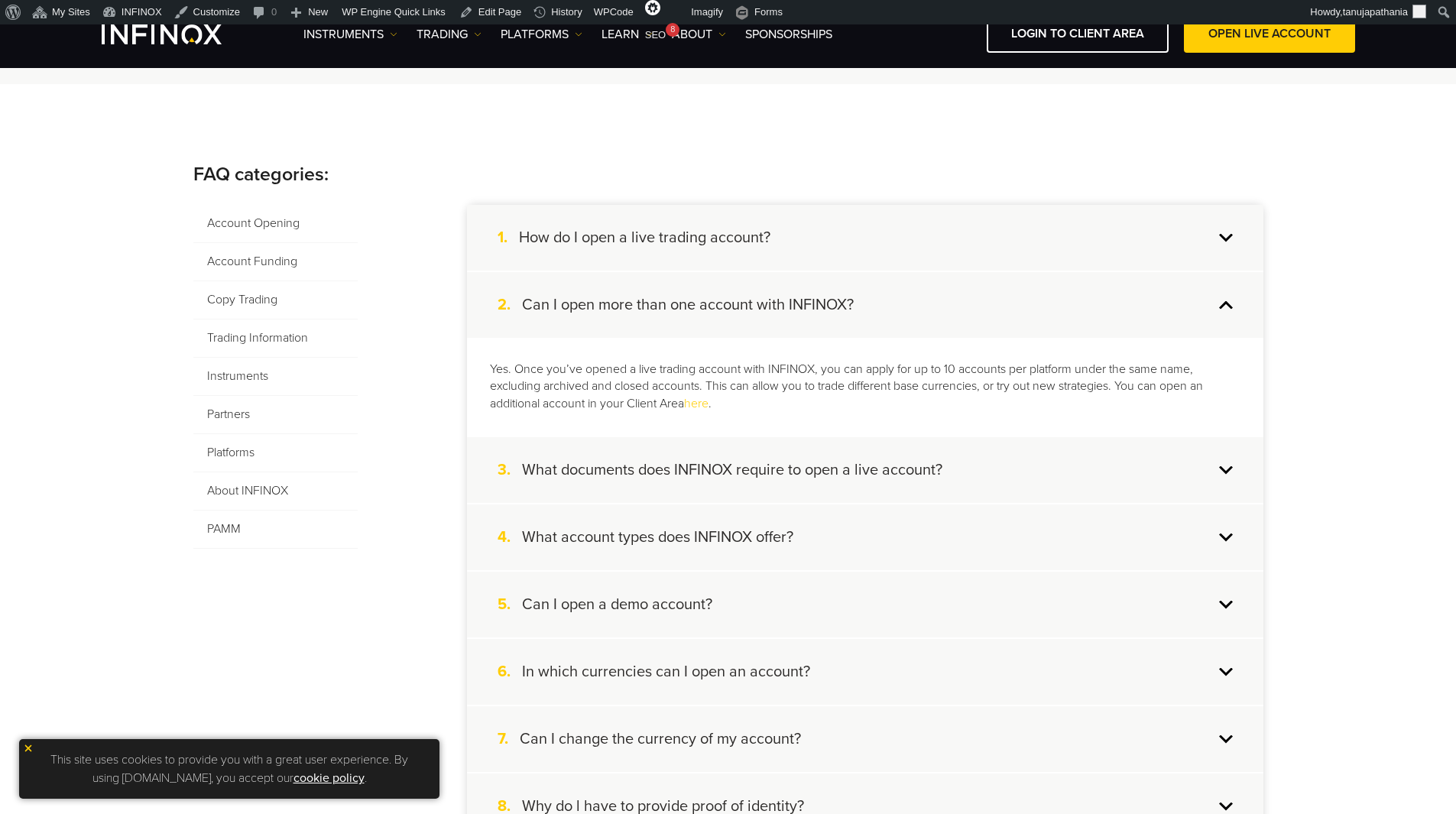
click at [1229, 297] on div "2. Can I open more than one account with INFINOX?" at bounding box center [865, 305] width 797 height 66
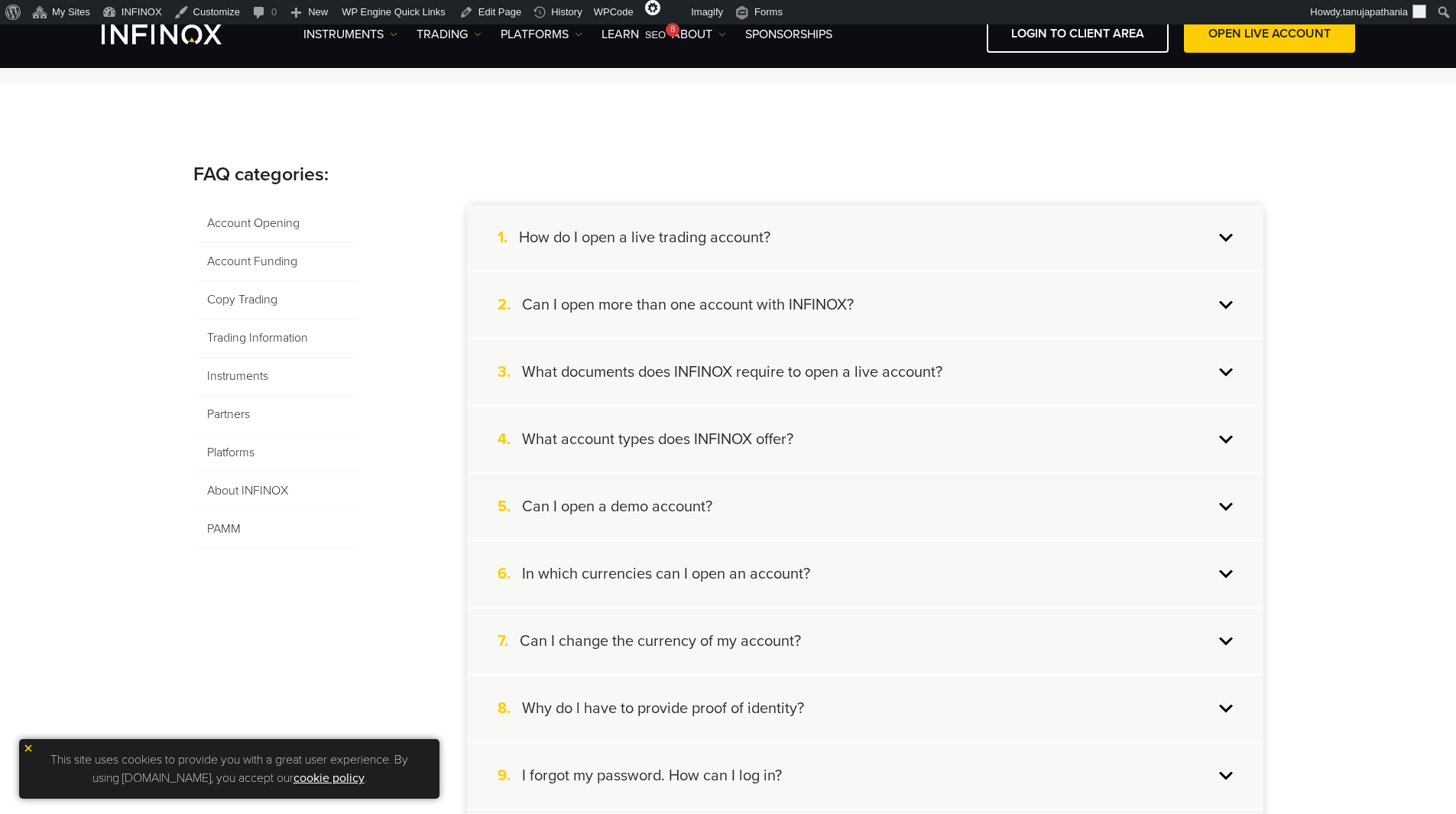
click at [1223, 236] on div "1. How do I open a live trading account?" at bounding box center [865, 237] width 797 height 66
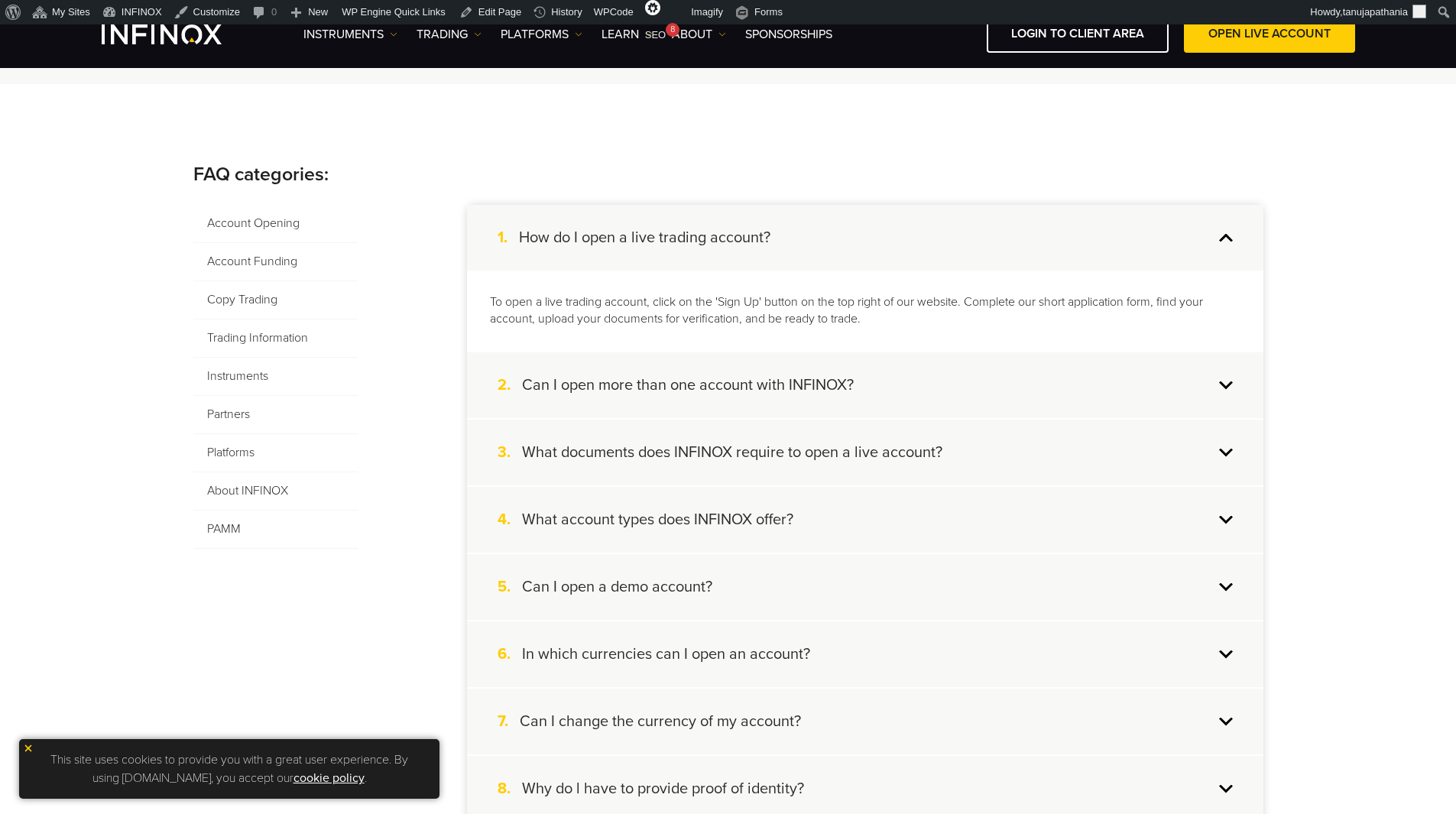
click at [1226, 236] on div "1. How do I open a live trading account?" at bounding box center [865, 237] width 797 height 66
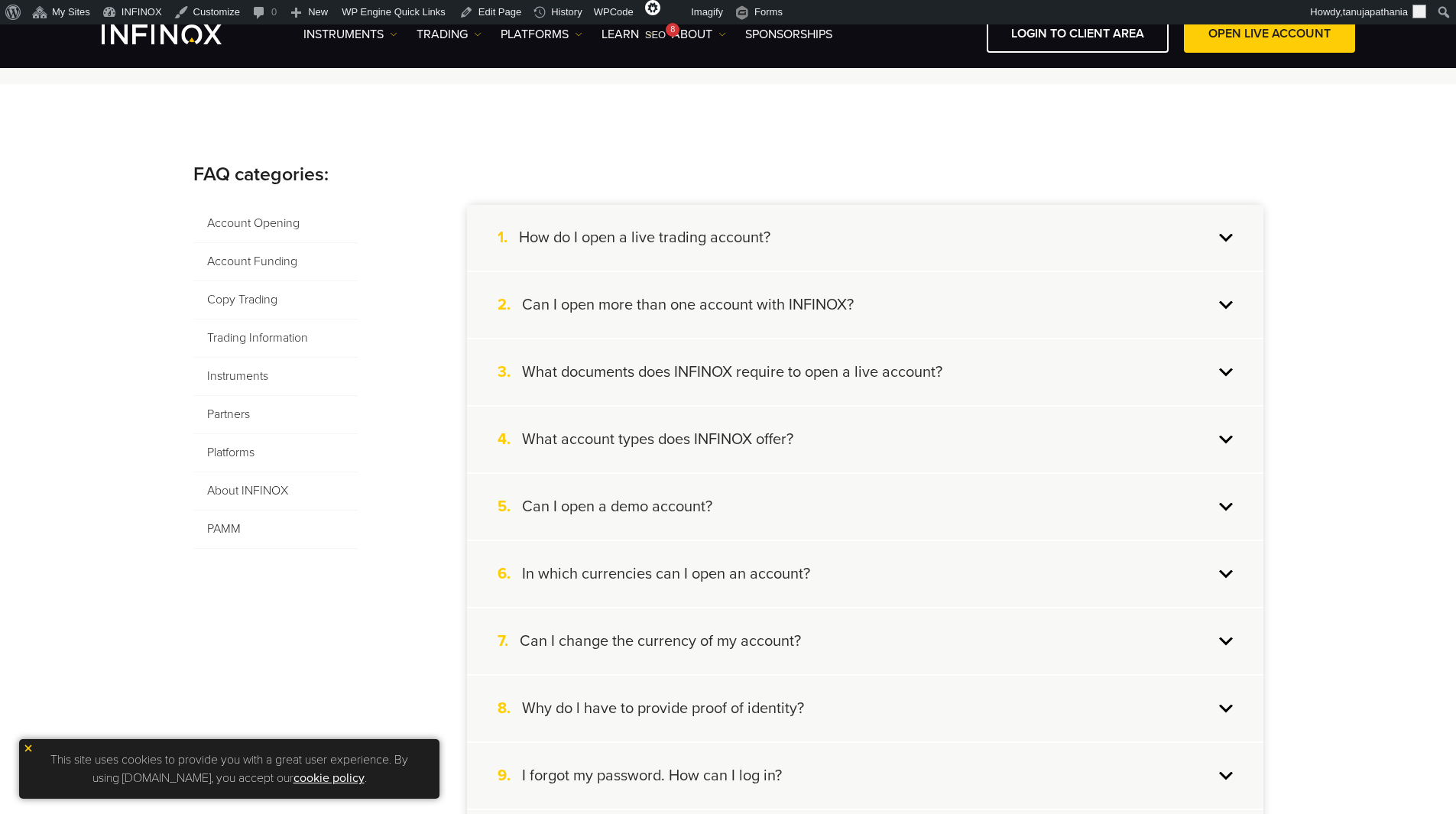
click at [1237, 364] on div "3. What documents does INFINOX require to open a live account?" at bounding box center [865, 371] width 797 height 66
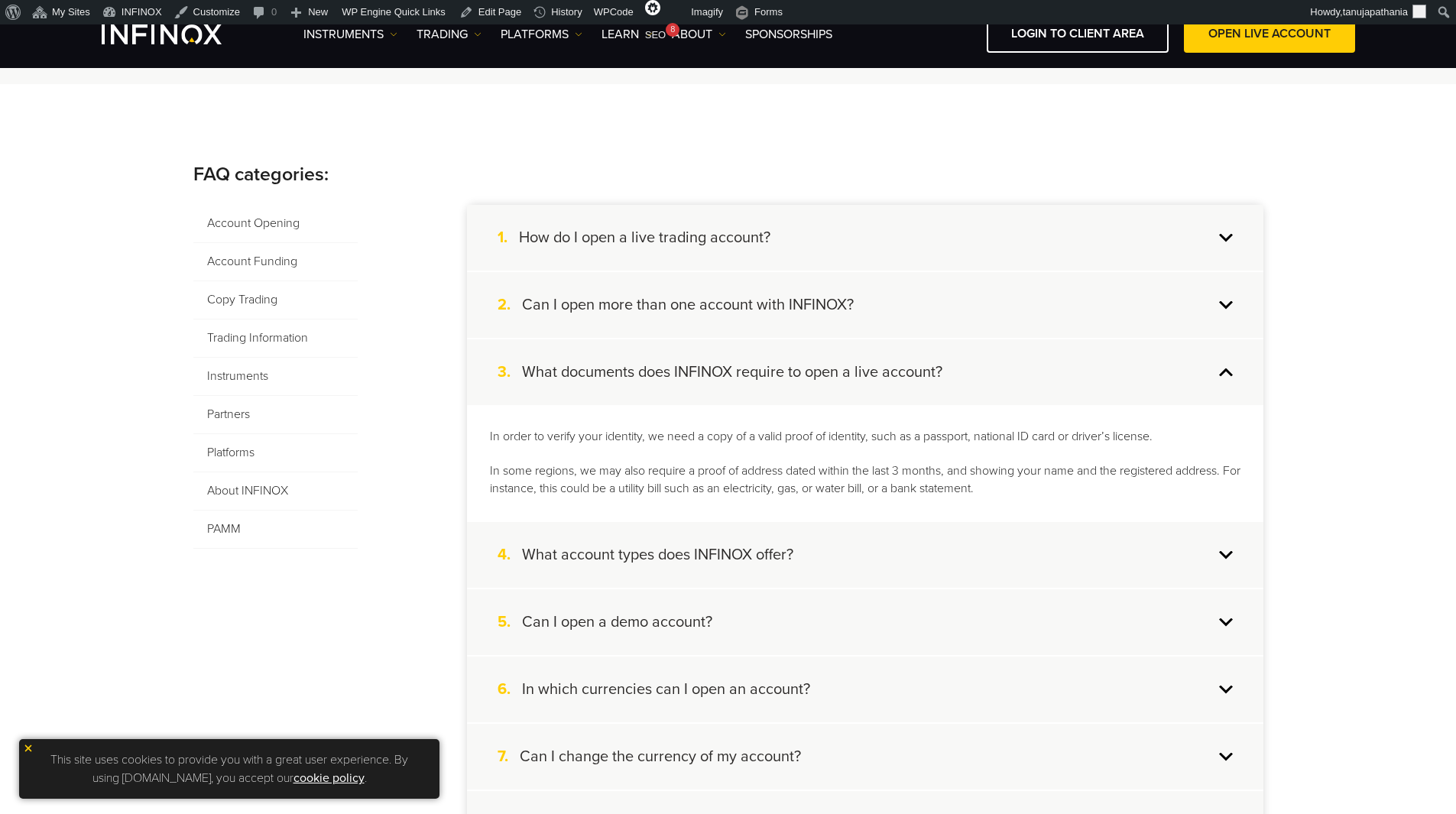
click at [1237, 364] on div "3. What documents does INFINOX require to open a live account?" at bounding box center [865, 371] width 797 height 66
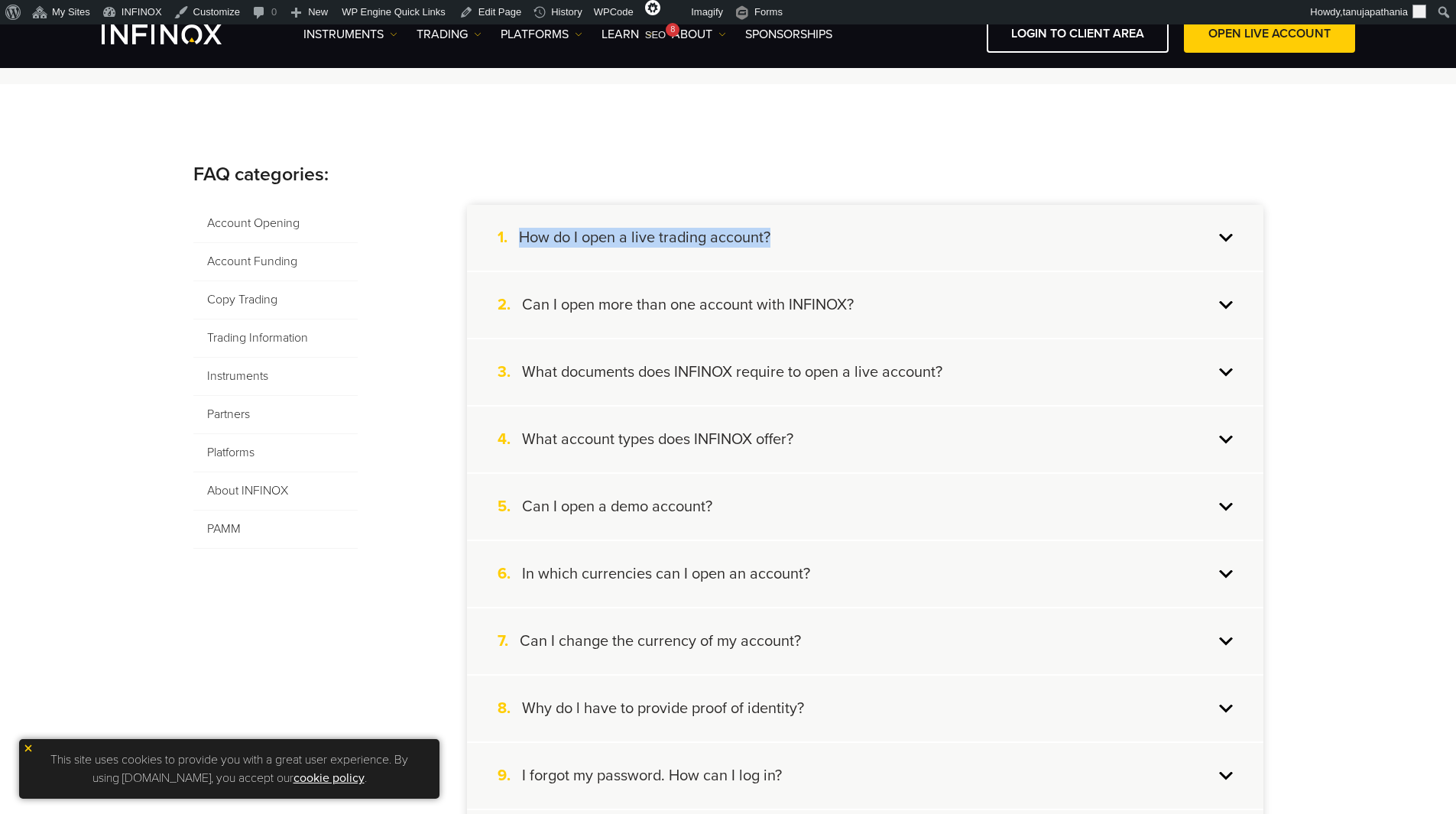
drag, startPoint x: 514, startPoint y: 233, endPoint x: 799, endPoint y: 248, distance: 285.4
click at [799, 248] on div "1. How do I open a live trading account?" at bounding box center [865, 237] width 797 height 66
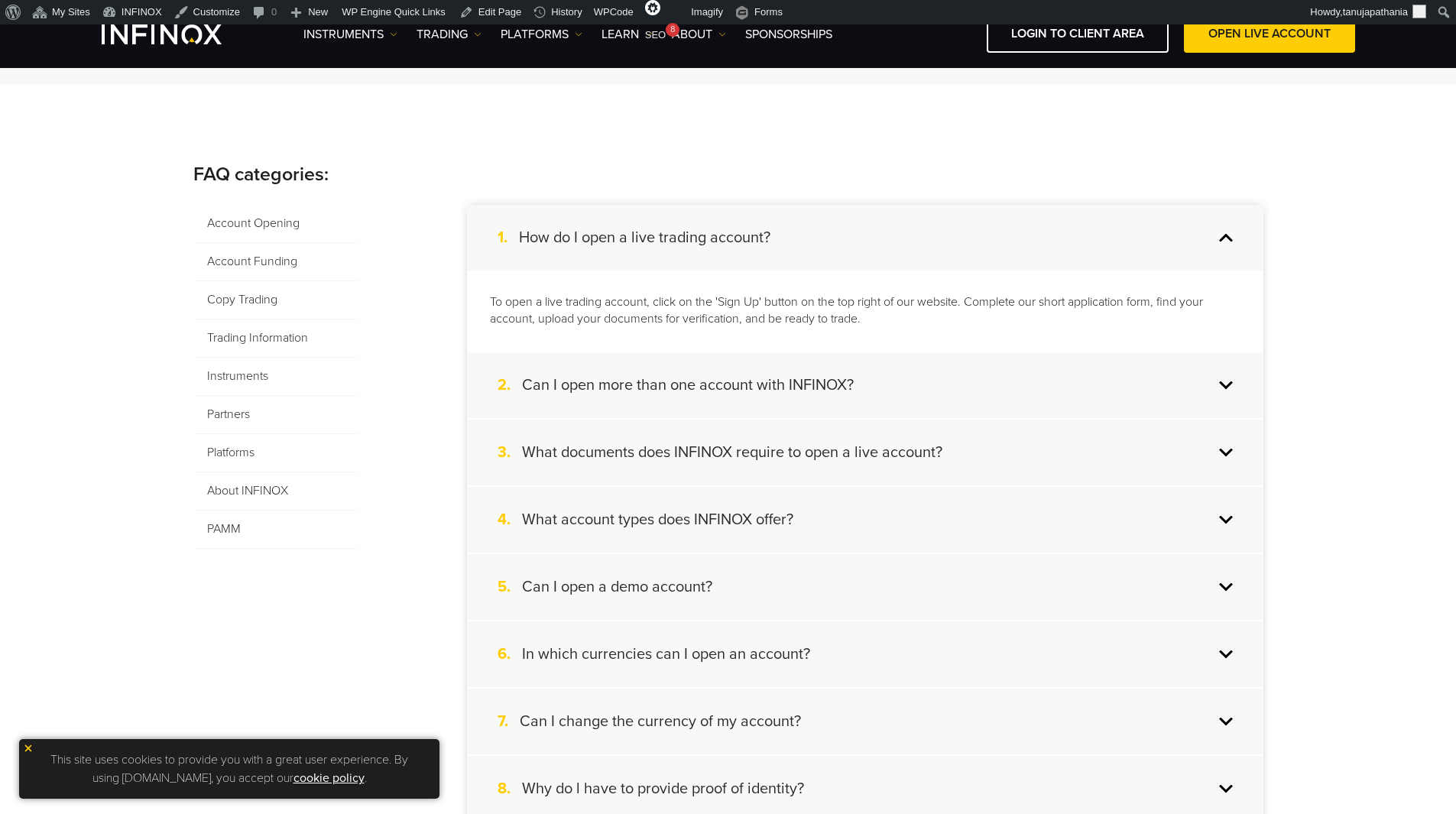
click at [1230, 240] on div "1. How do I open a live trading account?" at bounding box center [865, 237] width 797 height 66
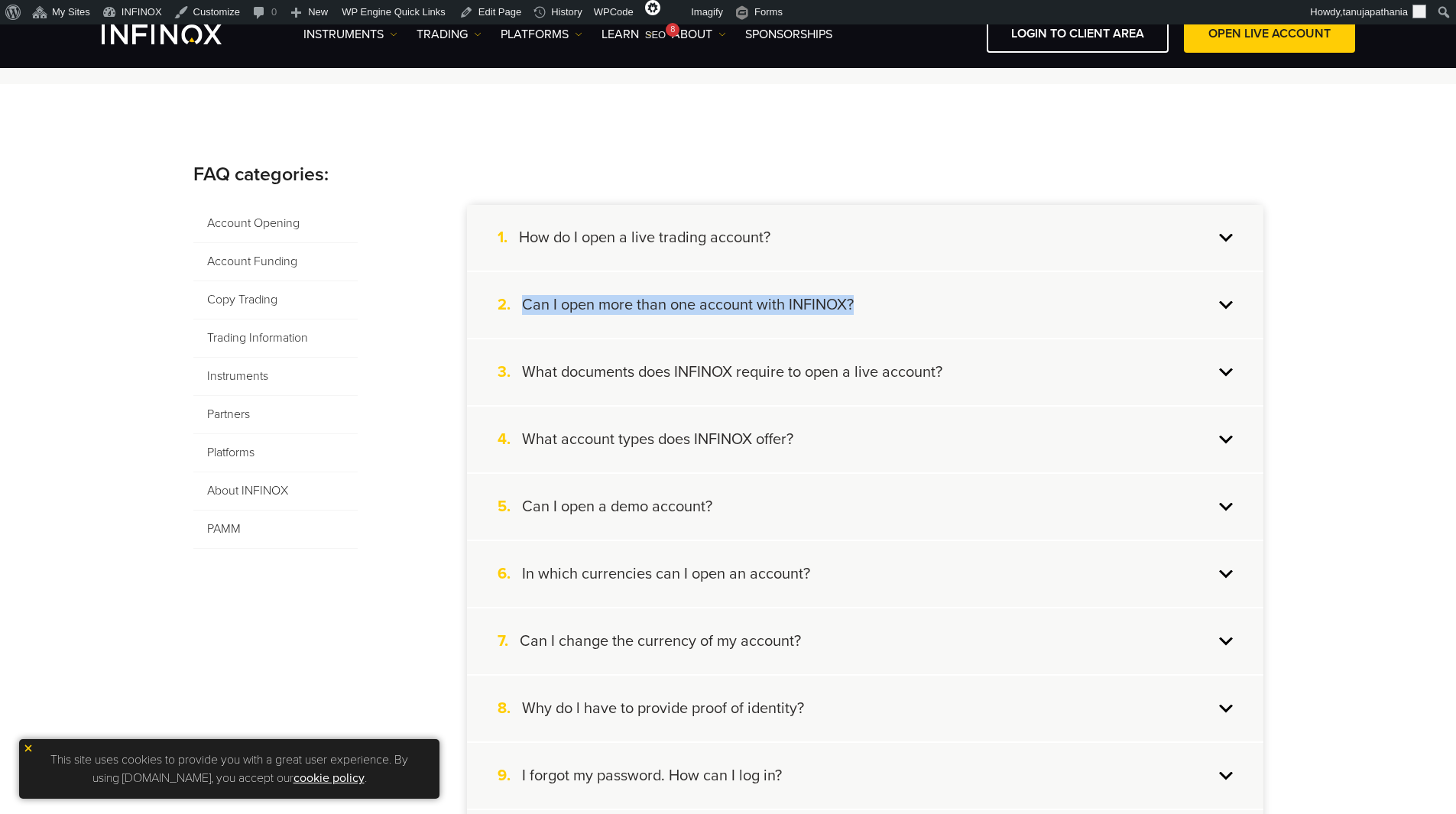
drag, startPoint x: 517, startPoint y: 300, endPoint x: 880, endPoint y: 308, distance: 363.1
click at [880, 308] on div "2. Can I open more than one account with INFINOX?" at bounding box center [865, 305] width 797 height 66
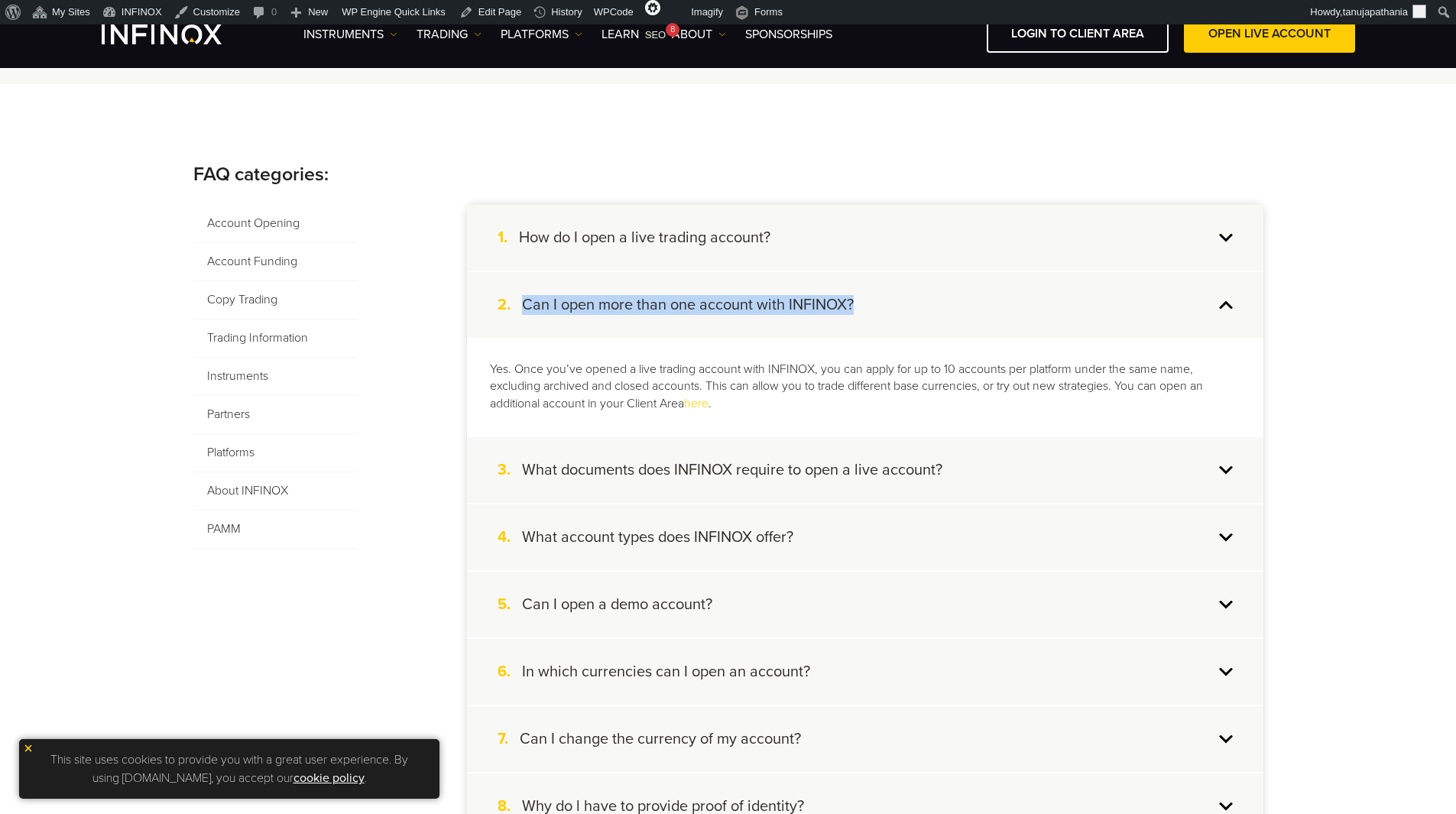
click at [1121, 301] on div "2. Can I open more than one account with INFINOX?" at bounding box center [865, 305] width 797 height 66
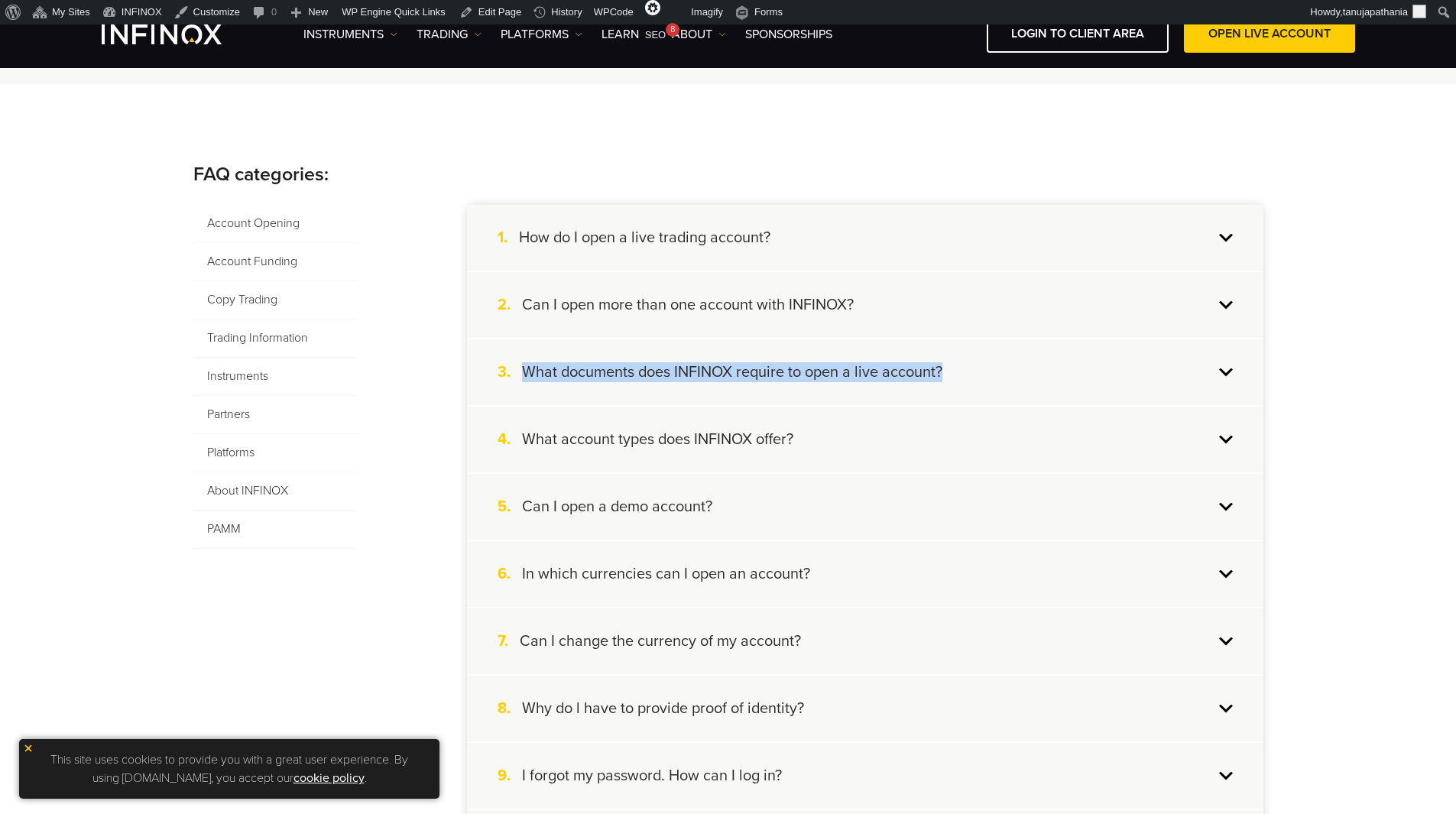
drag, startPoint x: 523, startPoint y: 370, endPoint x: 969, endPoint y: 379, distance: 446.1
click at [969, 379] on div "3. What documents does INFINOX require to open a live account?" at bounding box center [865, 371] width 797 height 66
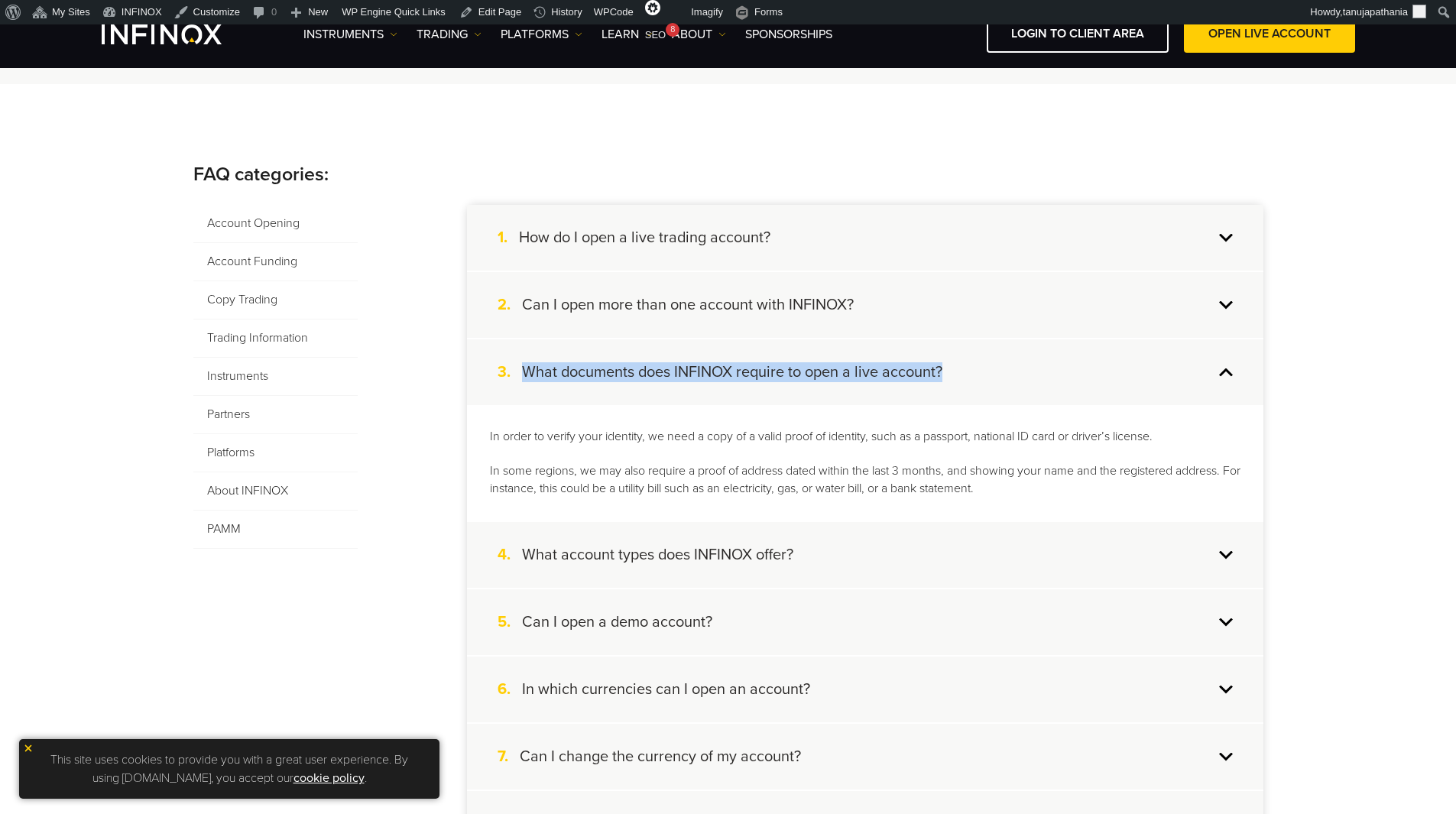
click at [1230, 380] on div "3. What documents does INFINOX require to open a live account?" at bounding box center [865, 371] width 797 height 66
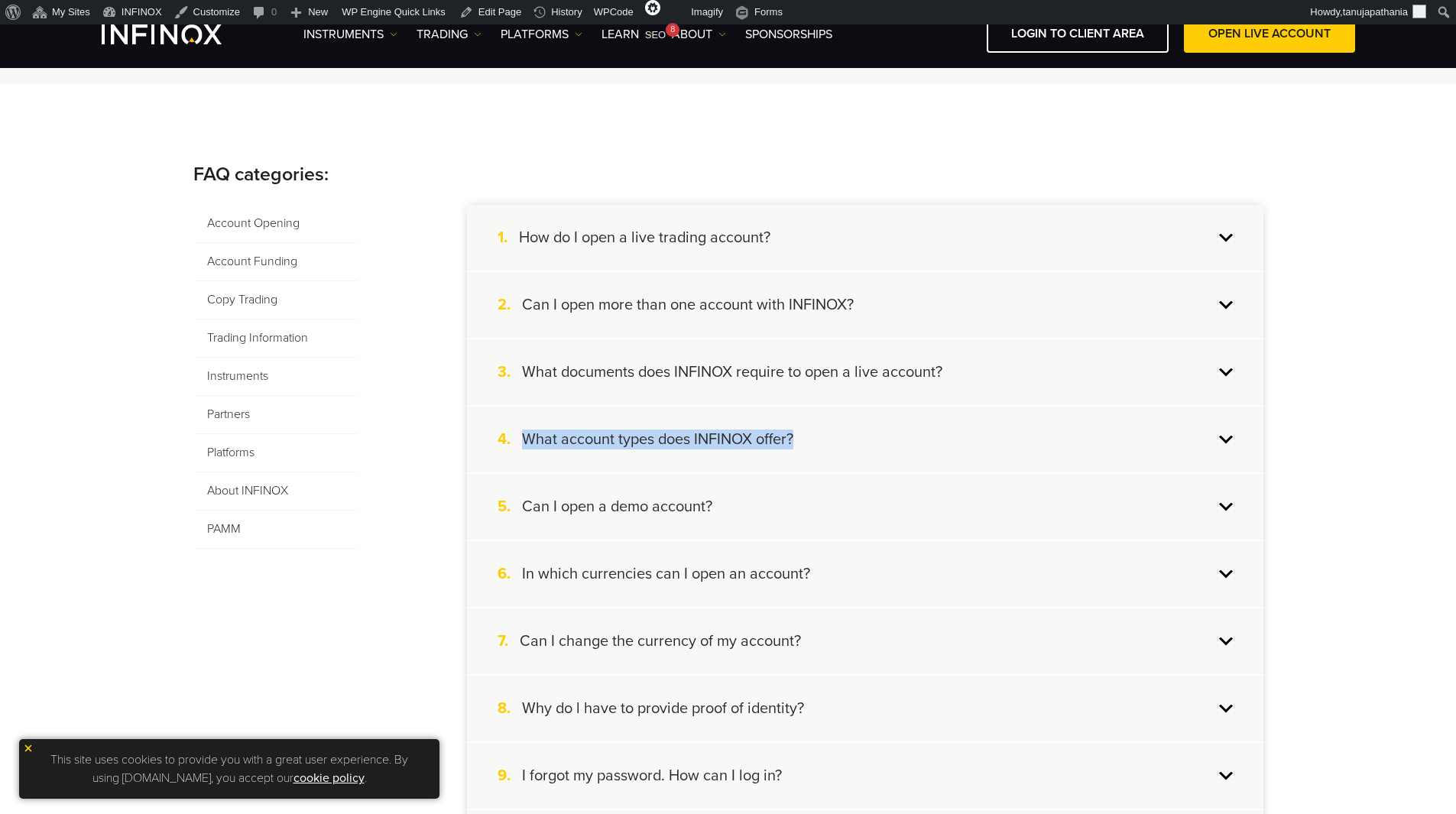
drag, startPoint x: 523, startPoint y: 433, endPoint x: 801, endPoint y: 447, distance: 278.4
click at [801, 447] on div "4. What account types does INFINOX offer?" at bounding box center [865, 439] width 797 height 66
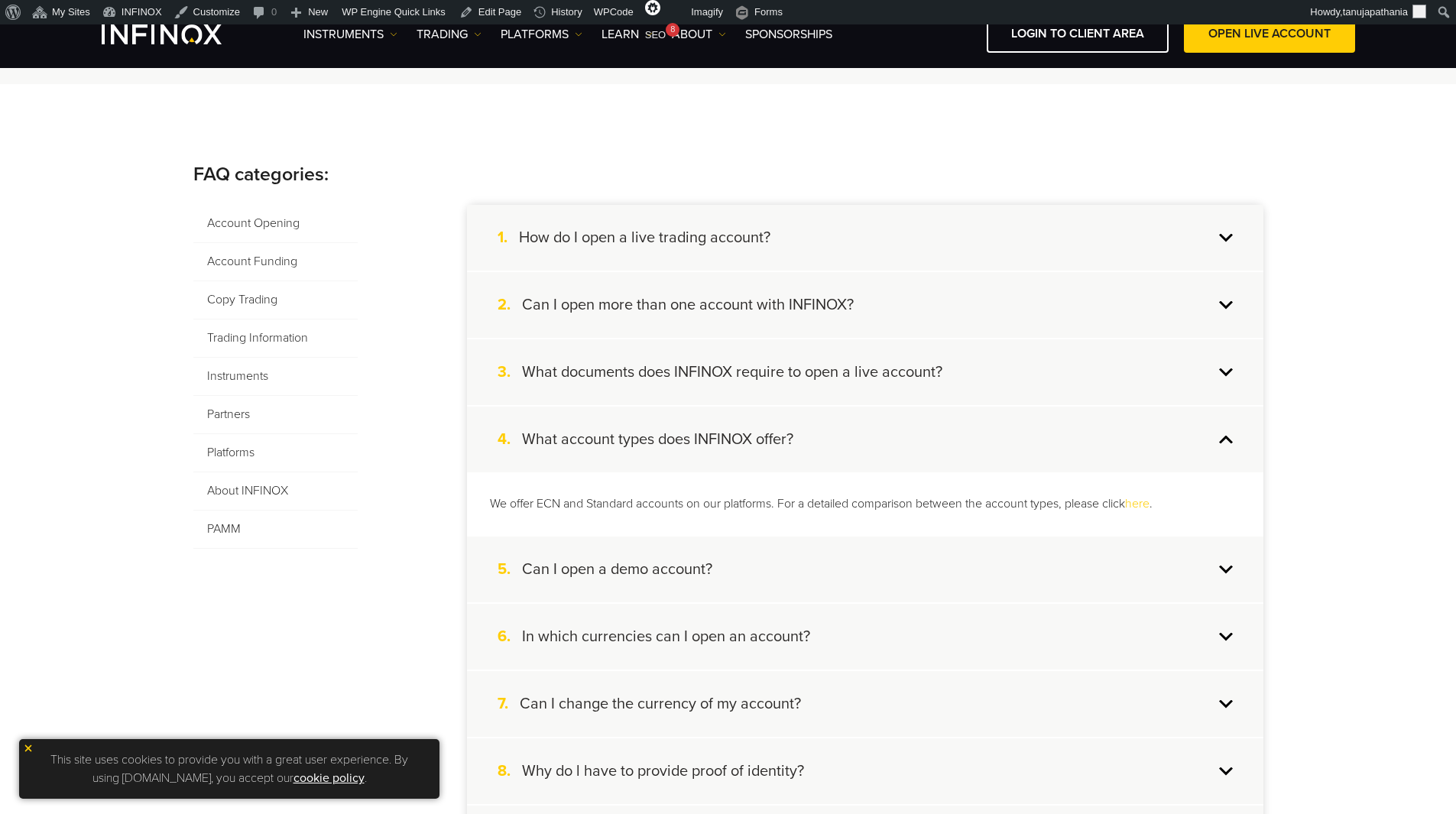
click at [1222, 440] on div "4. What account types does INFINOX offer?" at bounding box center [865, 439] width 797 height 66
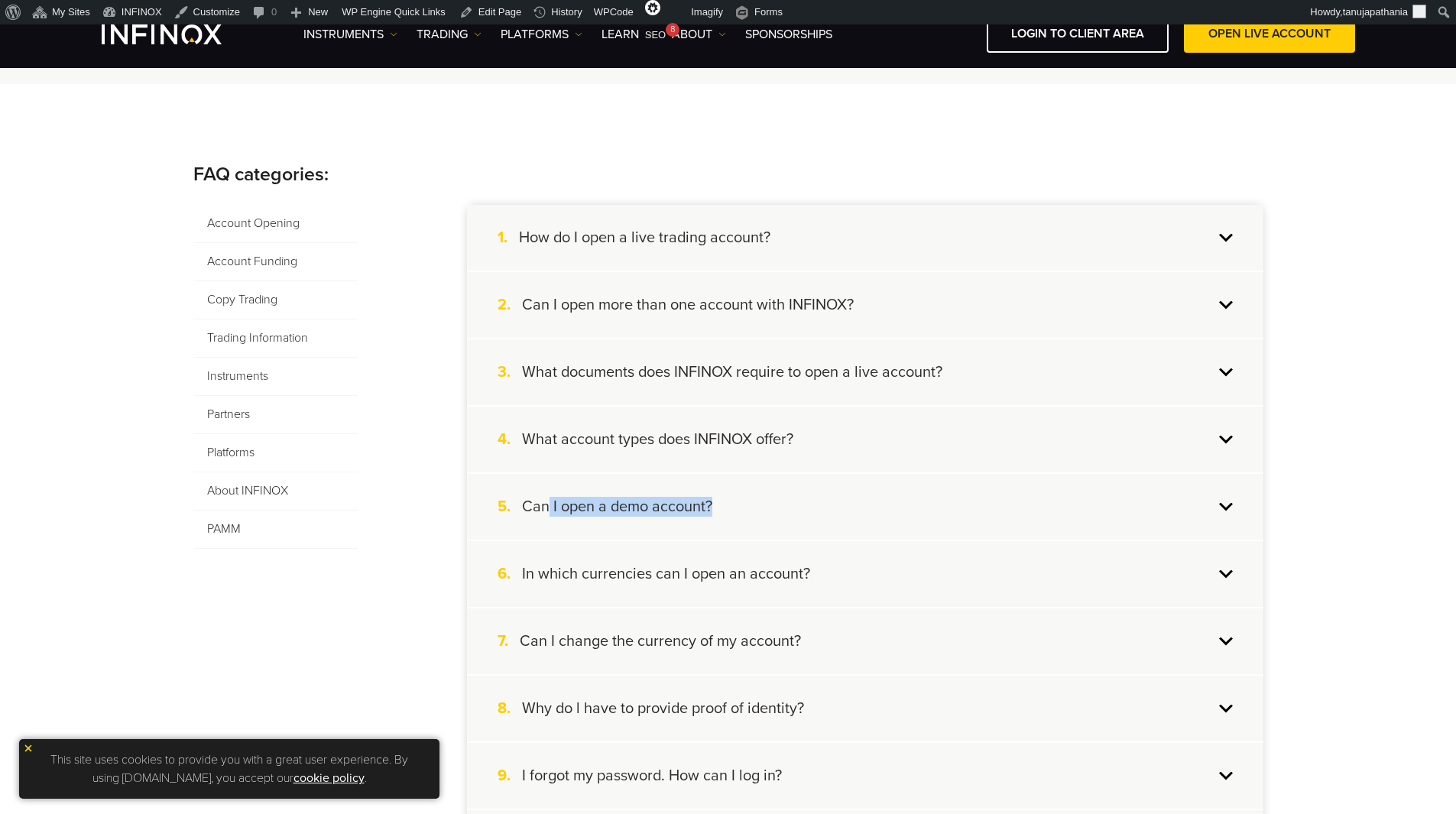
drag, startPoint x: 557, startPoint y: 503, endPoint x: 743, endPoint y: 508, distance: 186.1
click at [743, 508] on div "5. Can I open a demo account?" at bounding box center [865, 506] width 797 height 66
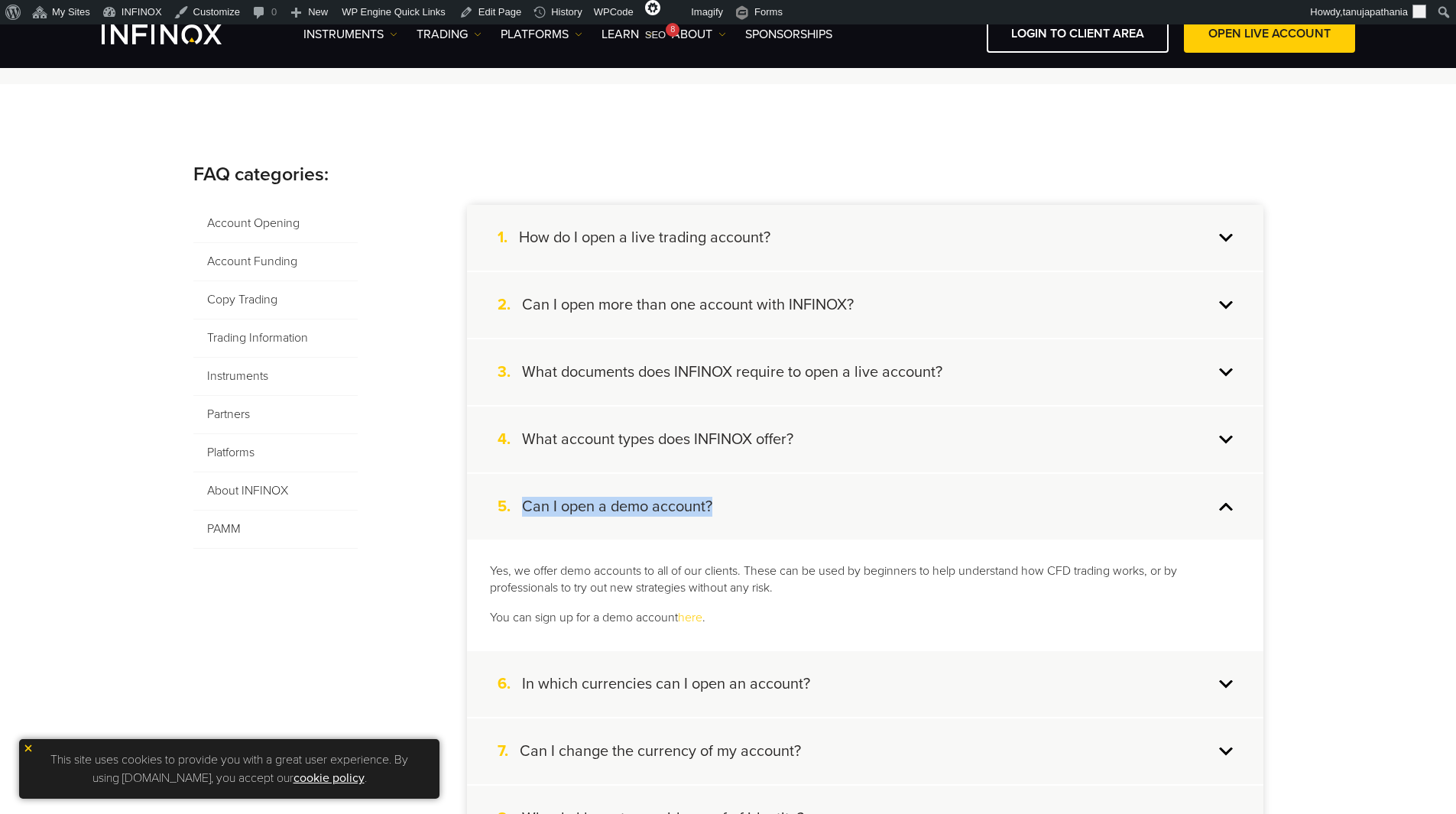
drag, startPoint x: 521, startPoint y: 502, endPoint x: 755, endPoint y: 511, distance: 234.2
click at [755, 511] on div "5. Can I open a demo account?" at bounding box center [865, 506] width 797 height 66
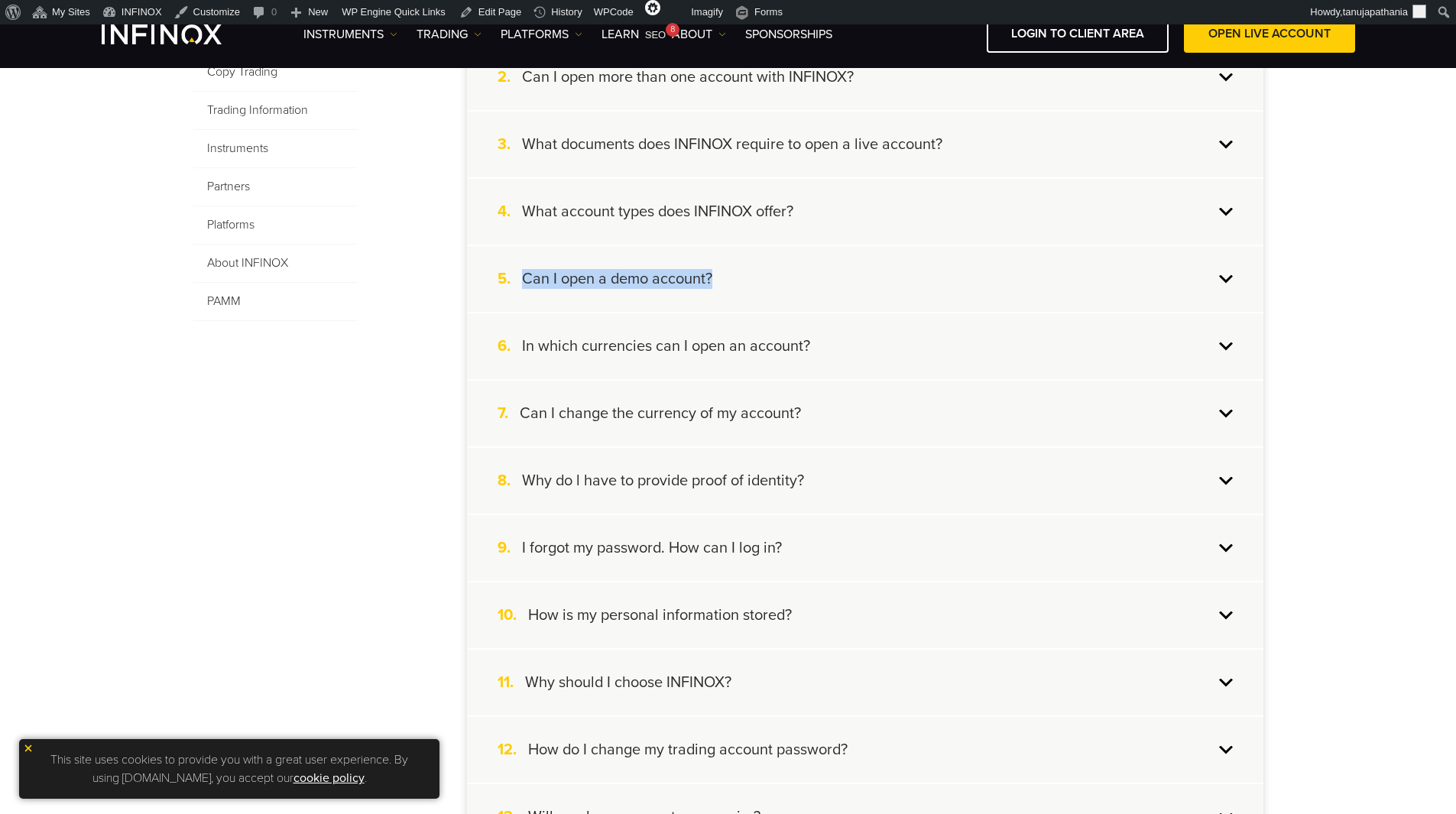
scroll to position [459, 0]
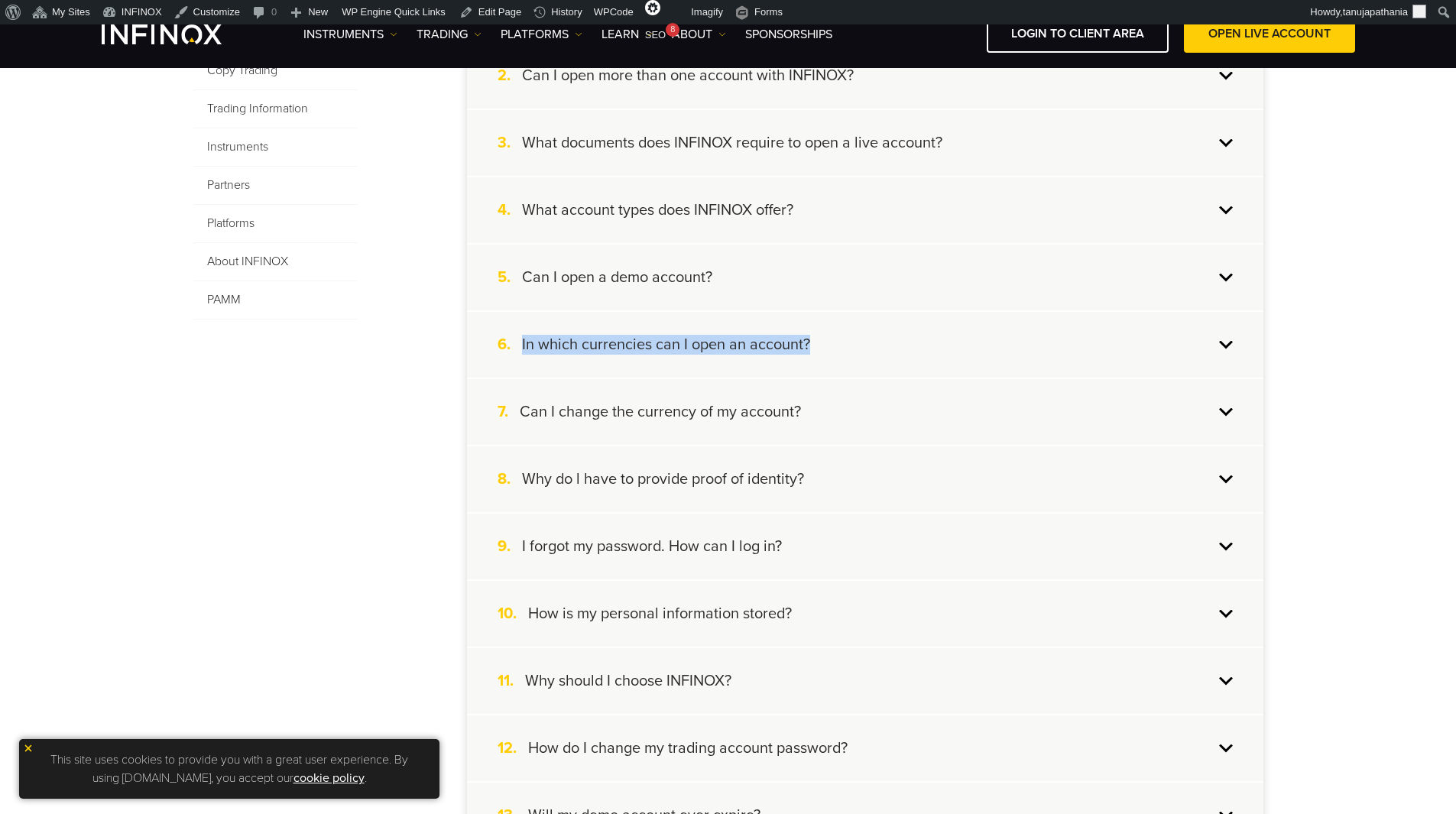
drag, startPoint x: 514, startPoint y: 344, endPoint x: 820, endPoint y: 363, distance: 306.6
click at [820, 363] on div "6. In which currencies can I open an account?" at bounding box center [865, 344] width 797 height 66
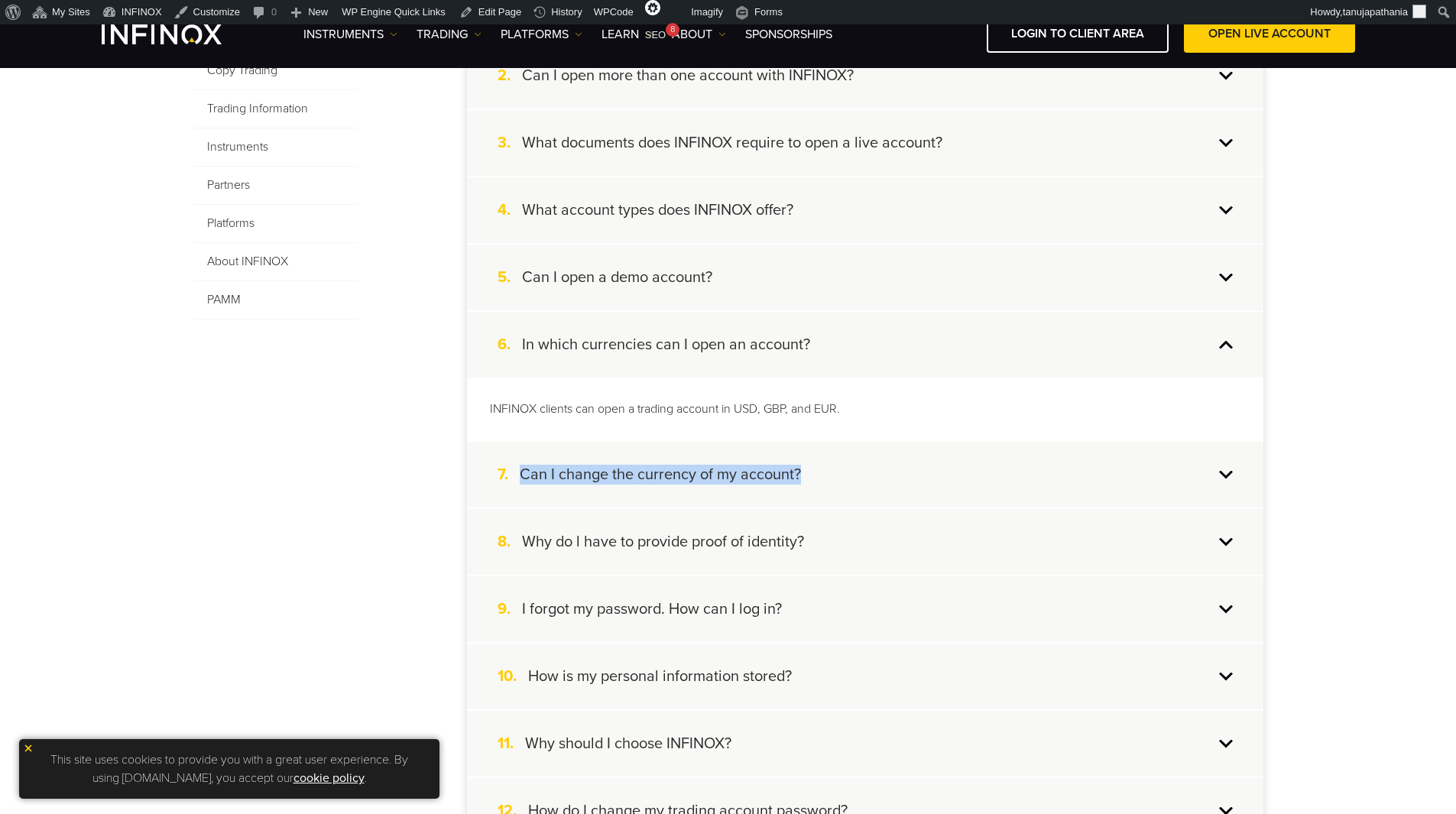
drag, startPoint x: 514, startPoint y: 469, endPoint x: 801, endPoint y: 470, distance: 287.0
click at [801, 470] on div "7. Can I change the currency of my account?" at bounding box center [865, 474] width 797 height 66
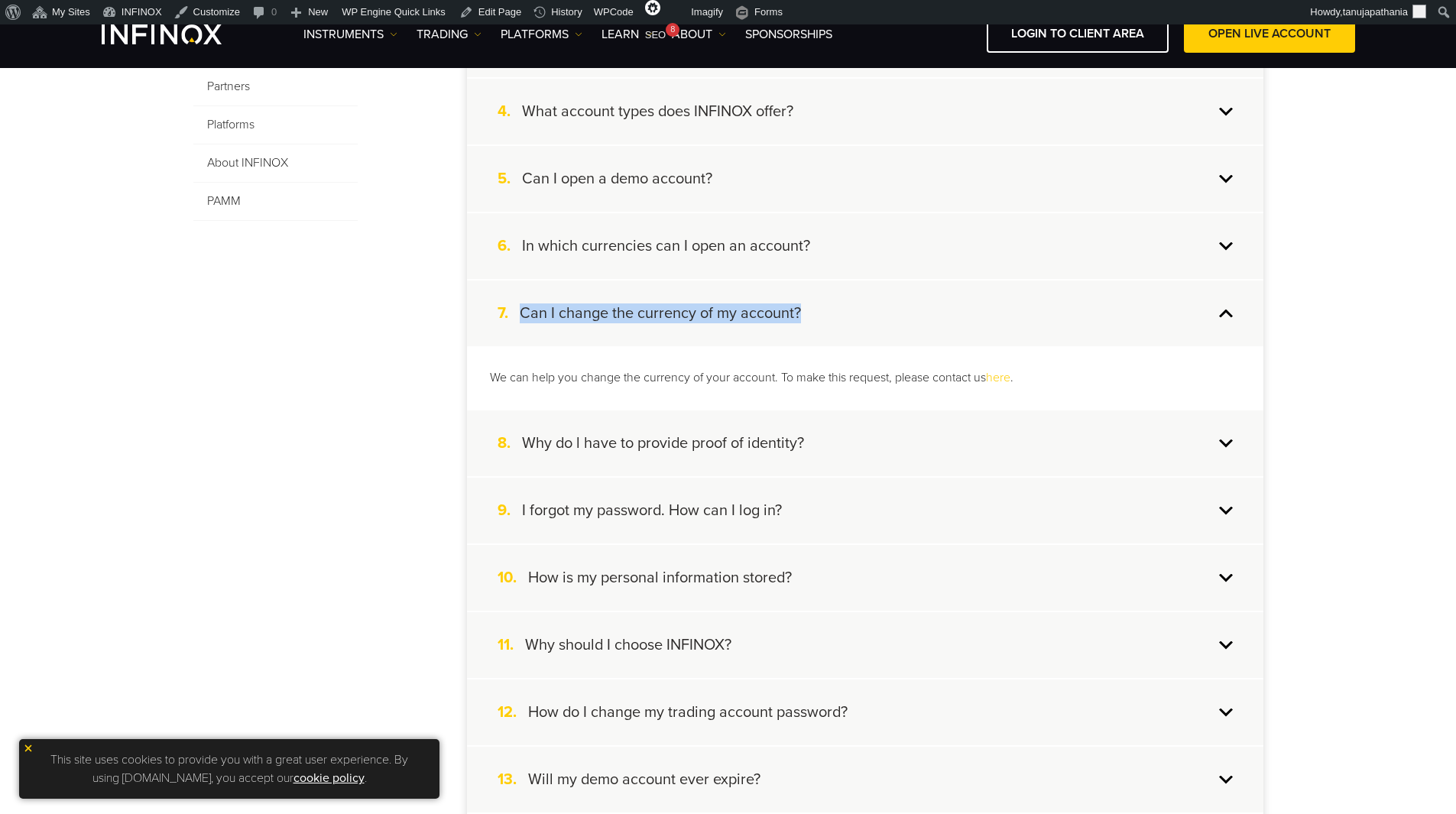
scroll to position [612, 0]
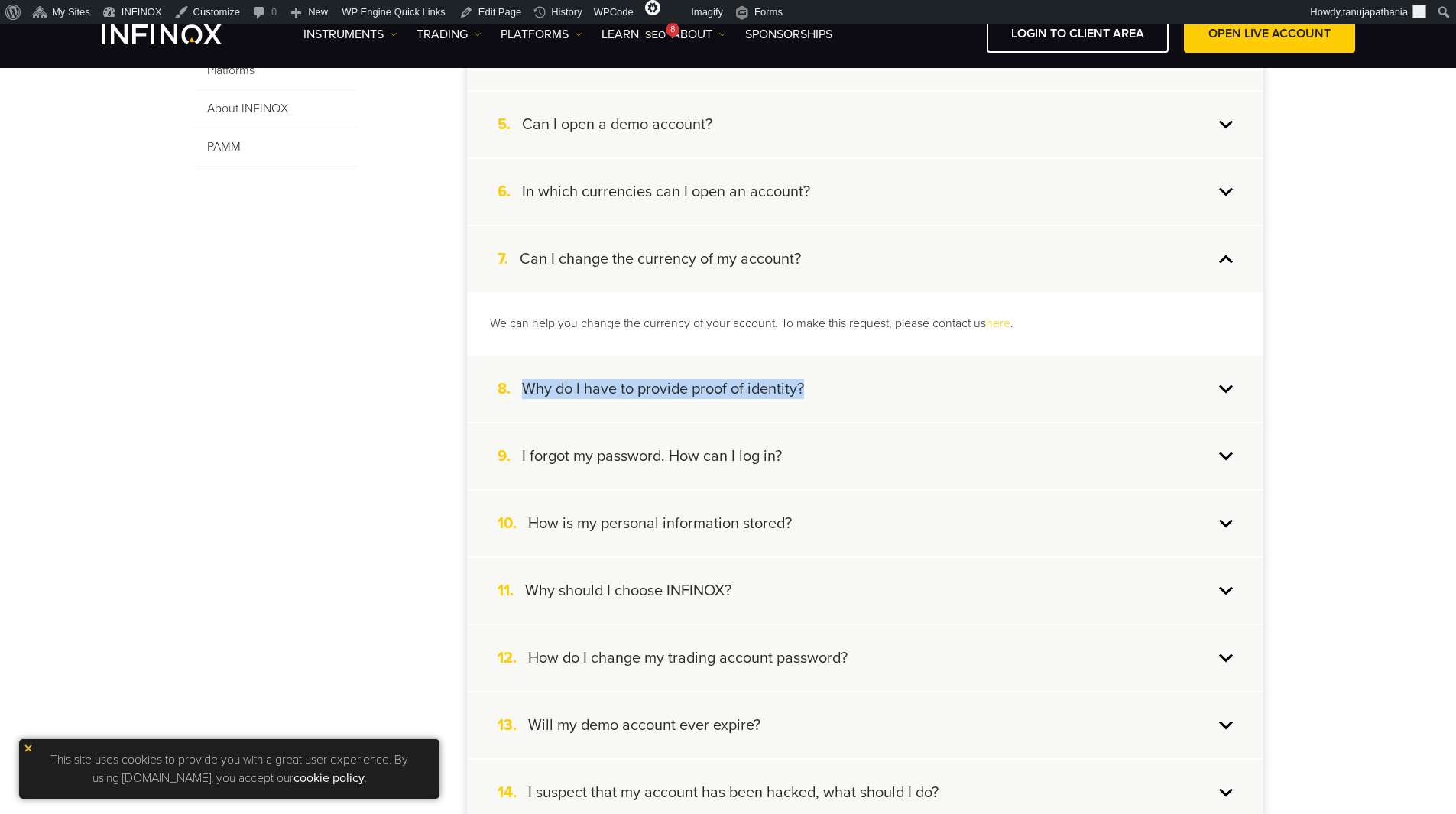
drag, startPoint x: 522, startPoint y: 387, endPoint x: 808, endPoint y: 410, distance: 286.9
click at [808, 410] on div "8. Why do l have to provide proof of identity?" at bounding box center [865, 389] width 797 height 66
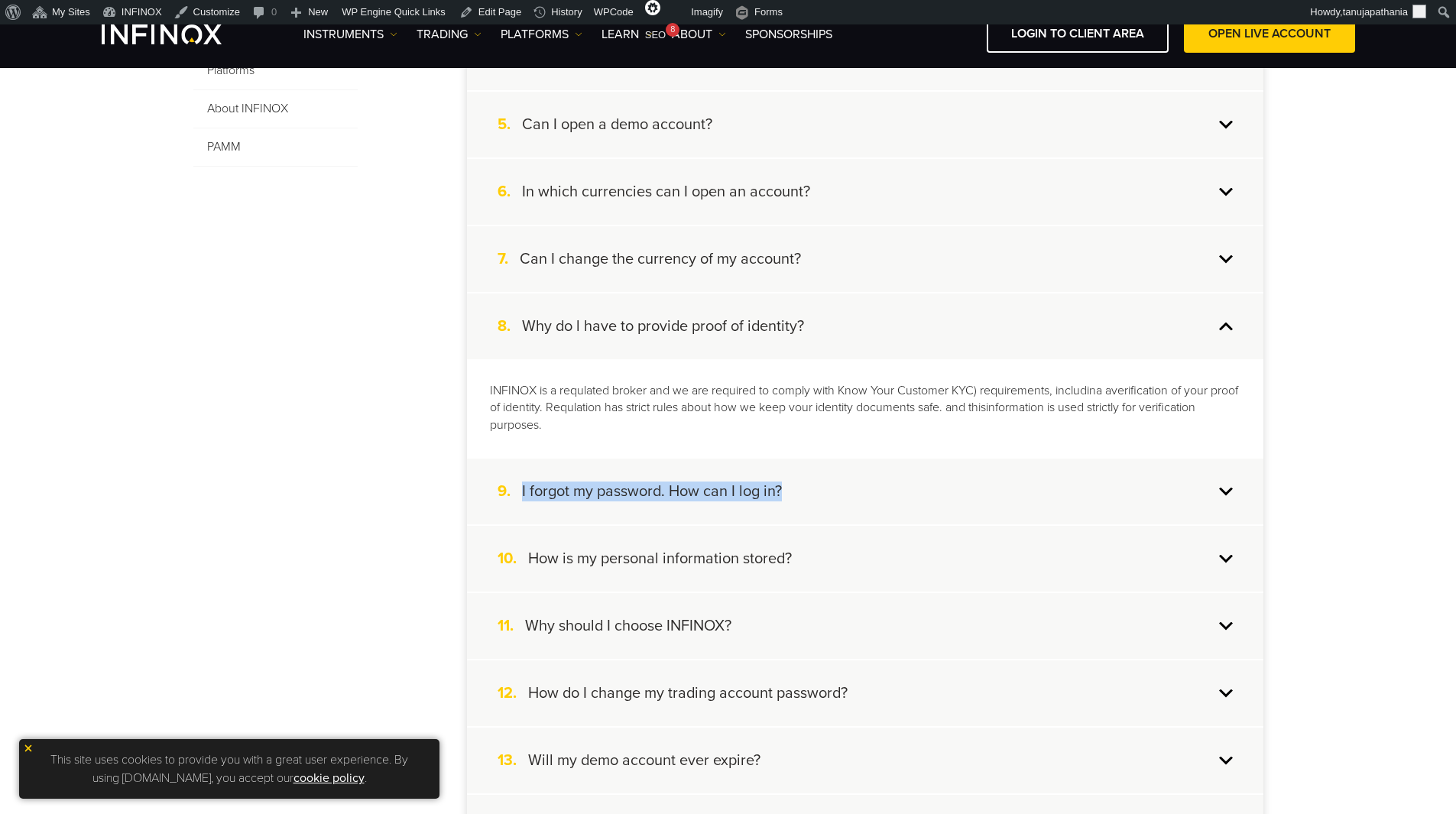
drag, startPoint x: 515, startPoint y: 490, endPoint x: 843, endPoint y: 495, distance: 328.0
click at [843, 495] on div "9. I forgot my password. How can I log in?" at bounding box center [865, 491] width 797 height 66
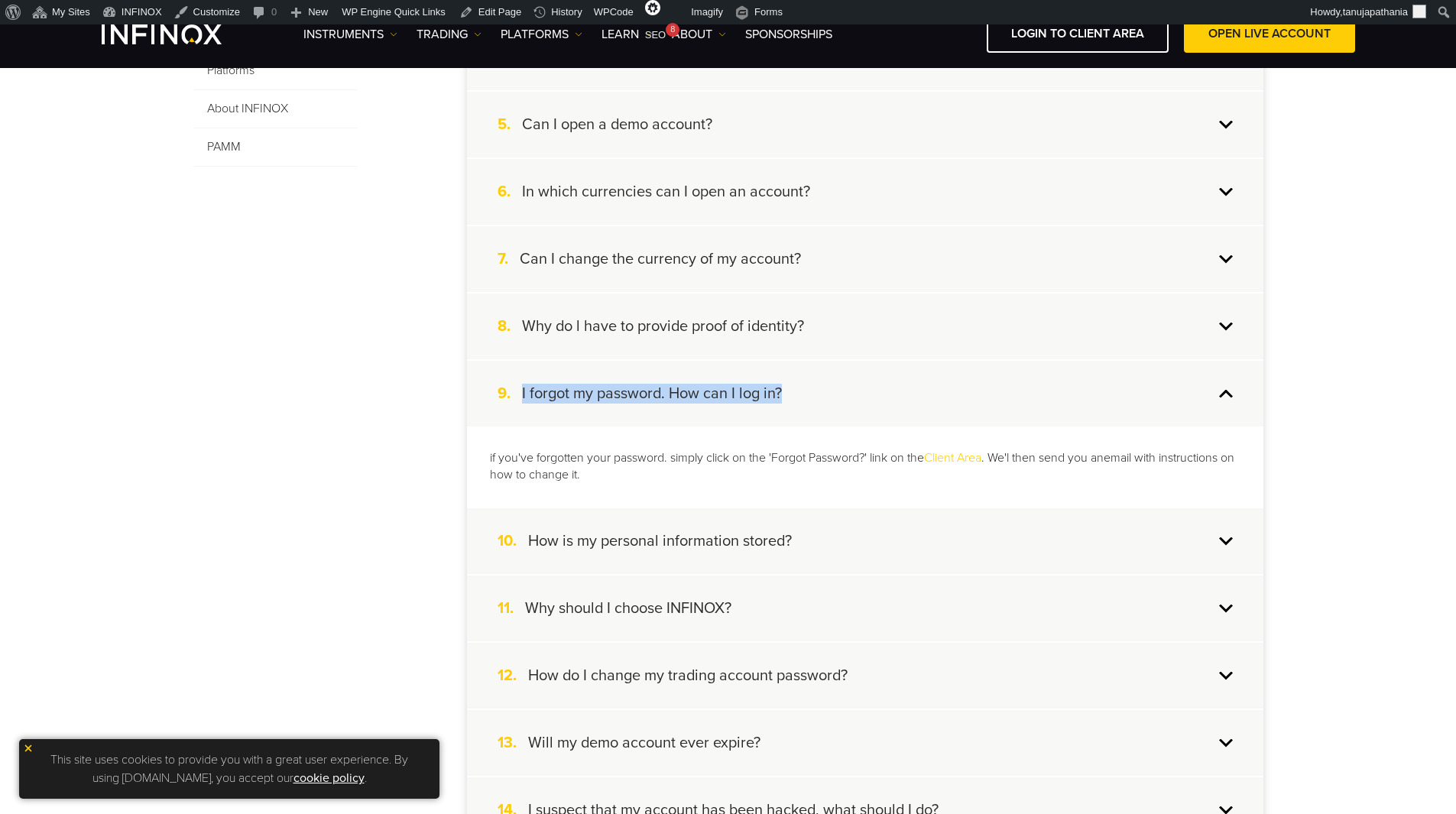
scroll to position [688, 0]
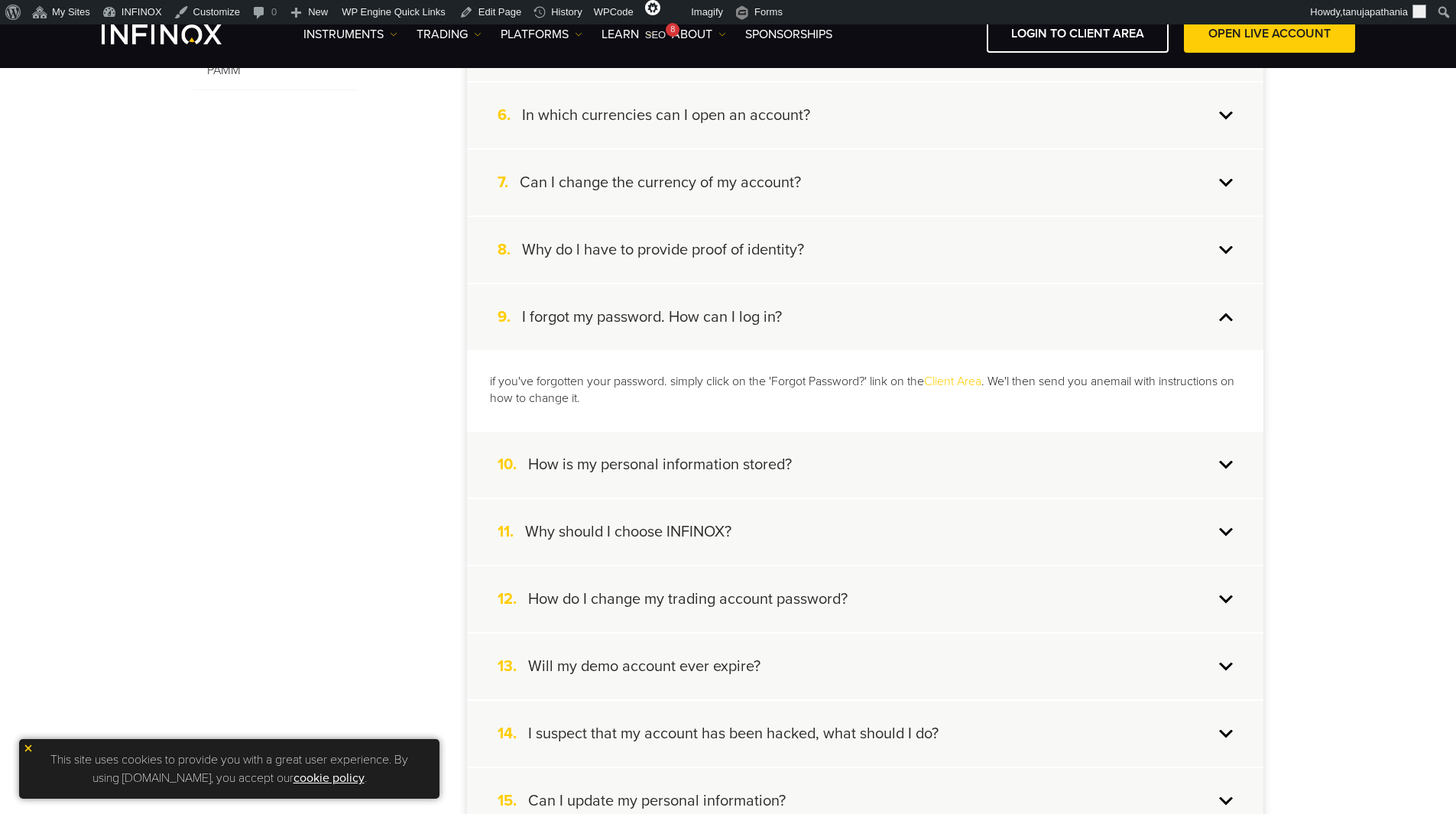
click at [808, 467] on div "10. How is my personal information stored?" at bounding box center [865, 464] width 797 height 66
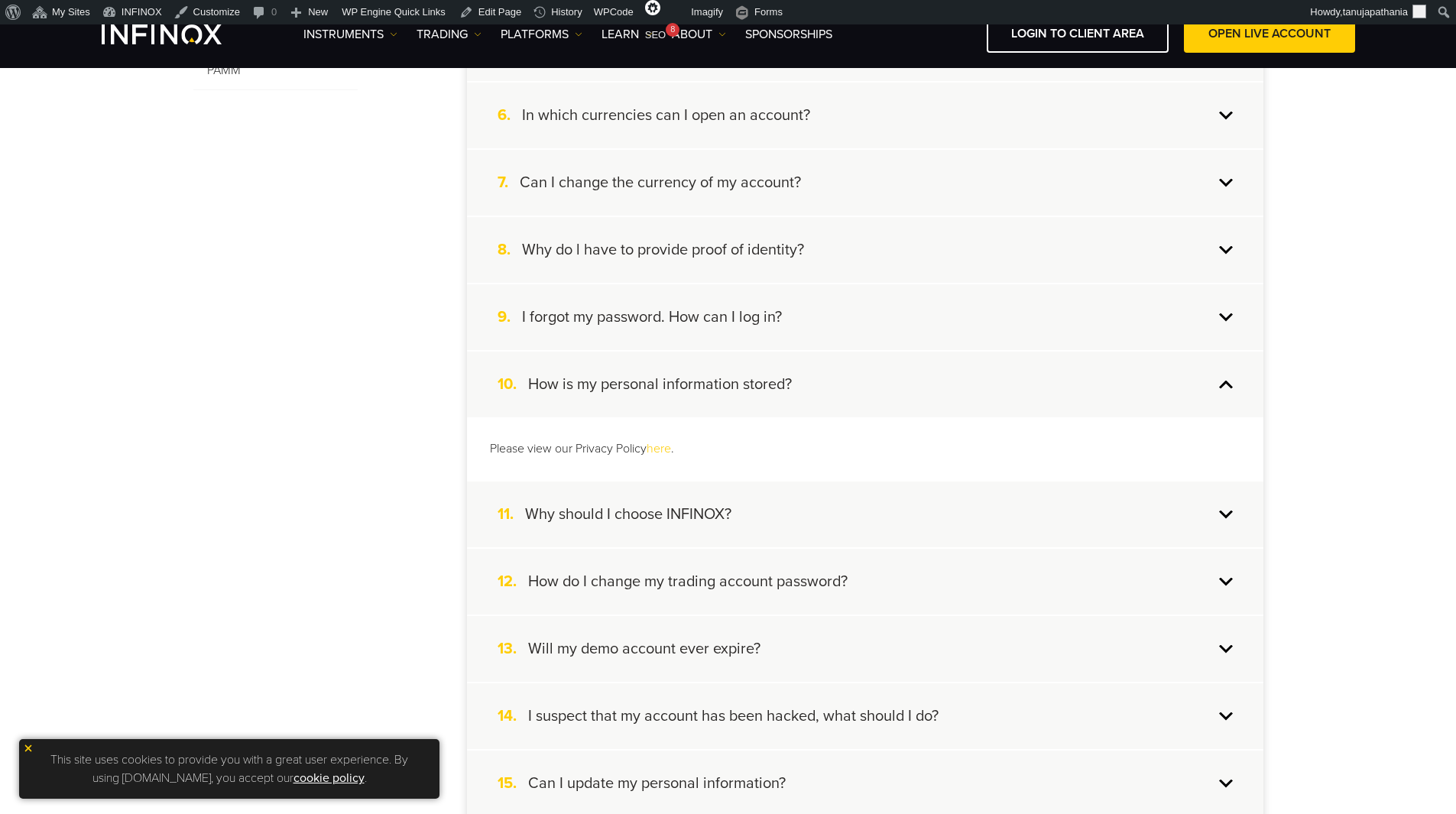
click at [901, 380] on div "10. How is my personal information stored?" at bounding box center [865, 384] width 797 height 66
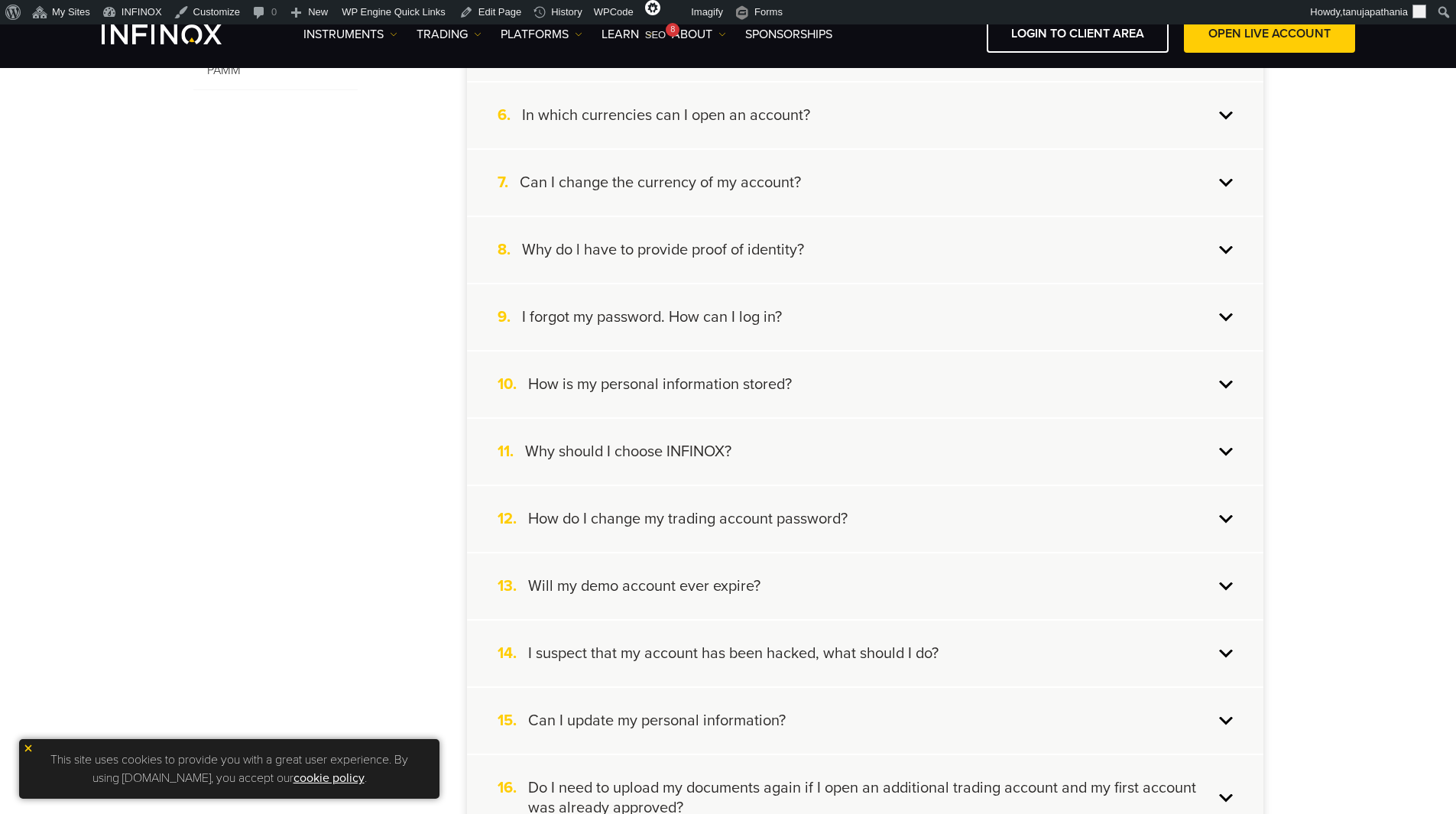
click at [905, 466] on div "11. Why should I choose INFINOX?" at bounding box center [865, 452] width 797 height 66
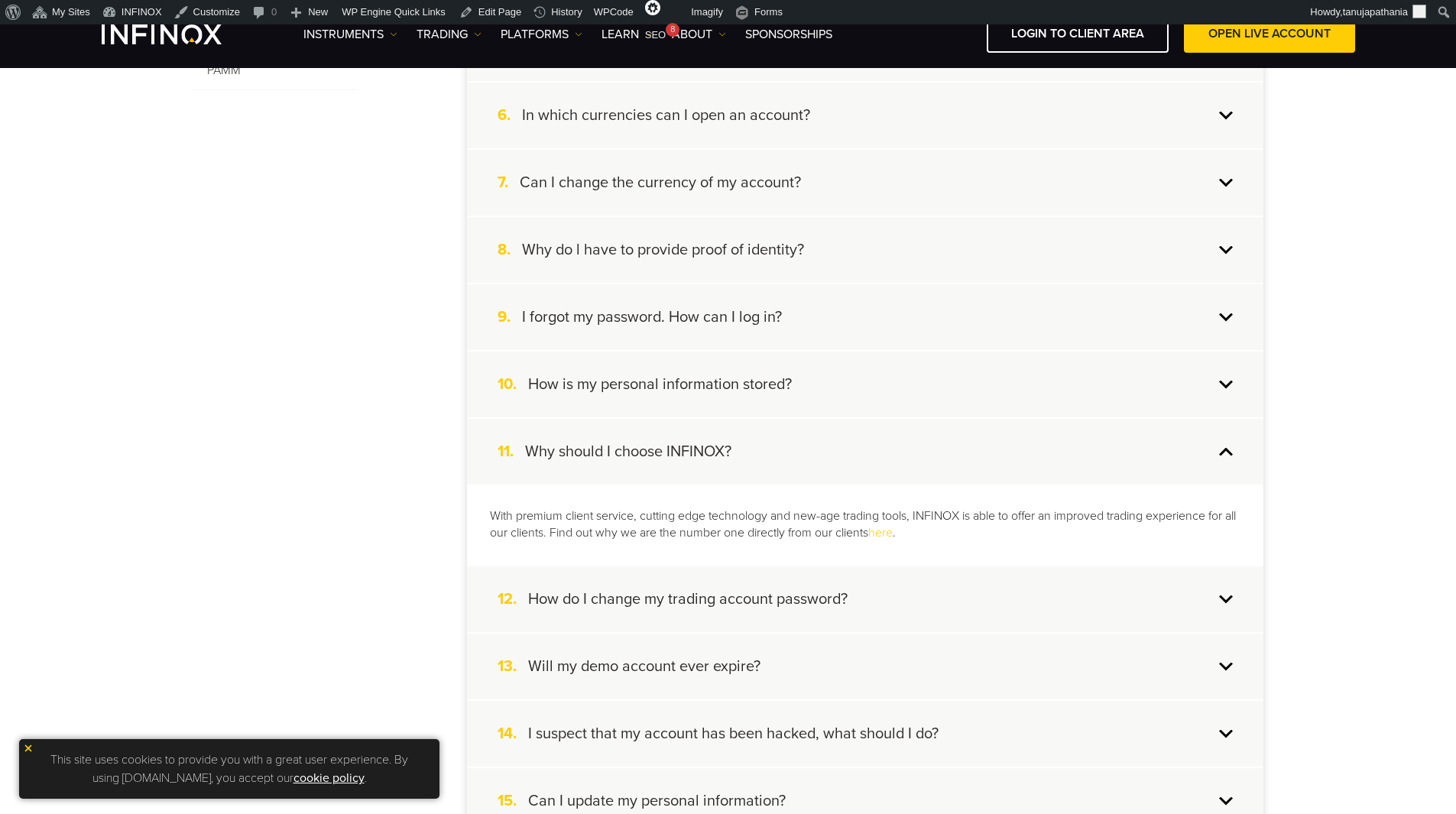
click at [904, 457] on div "11. Why should I choose INFINOX?" at bounding box center [865, 452] width 797 height 66
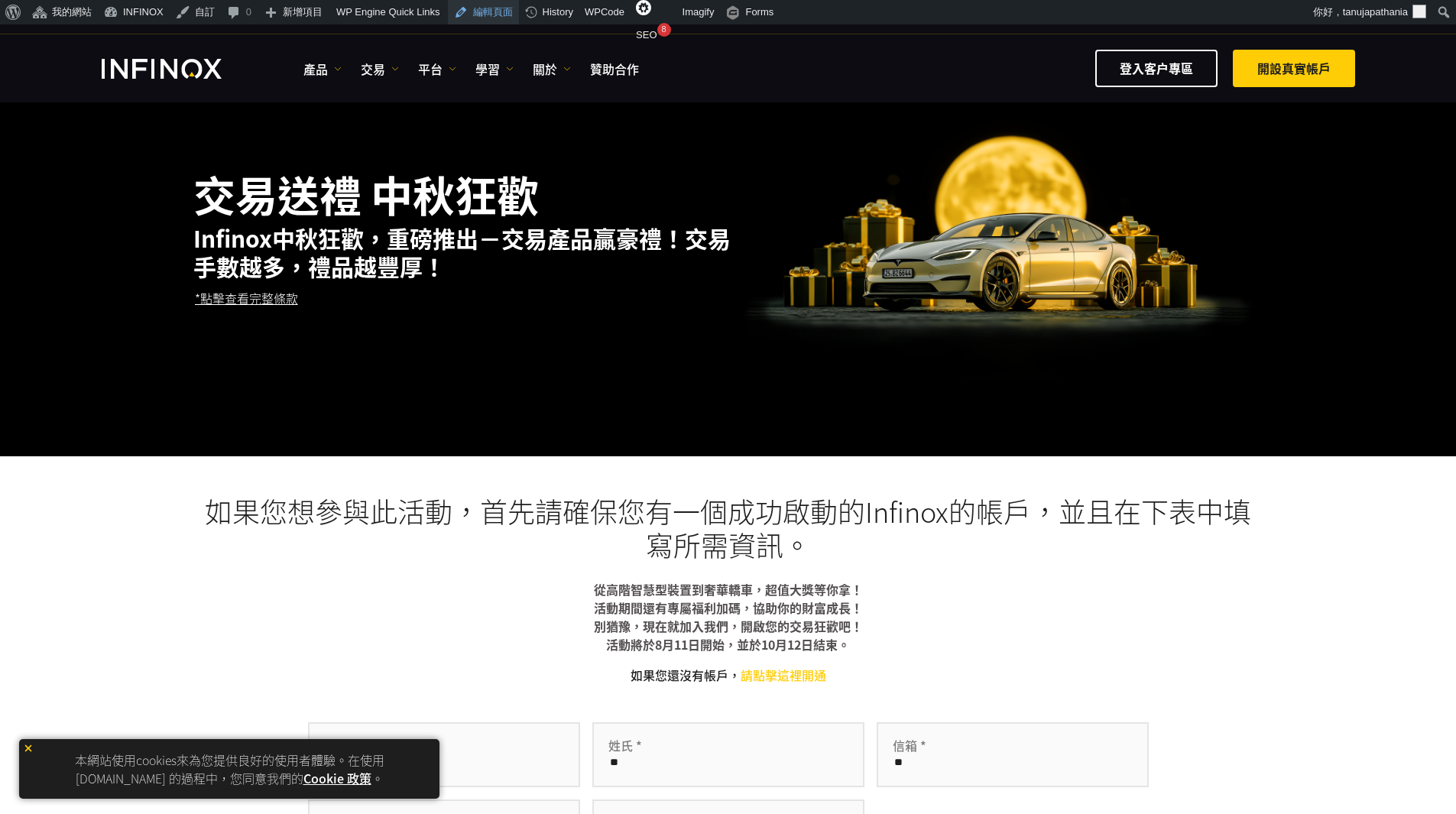
scroll to position [306, 0]
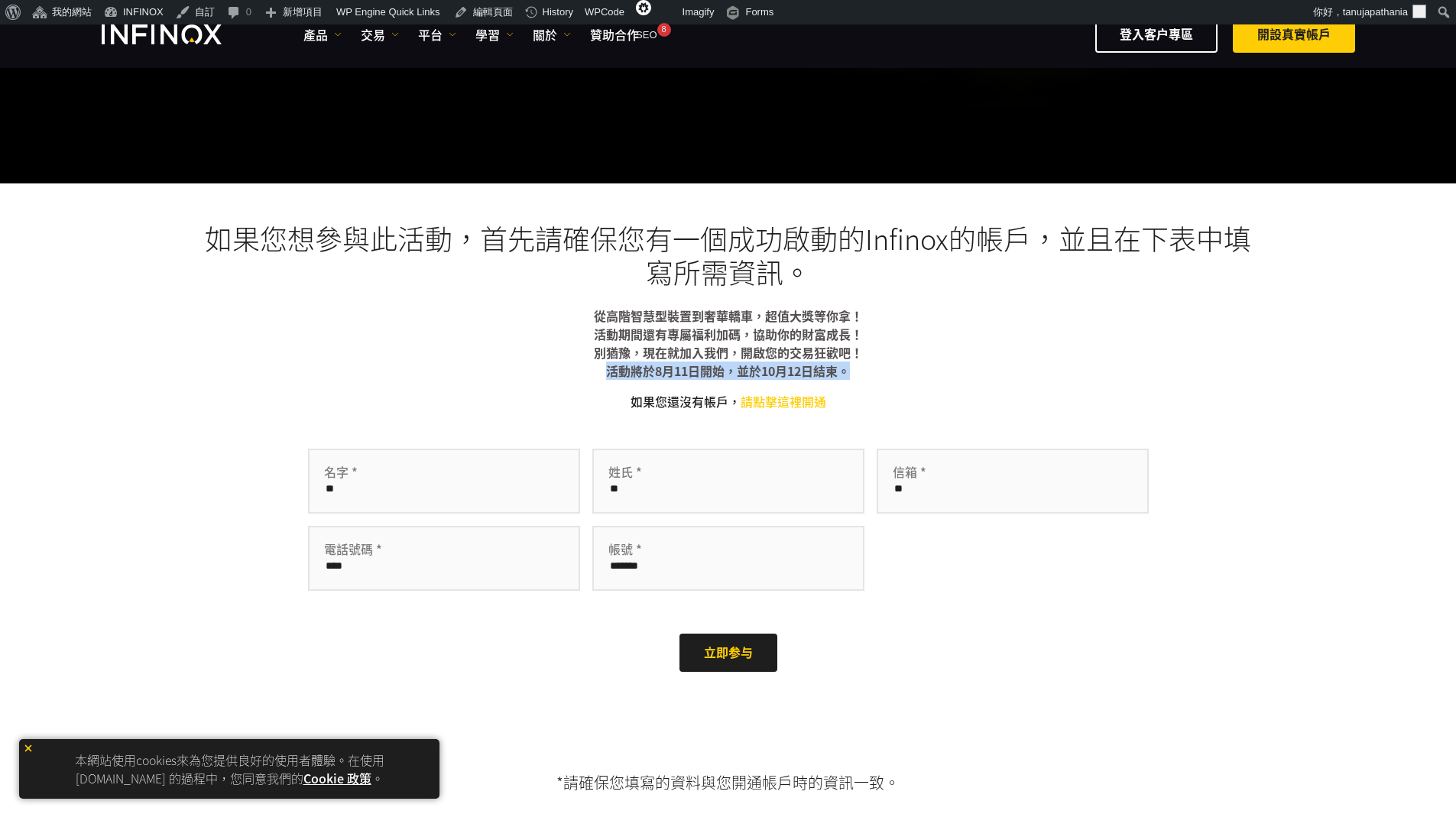
drag, startPoint x: 610, startPoint y: 371, endPoint x: 851, endPoint y: 373, distance: 241.0
click at [851, 373] on b "從高階智慧型裝置到奢華轎車，超值大獎等你拿！ 活動期間還有專屬福利加碼，協助你的財富成長！ 別猶豫，現在就加入我們，開啟您的交易狂歡吧！ 活動將於8月11日開…" at bounding box center [728, 344] width 269 height 74
copy b "活動將於8月11日開始，並於10月12日結束。"
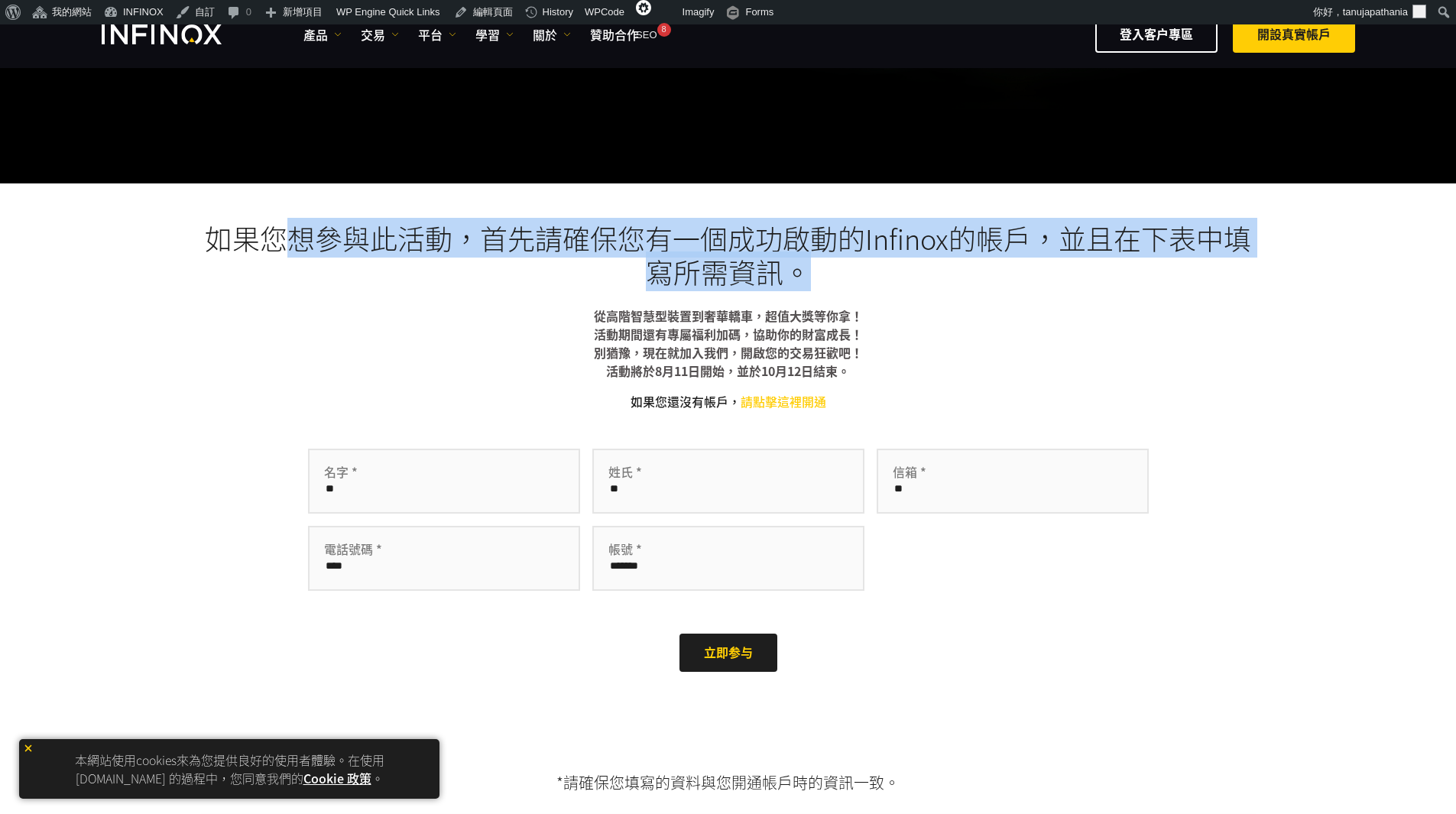
drag, startPoint x: 802, startPoint y: 273, endPoint x: 283, endPoint y: 236, distance: 520.3
click at [283, 236] on h3 "如果您想參與此活動，首先請確保您有一個成功啟動的Infinox的帳戶，並且在下表中填寫所需資訊。" at bounding box center [728, 255] width 1070 height 67
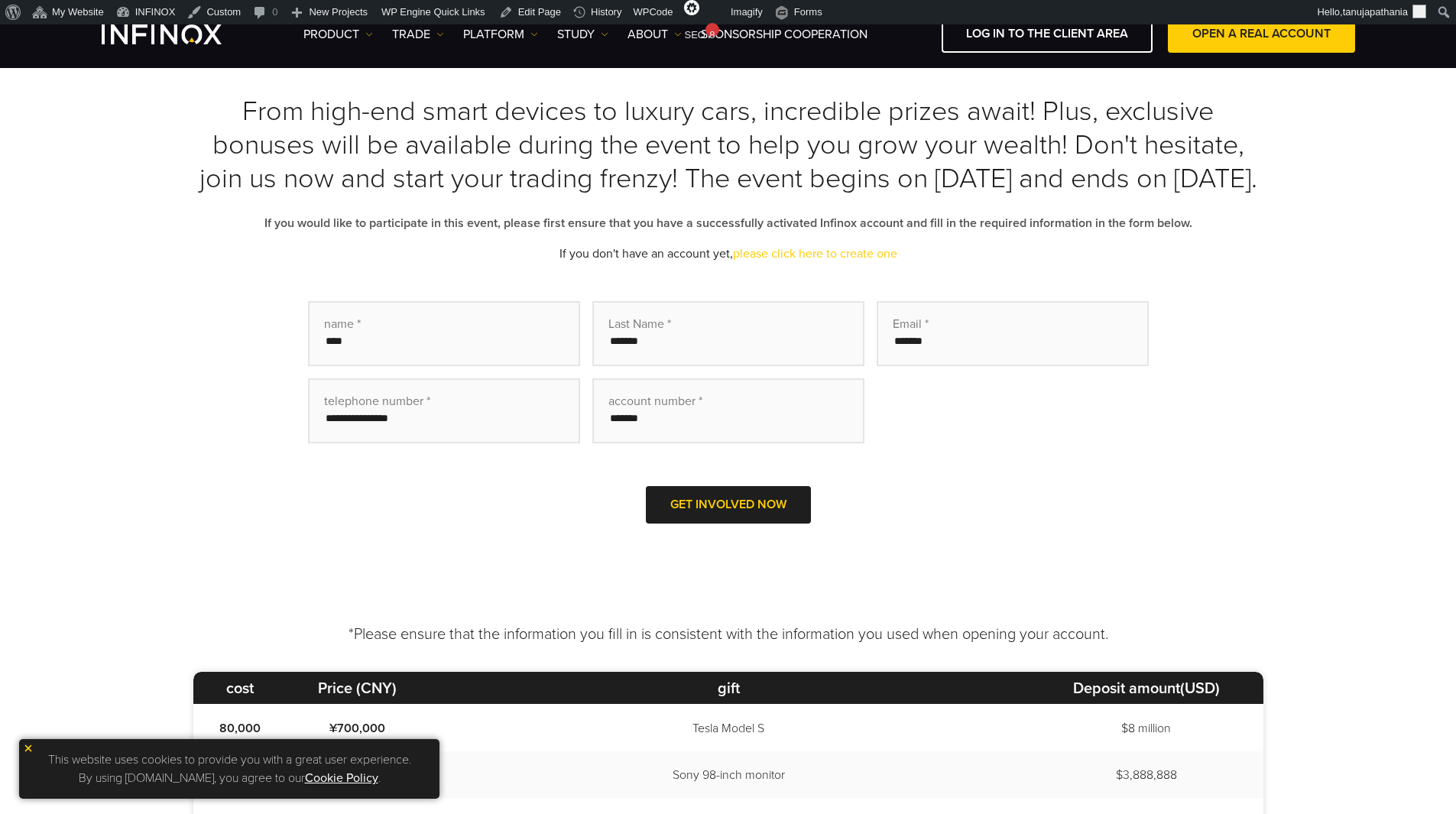
scroll to position [306, 0]
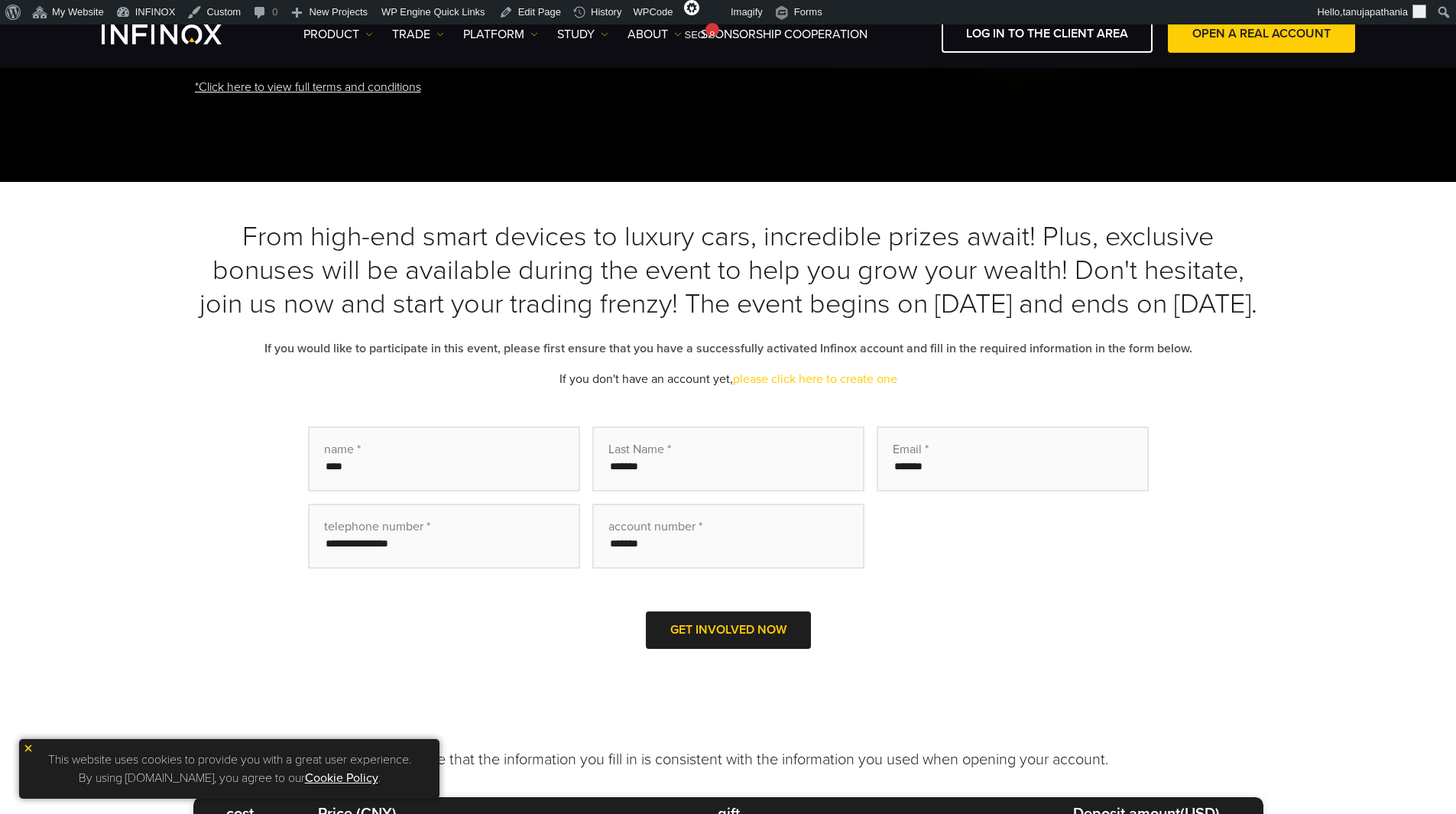
drag, startPoint x: 700, startPoint y: 359, endPoint x: 865, endPoint y: 402, distance: 170.5
click at [863, 321] on h3 "From high-end smart devices to luxury cars, incredible prizes await! Plus, excl…" at bounding box center [728, 271] width 1070 height 101
click at [900, 321] on h3 "From high-end smart devices to luxury cars, incredible prizes await! Plus, excl…" at bounding box center [728, 271] width 1070 height 101
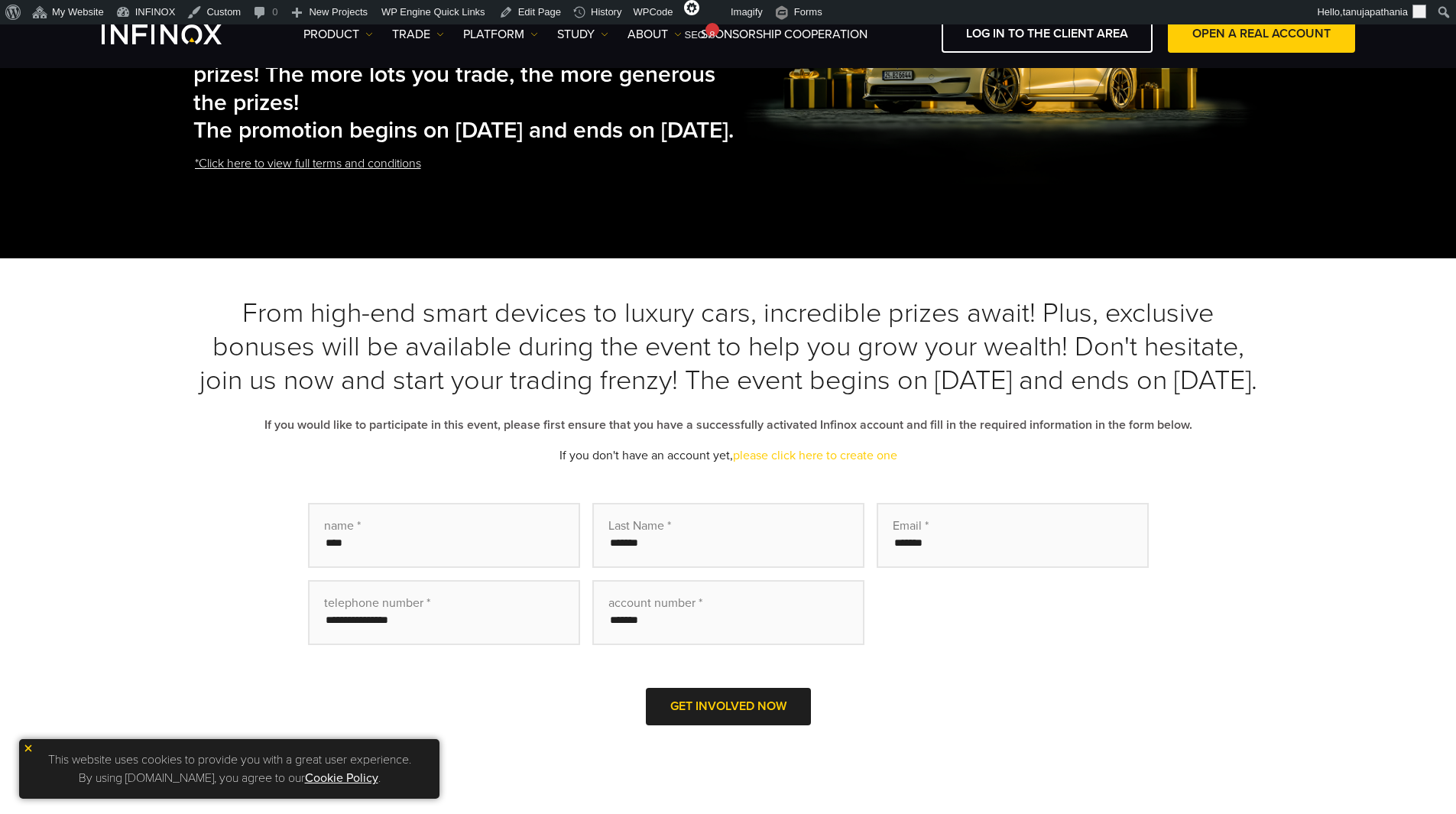
click at [436, 397] on font "From high-end smart devices to luxury cars, incredible prizes await! Plus, excl…" at bounding box center [728, 346] width 1058 height 100
click at [703, 397] on font "From high-end smart devices to luxury cars, incredible prizes await! Plus, excl…" at bounding box center [728, 346] width 1058 height 100
click at [523, 433] on font "If you would like to participate in this event, please first ensure that you ha…" at bounding box center [728, 425] width 928 height 15
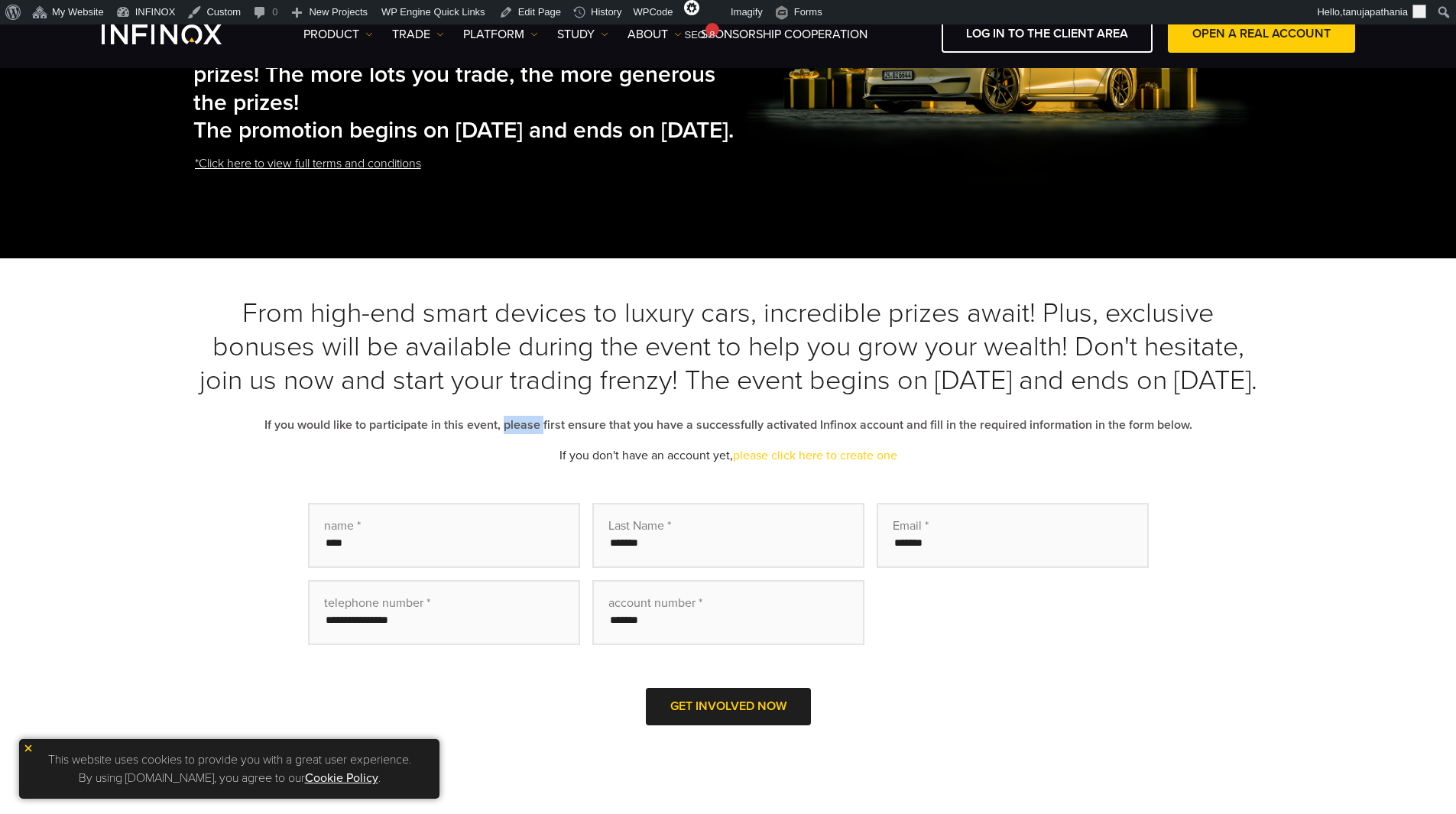
click at [523, 433] on font "If you would like to participate in this event, please first ensure that you ha…" at bounding box center [728, 425] width 928 height 15
click at [607, 433] on font "If you would like to participate in this event, please first ensure that you ha…" at bounding box center [728, 425] width 928 height 15
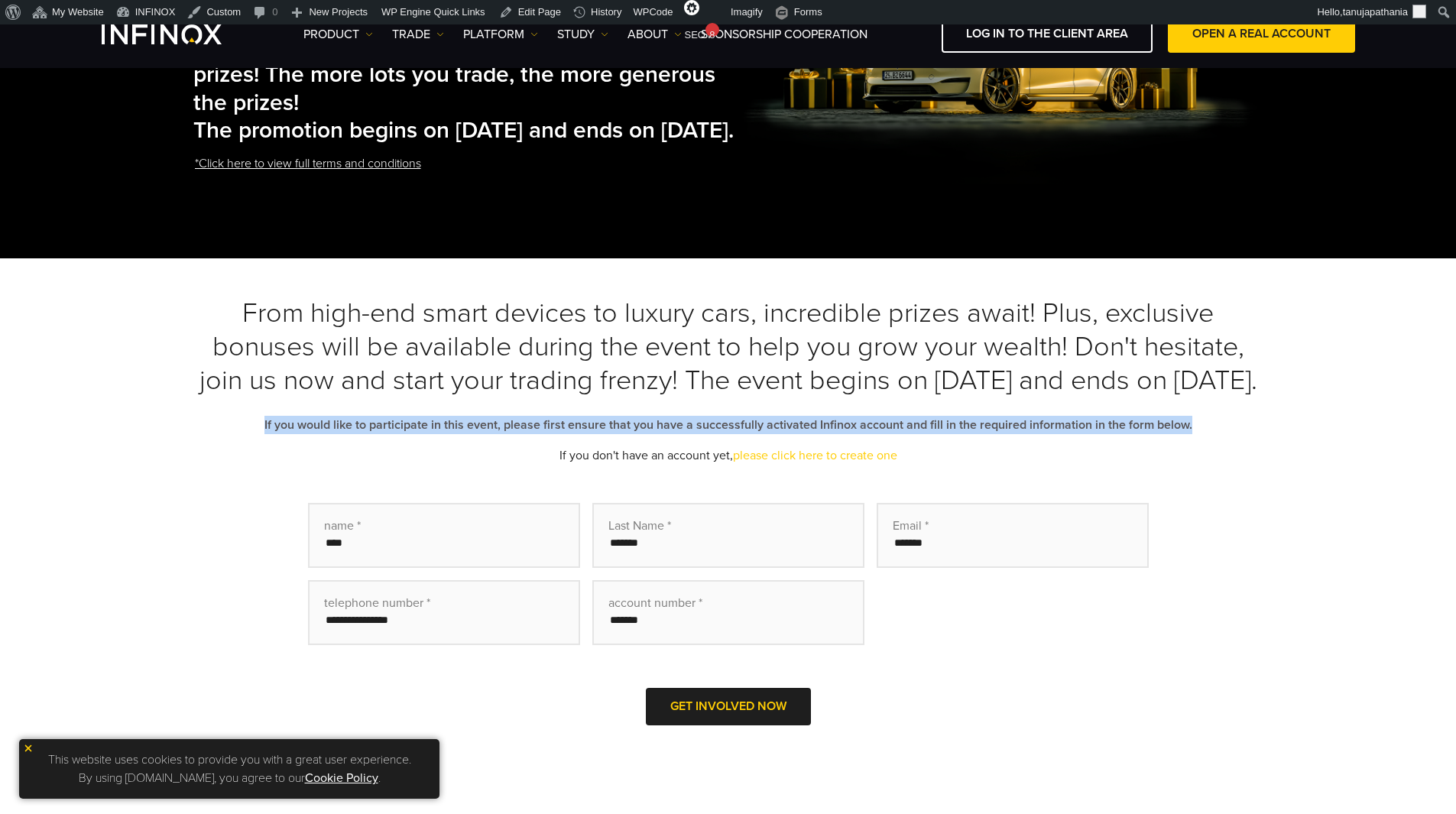
click at [607, 433] on font "If you would like to participate in this event, please first ensure that you ha…" at bounding box center [728, 425] width 928 height 15
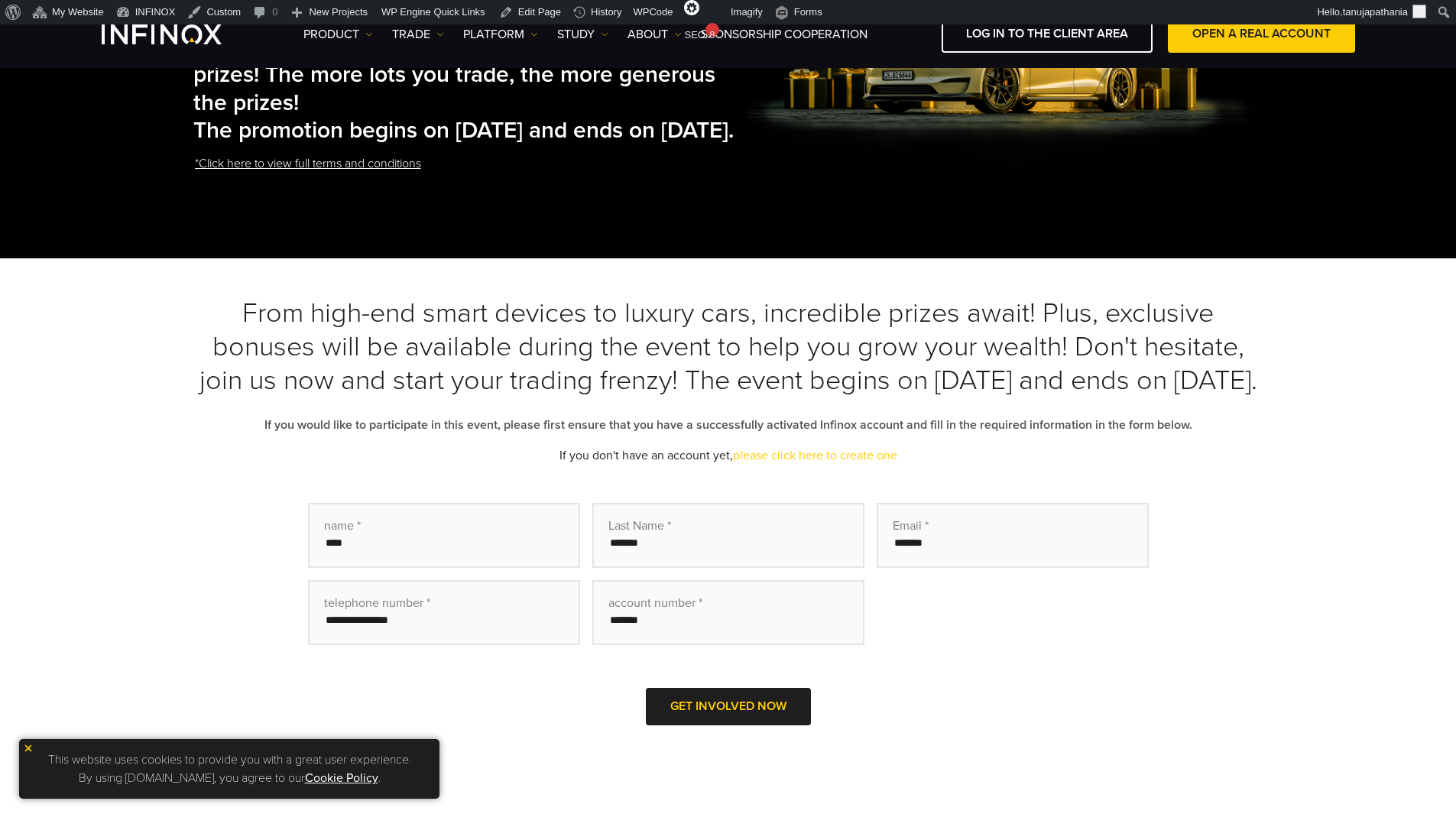
click at [826, 538] on div "From high-end smart devices to luxury cars, incredible prizes await! Plus, excl…" at bounding box center [728, 532] width 1070 height 471
click at [1077, 433] on font "If you would like to participate in this event, please first ensure that you ha…" at bounding box center [728, 425] width 928 height 15
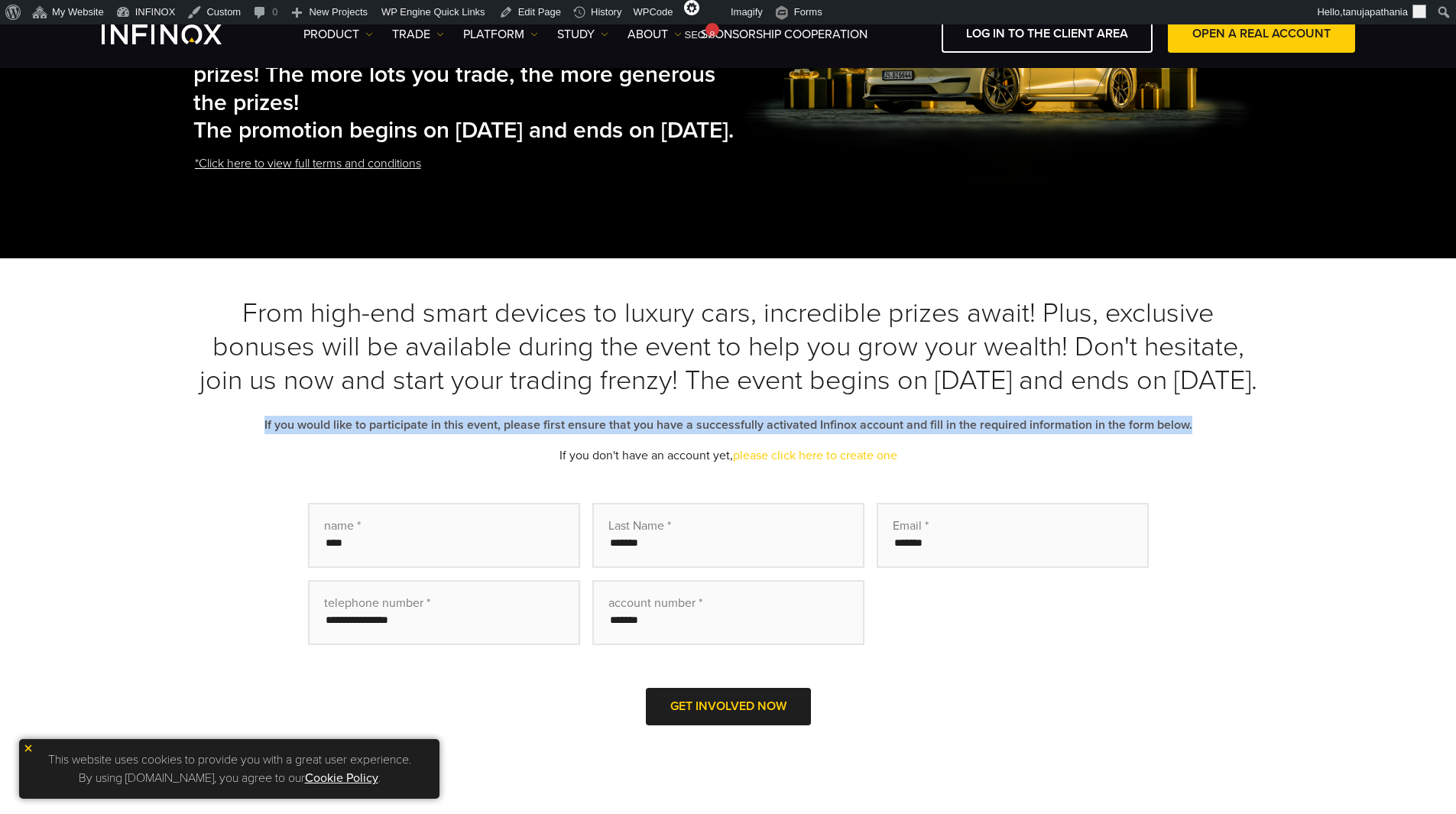
click at [1077, 433] on font "If you would like to participate in this event, please first ensure that you ha…" at bounding box center [728, 425] width 928 height 15
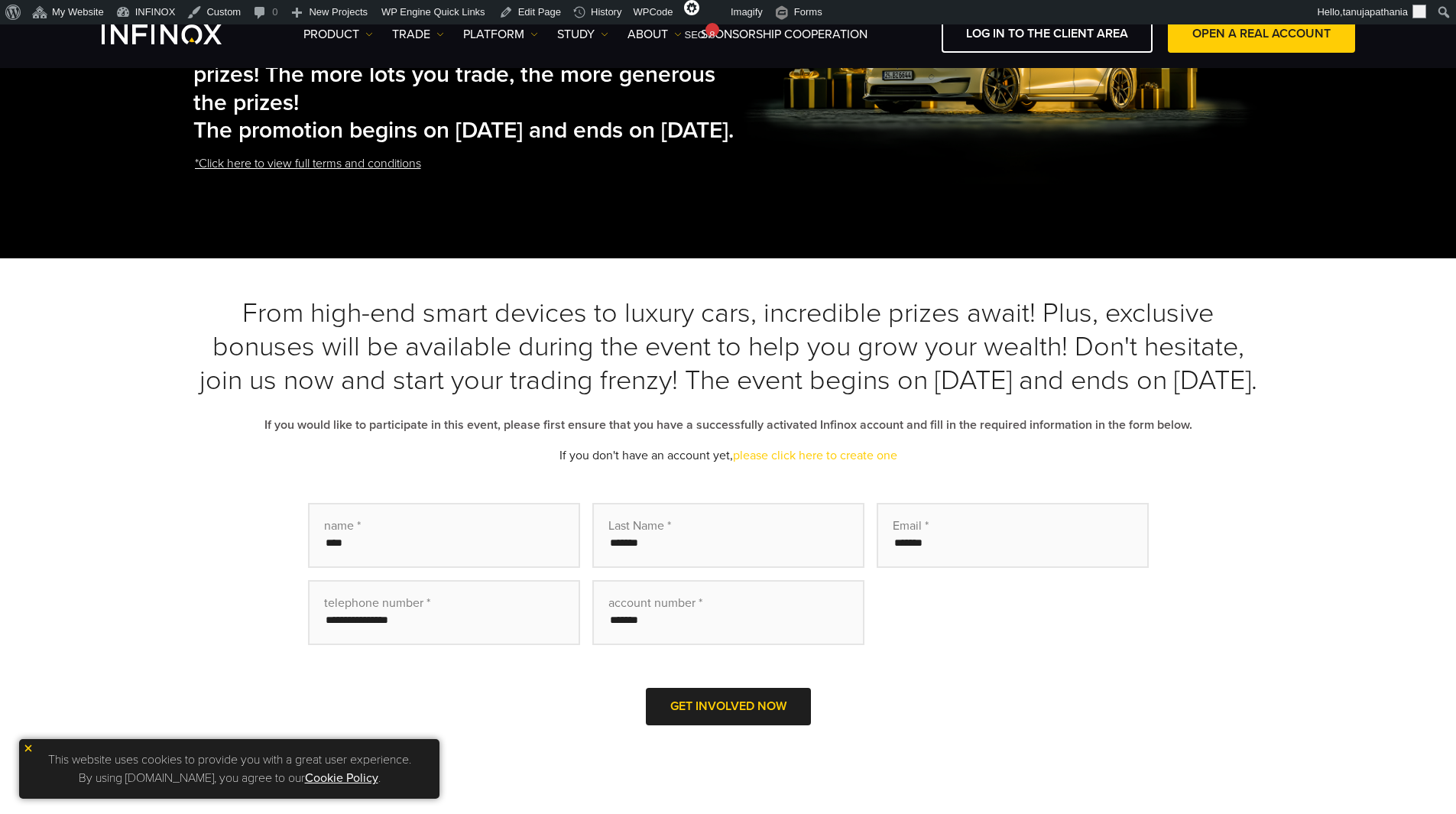
click at [949, 552] on div "From high-end smart devices to luxury cars, incredible prizes await! Plus, excl…" at bounding box center [728, 532] width 1070 height 471
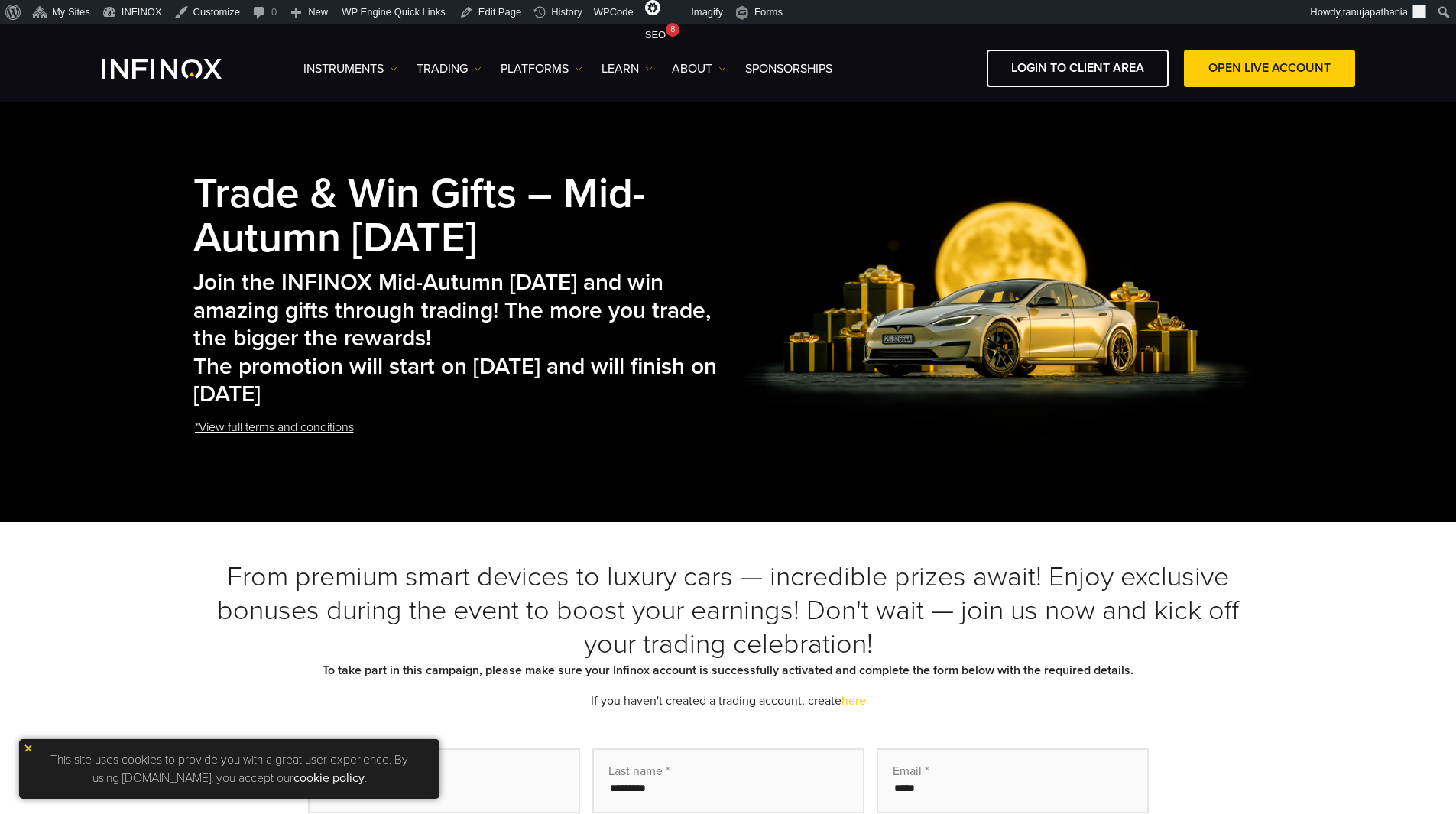
drag, startPoint x: 216, startPoint y: 378, endPoint x: 355, endPoint y: 397, distance: 140.3
click at [348, 396] on h2 "Join the INFINOX Mid-Autumn Carnival and win amazing gifts through trading! The…" at bounding box center [465, 339] width 544 height 140
click at [397, 399] on h2 "Join the INFINOX Mid-Autumn Carnival and win amazing gifts through trading! The…" at bounding box center [465, 339] width 544 height 140
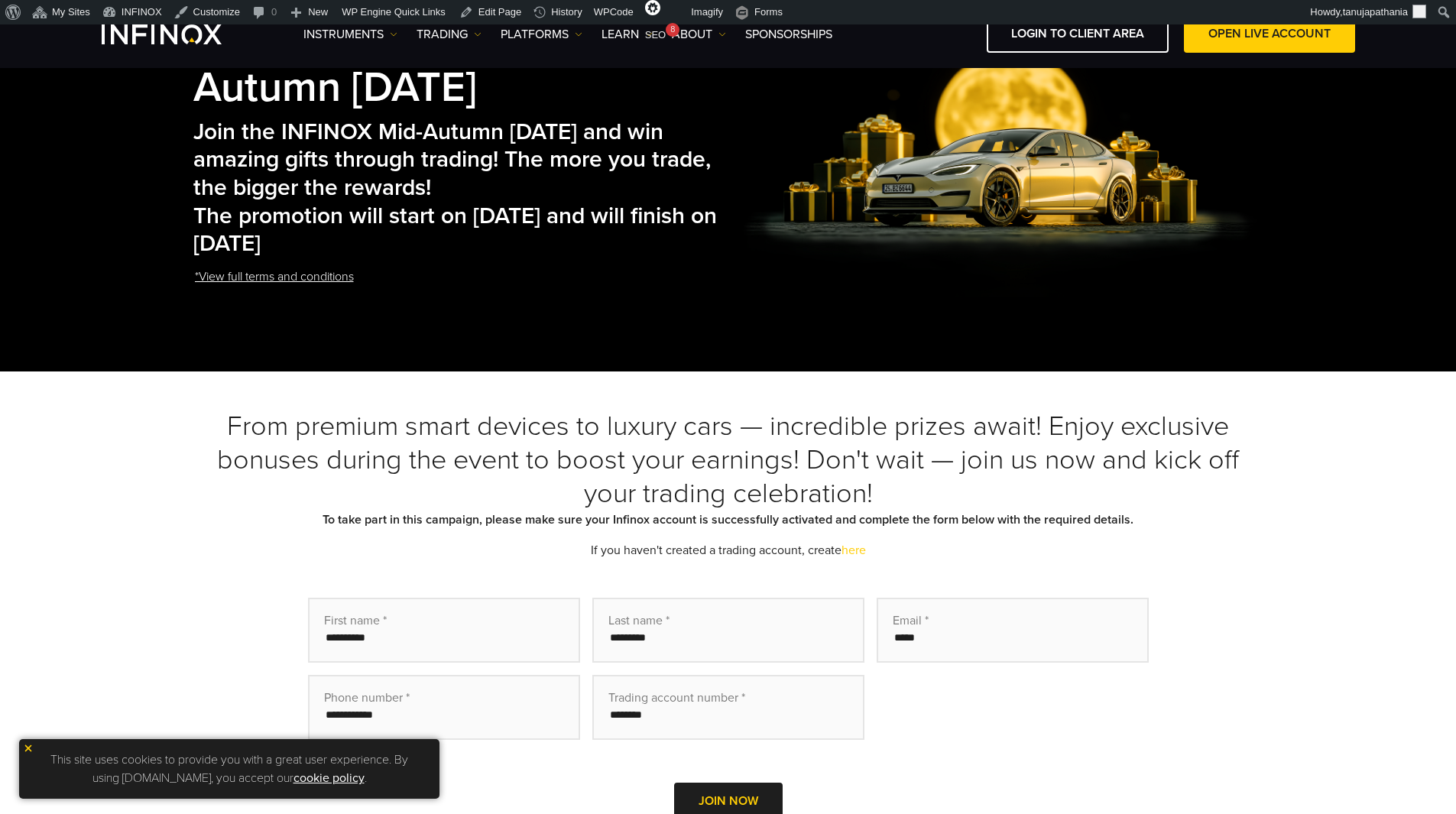
scroll to position [153, 0]
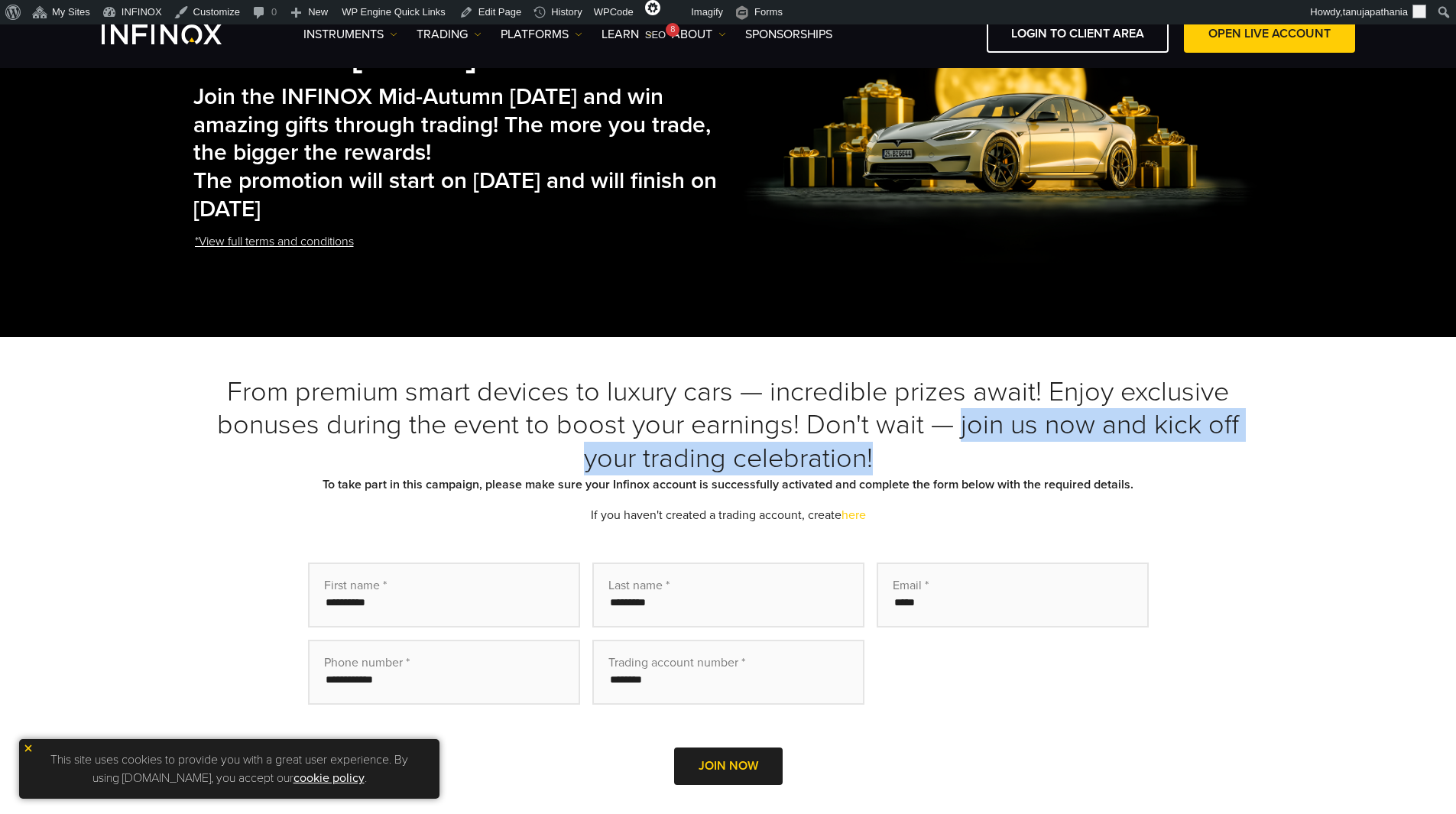
drag, startPoint x: 964, startPoint y: 431, endPoint x: 998, endPoint y: 443, distance: 36.1
click at [998, 443] on h3 "From premium smart devices to luxury cars — incredible prizes await! Enjoy excl…" at bounding box center [728, 425] width 1070 height 101
click at [1010, 445] on h3 "From premium smart devices to luxury cars — incredible prizes await! Enjoy excl…" at bounding box center [728, 425] width 1070 height 101
drag, startPoint x: 967, startPoint y: 428, endPoint x: 1027, endPoint y: 449, distance: 63.6
click at [1027, 449] on h3 "From premium smart devices to luxury cars — incredible prizes await! Enjoy excl…" at bounding box center [728, 425] width 1070 height 101
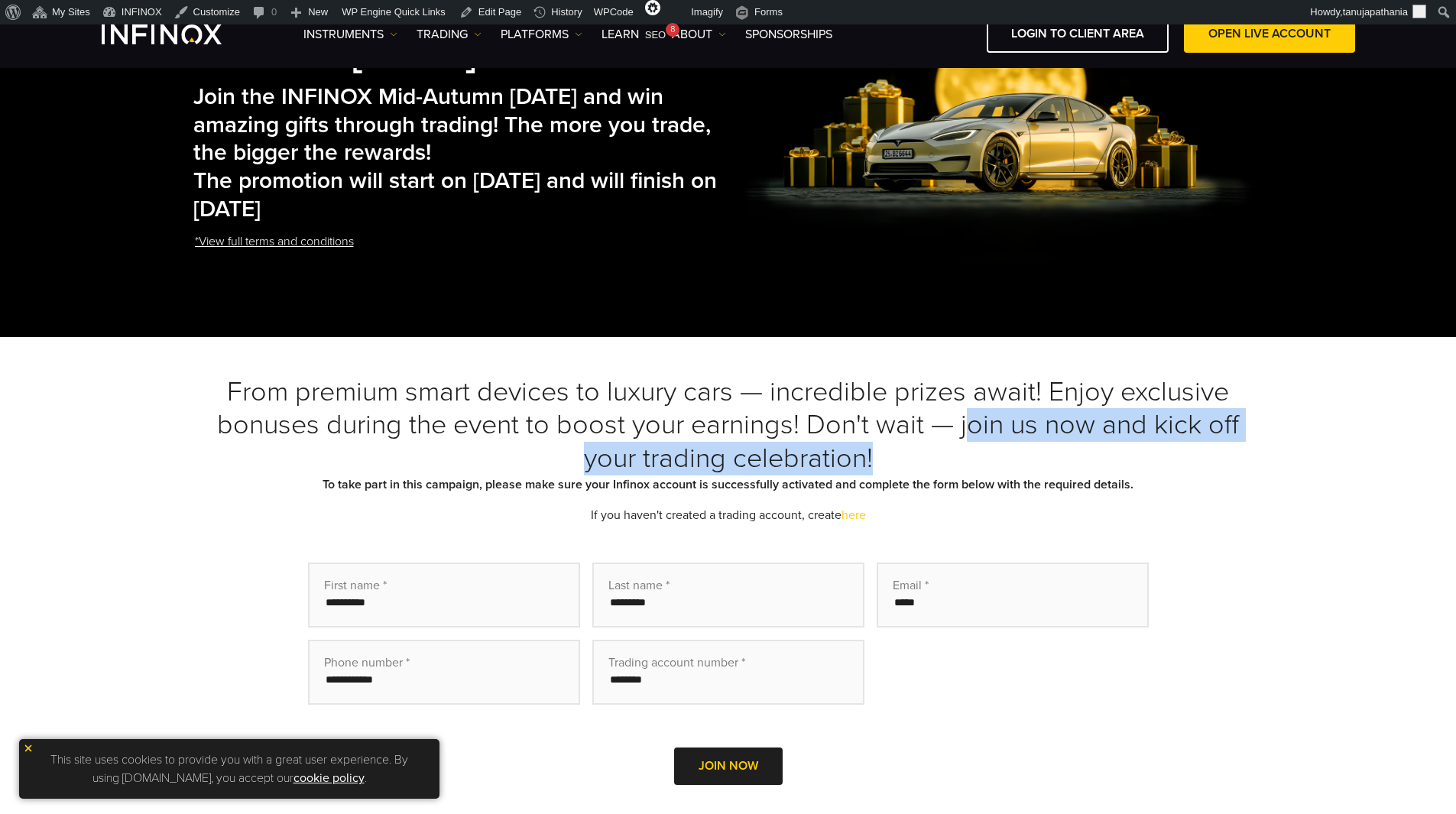
click at [1028, 449] on h3 "From premium smart devices to luxury cars — incredible prizes await! Enjoy excl…" at bounding box center [728, 425] width 1070 height 101
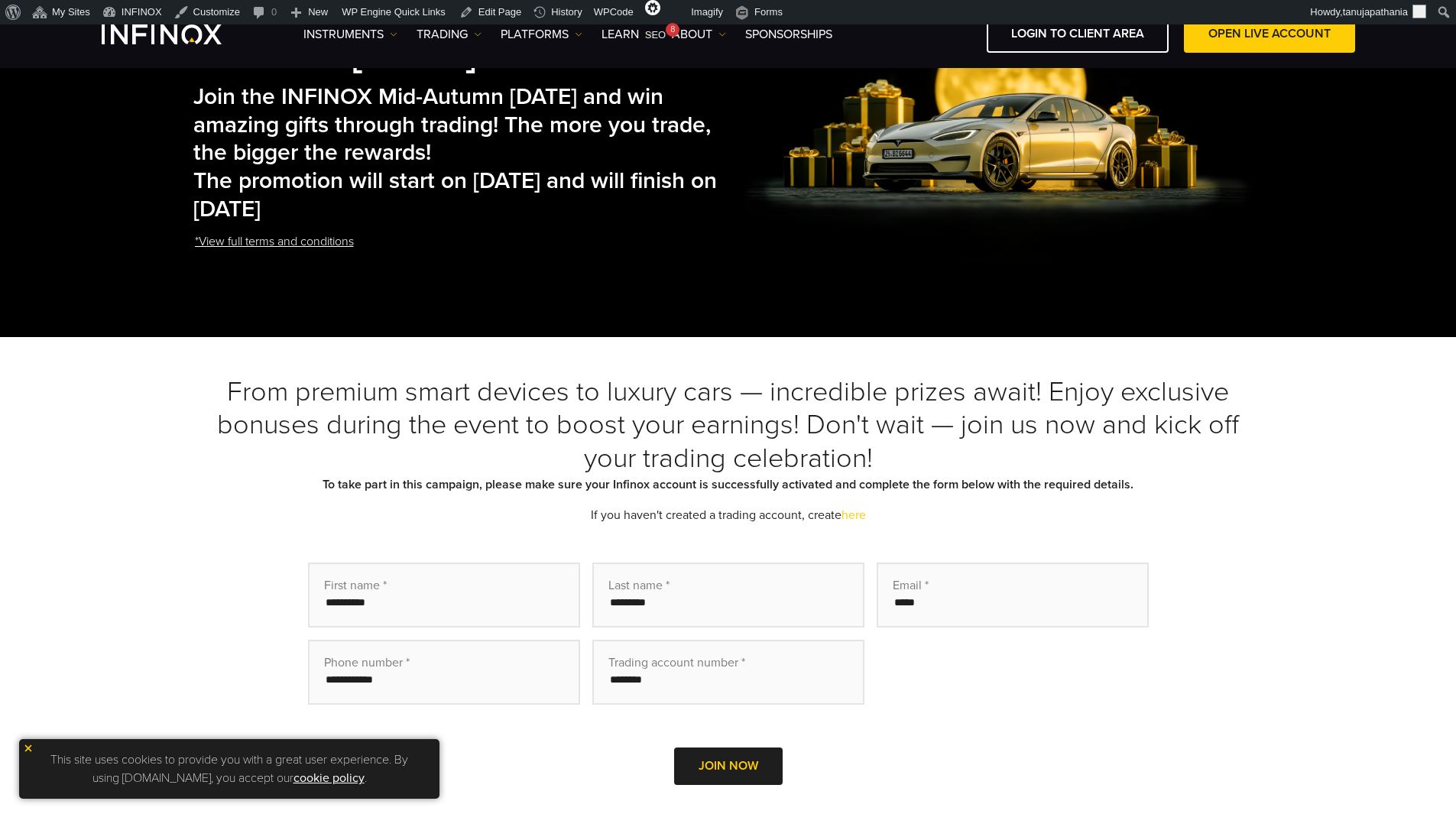
click at [1011, 484] on b "To take part in this campaign, please make sure your Infinox account is success…" at bounding box center [728, 484] width 811 height 15
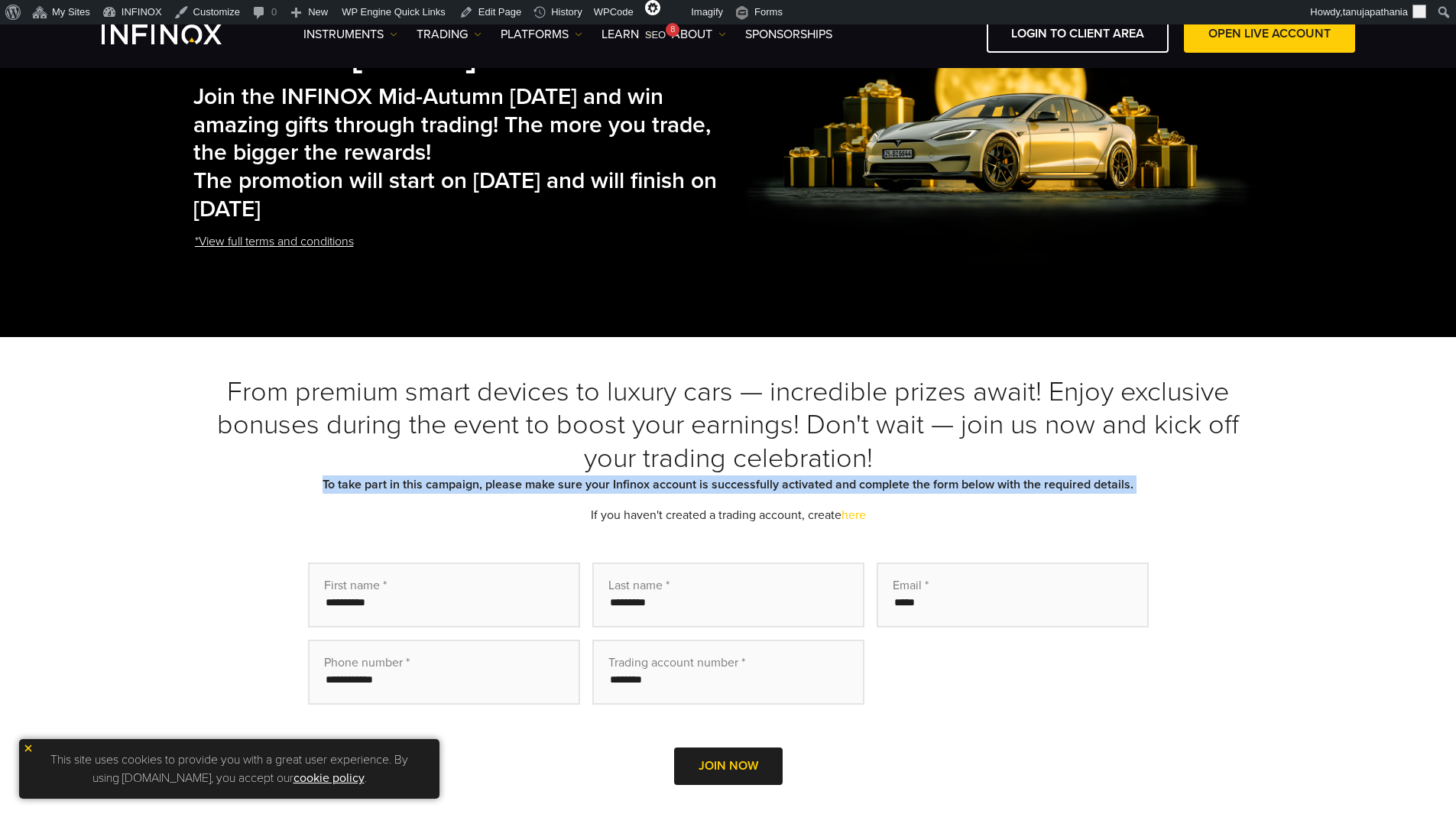
click at [1011, 484] on b "To take part in this campaign, please make sure your Infinox account is success…" at bounding box center [728, 484] width 811 height 15
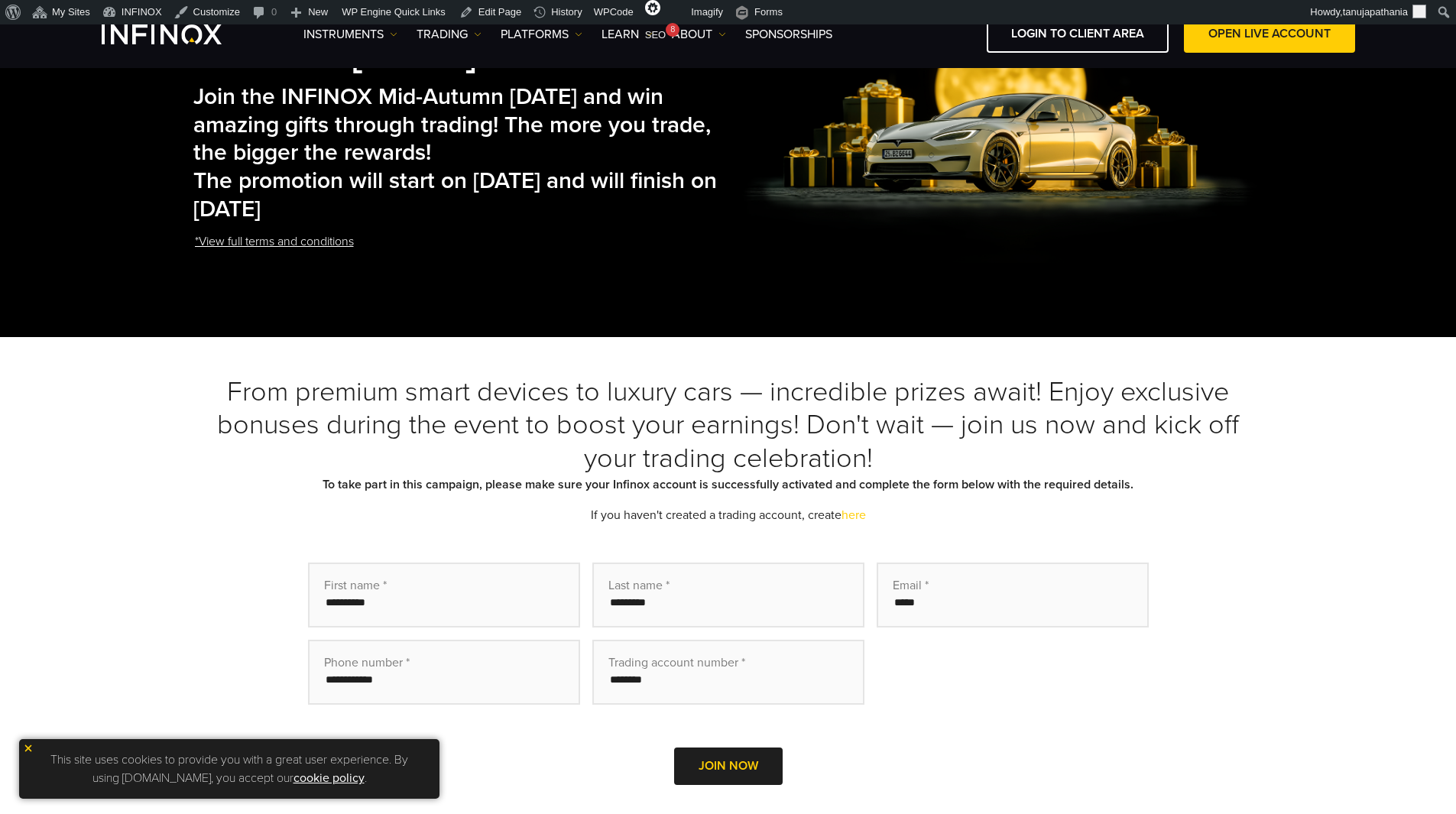
click at [1060, 473] on h3 "From premium smart devices to luxury cars — incredible prizes await! Enjoy excl…" at bounding box center [728, 425] width 1070 height 101
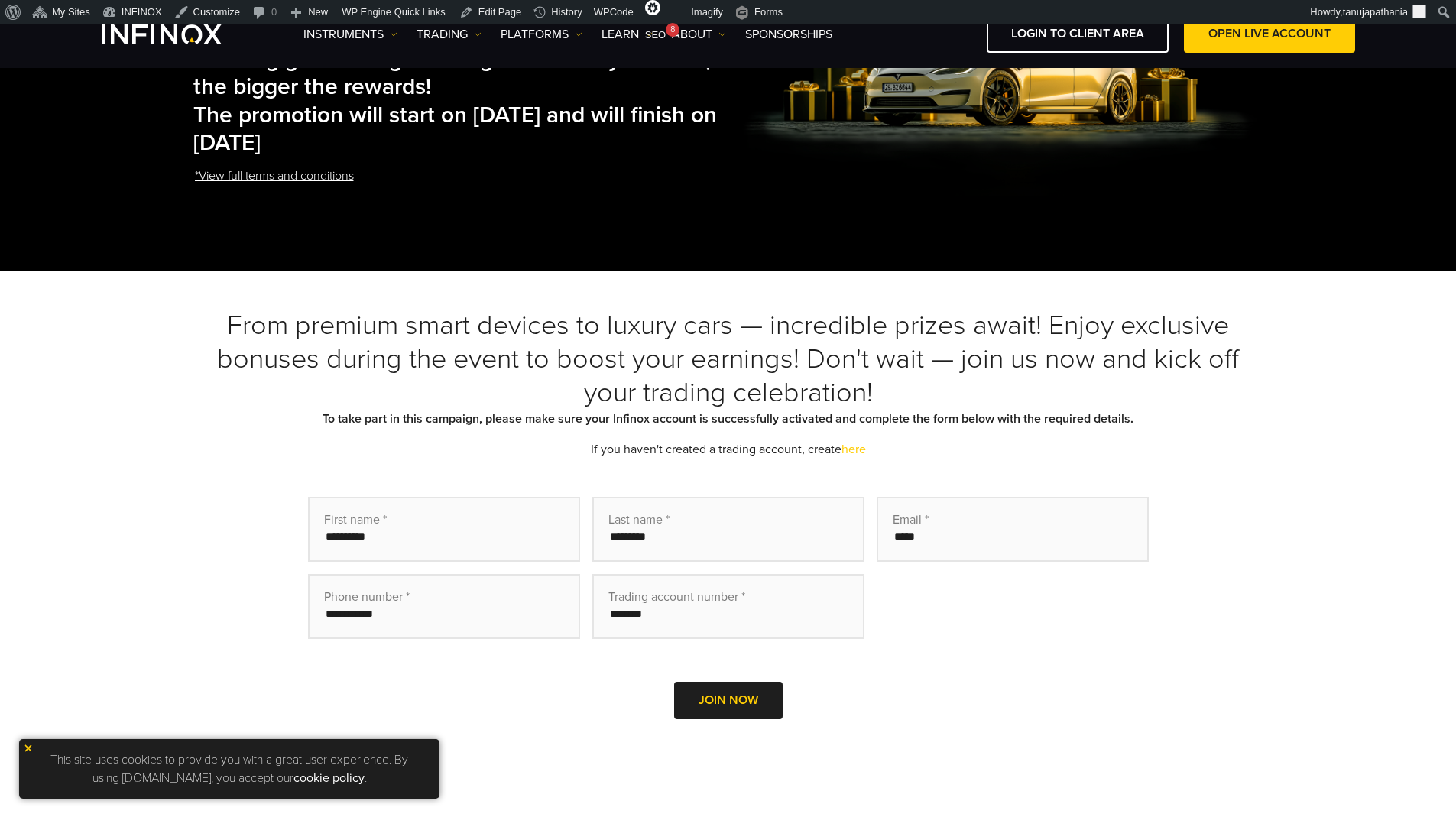
scroll to position [306, 0]
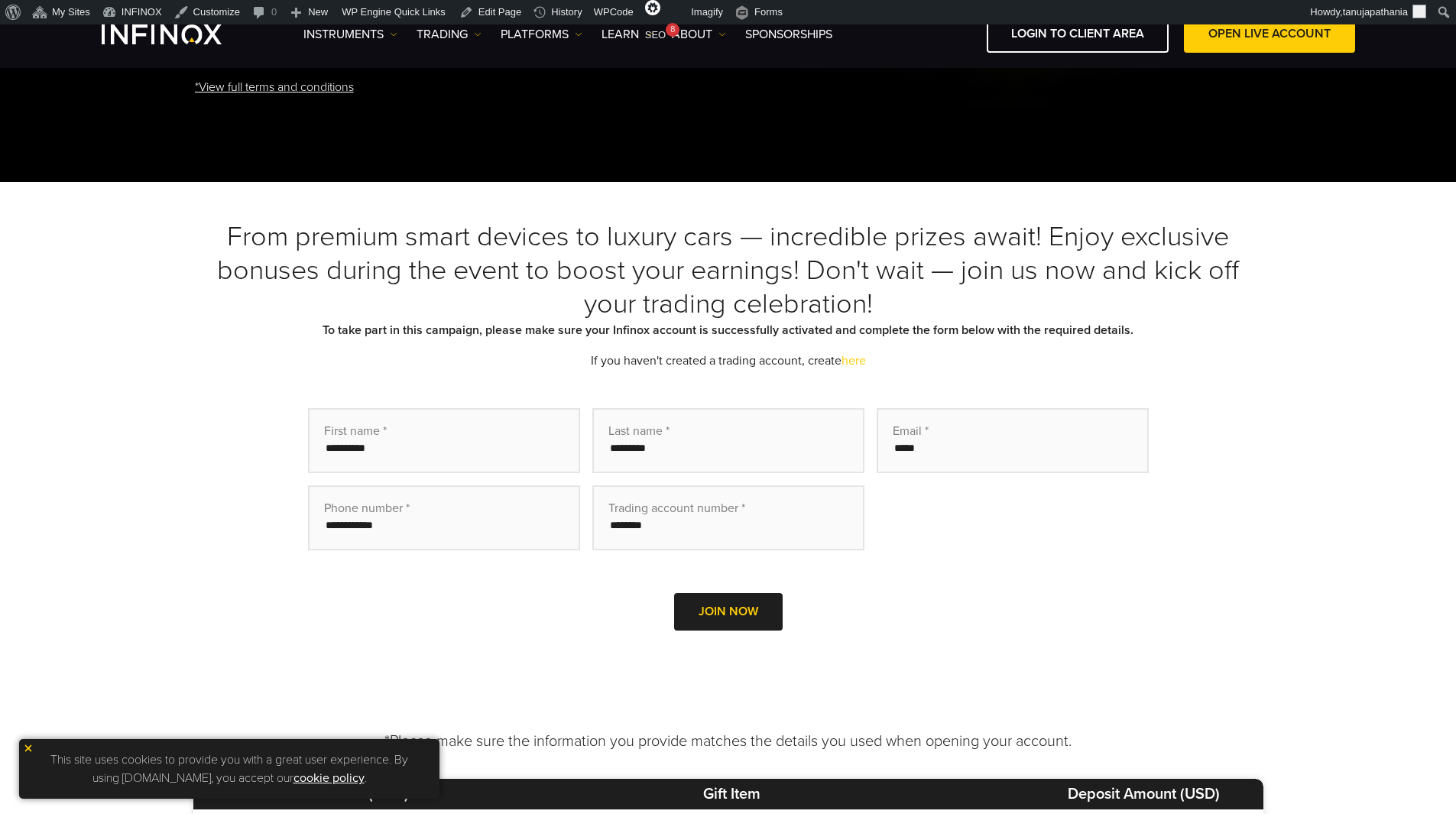
click at [629, 331] on b "To take part in this campaign, please make sure your Infinox account is success…" at bounding box center [728, 330] width 811 height 15
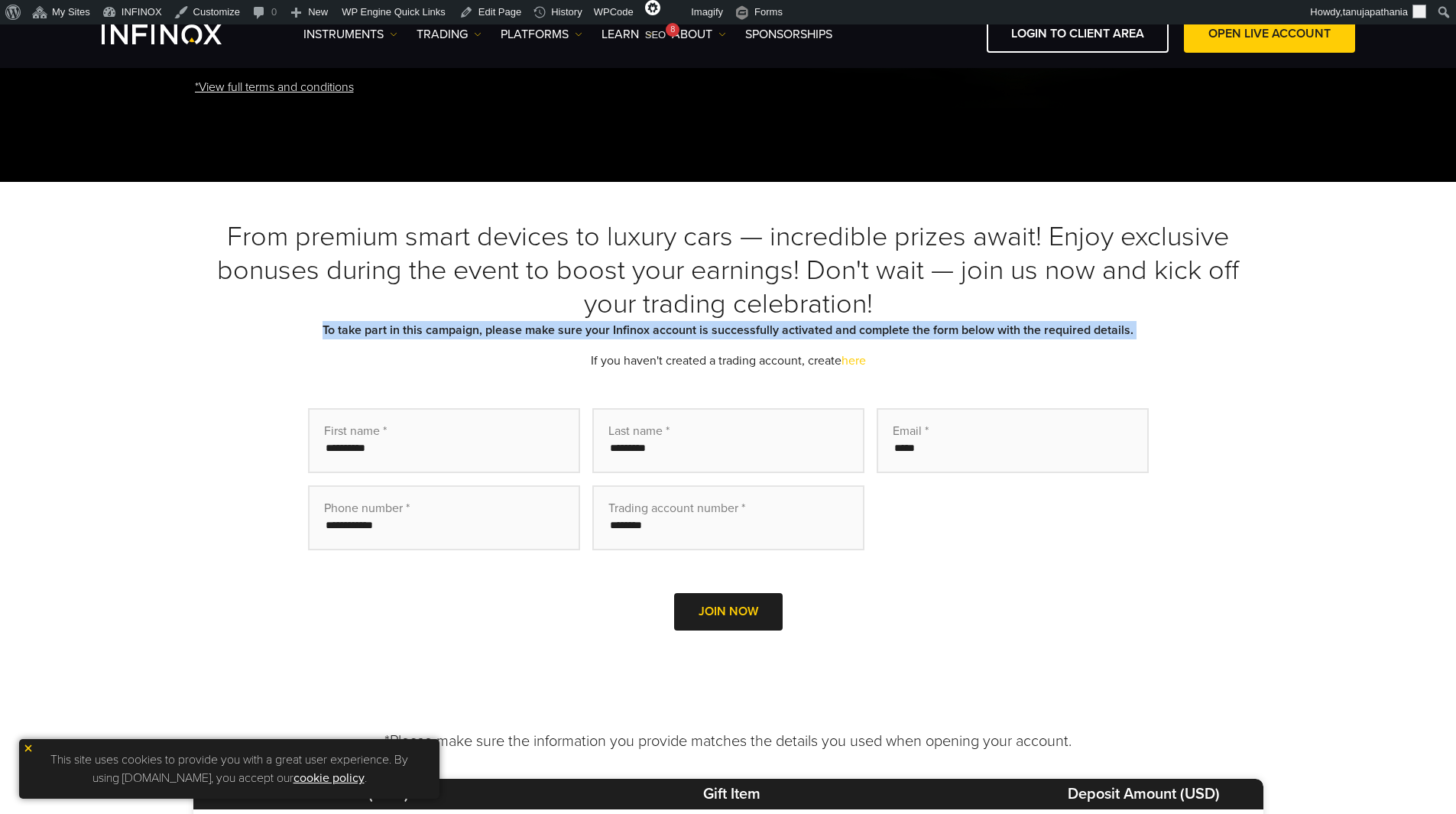
click at [629, 331] on b "To take part in this campaign, please make sure your Infinox account is success…" at bounding box center [728, 330] width 811 height 15
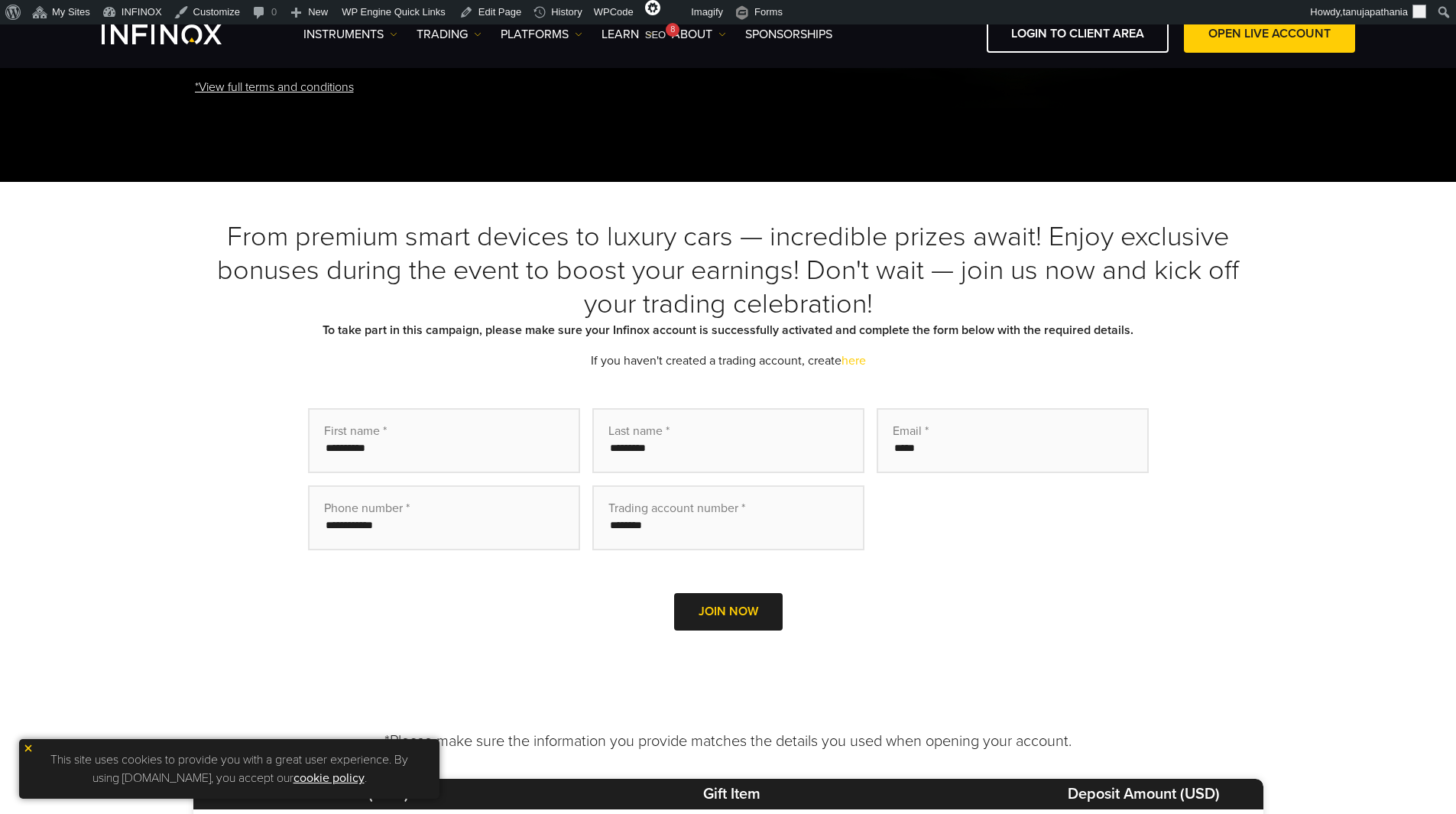
click at [865, 388] on div "From premium smart devices to luxury cars — incredible prizes await! Enjoy excl…" at bounding box center [728, 447] width 1070 height 453
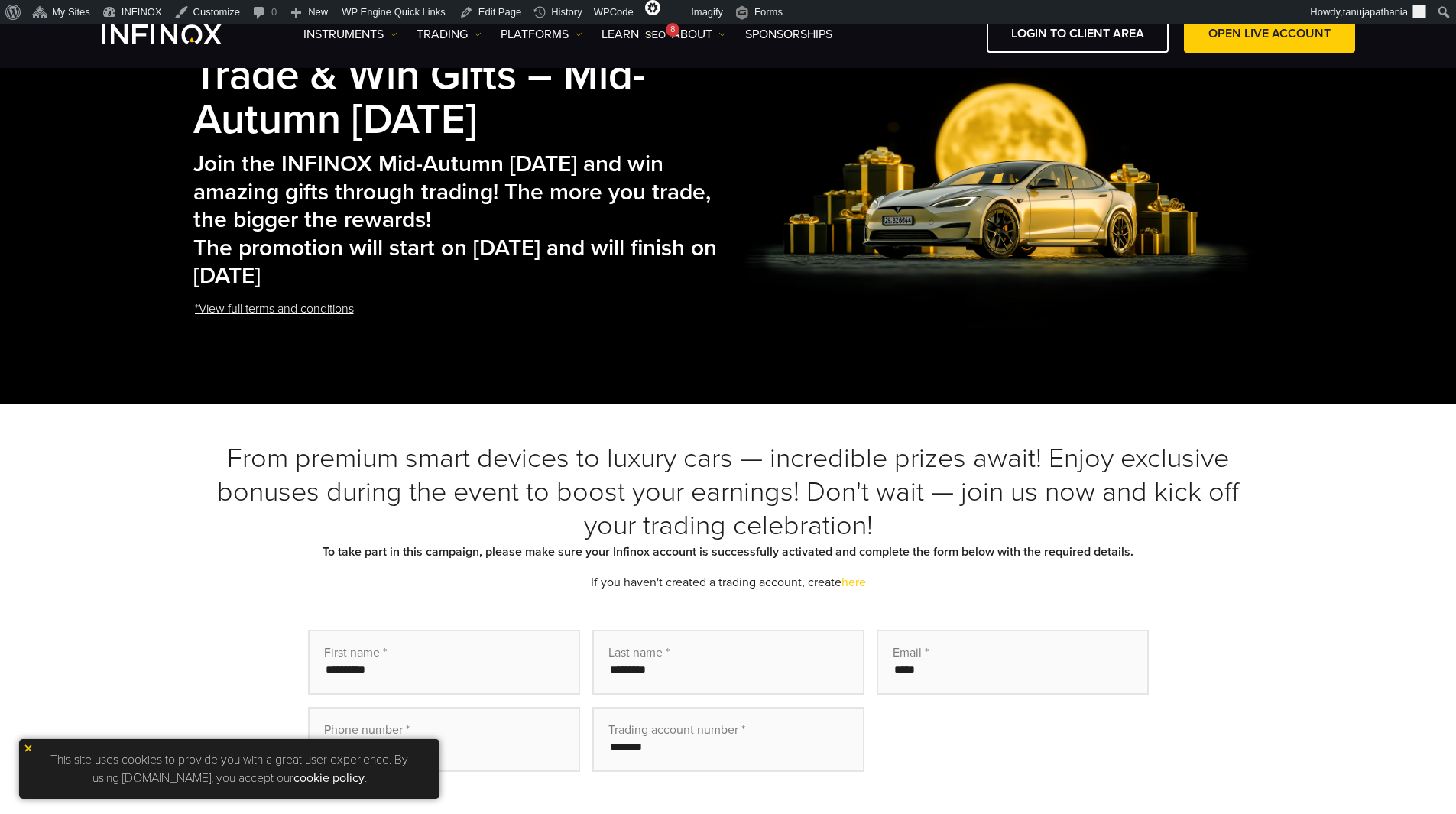
scroll to position [76, 0]
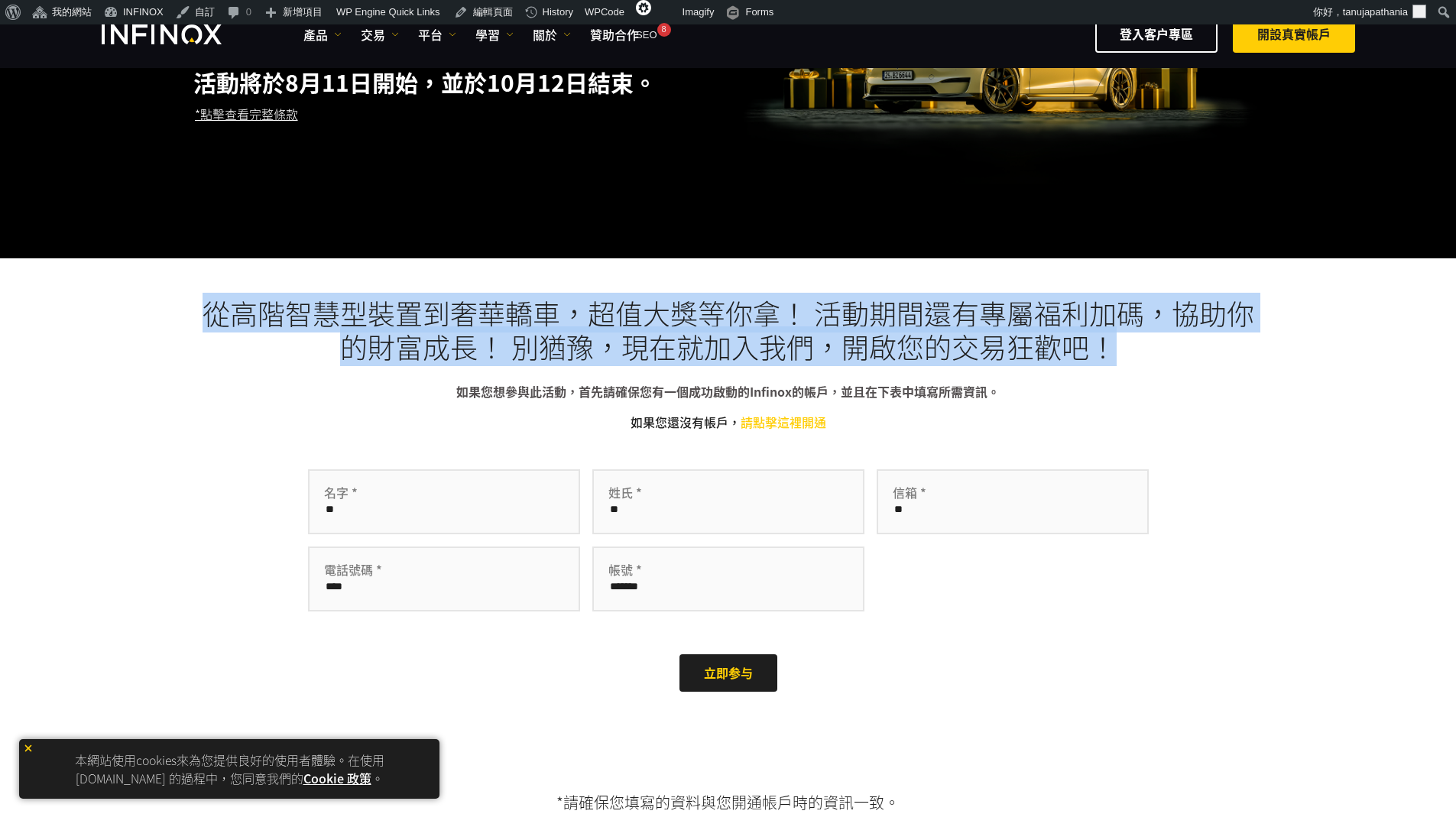
drag, startPoint x: 1116, startPoint y: 354, endPoint x: 151, endPoint y: 292, distance: 967.0
click at [151, 292] on div "從高階智慧型裝置到奢華轎車，超值大獎等你拿！ 活動期間還有專屬福利加碼，協助你的財富成長！ 別猶豫，現在就加入我們，開啟您的交易狂歡吧！ 如果您想參與此活動，…" at bounding box center [728, 515] width 1456 height 514
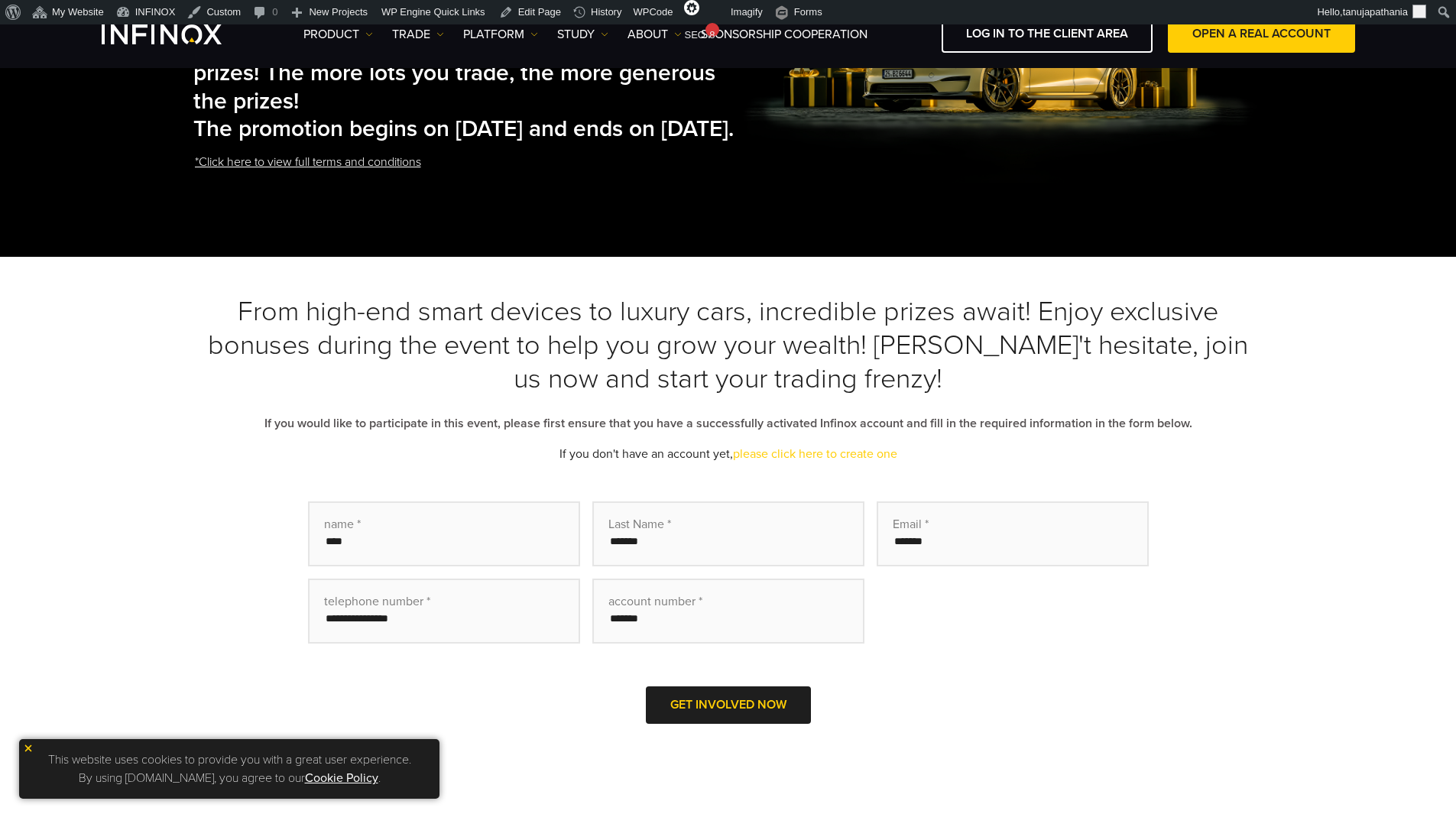
scroll to position [267, 0]
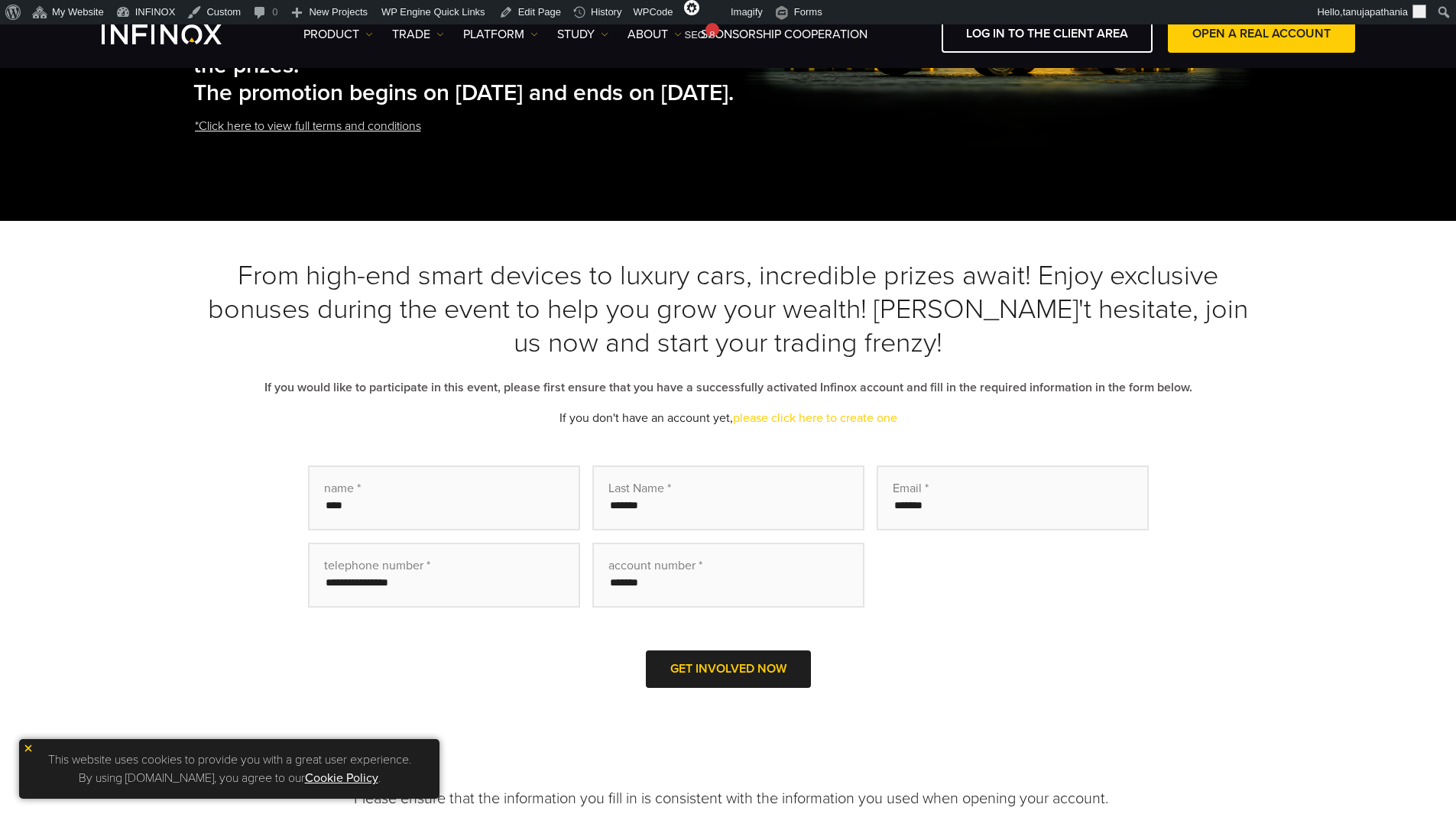
click at [871, 359] on font "From high-end smart devices to luxury cars, incredible prizes await! Enjoy excl…" at bounding box center [728, 309] width 1041 height 100
click at [996, 360] on h3 "From high-end smart devices to luxury cars, incredible prizes await! Enjoy excl…" at bounding box center [728, 309] width 1070 height 101
